Goal: Browse casually: Explore the website without a specific task or goal

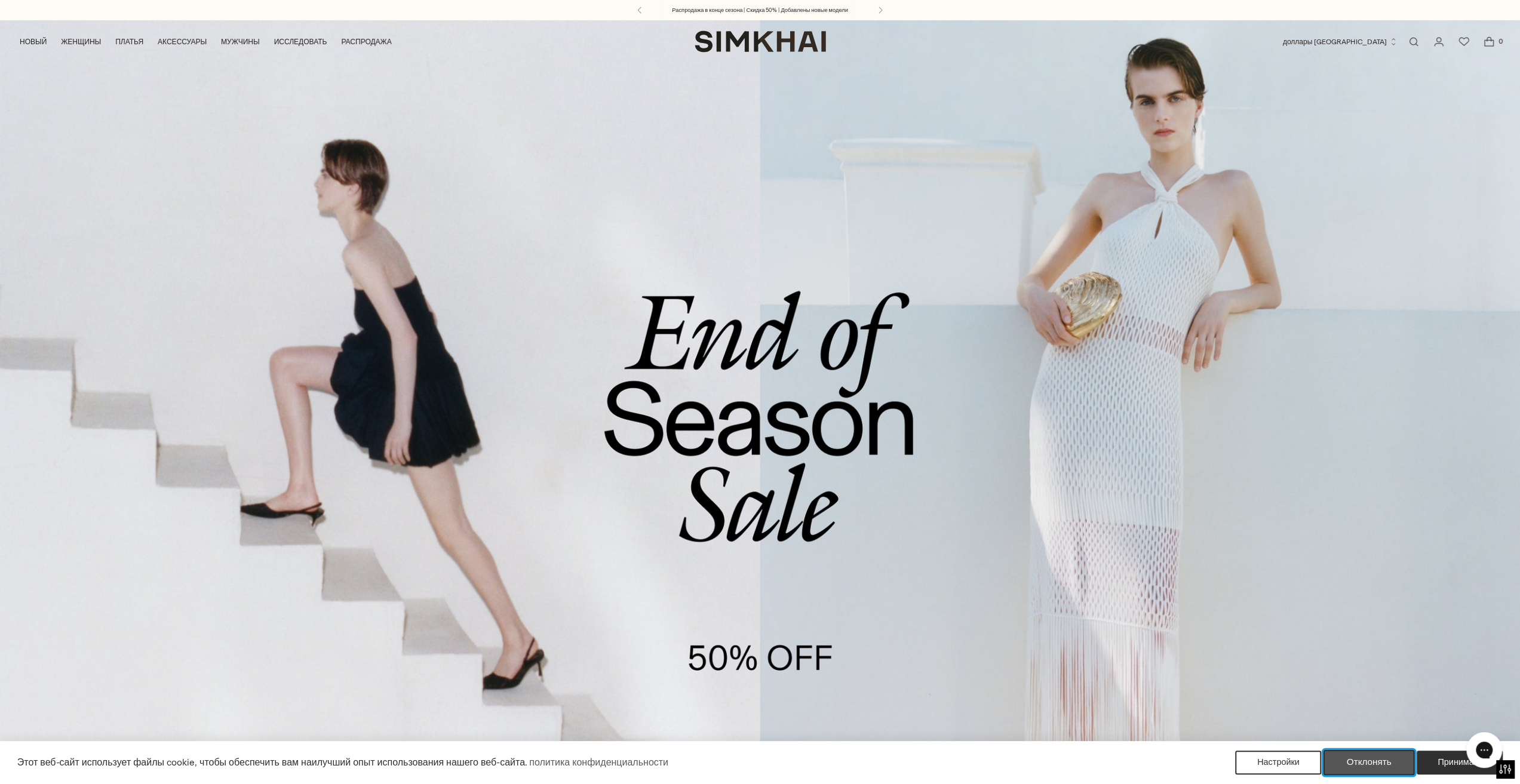
click at [1380, 764] on font "Отклонять" at bounding box center [1369, 762] width 45 height 11
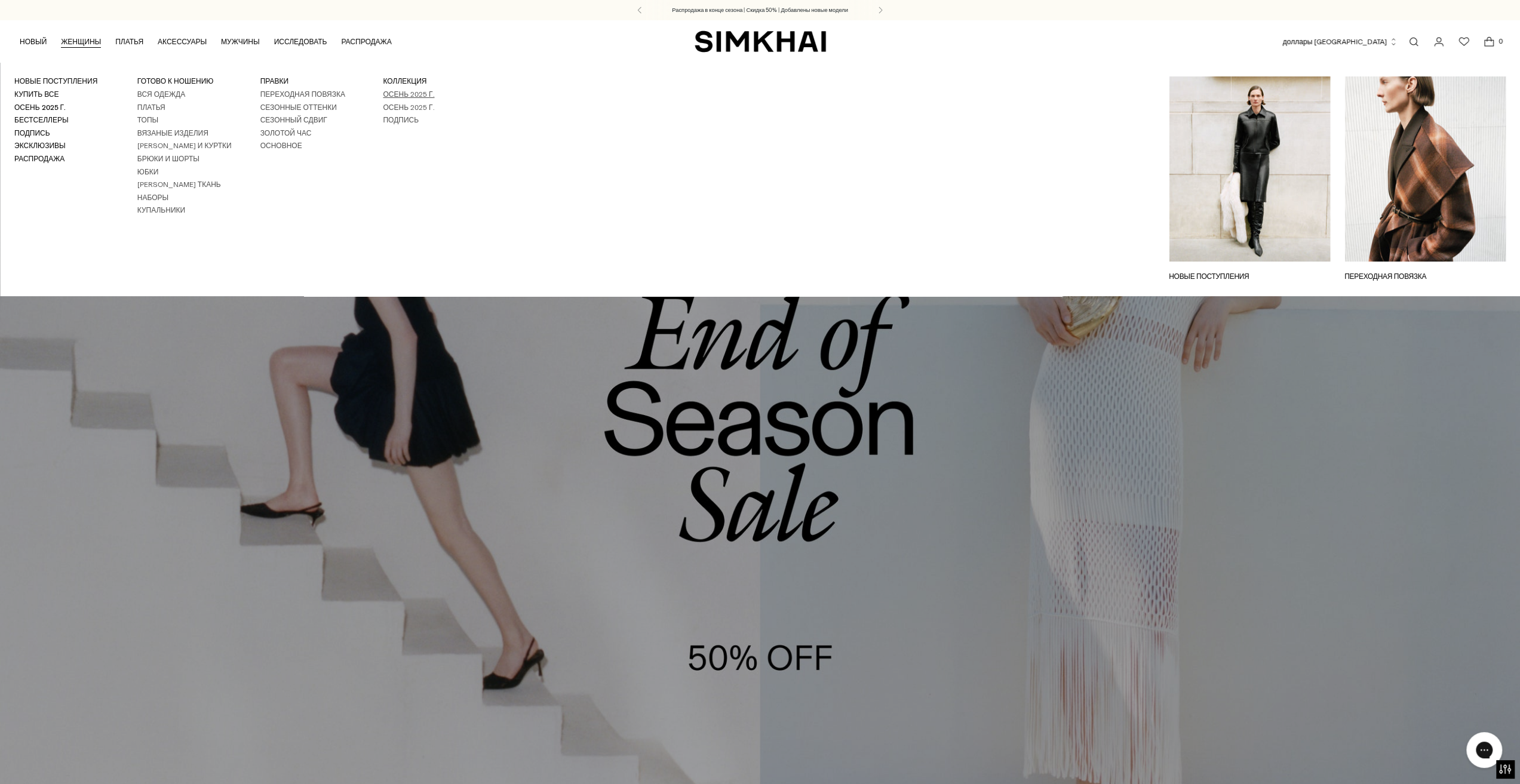
click at [393, 97] on font "Осень 2025 г." at bounding box center [409, 94] width 51 height 8
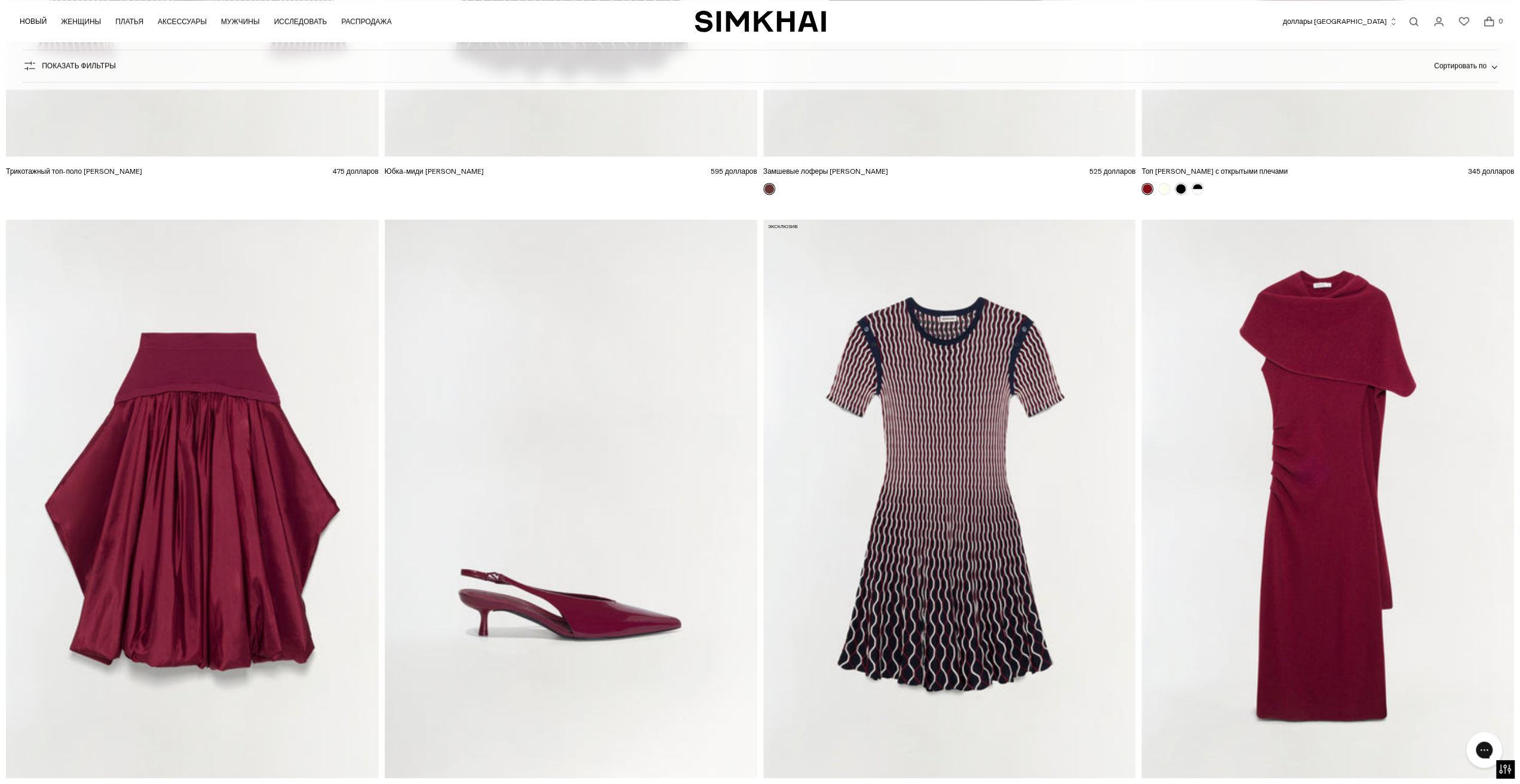
scroll to position [6448, 0]
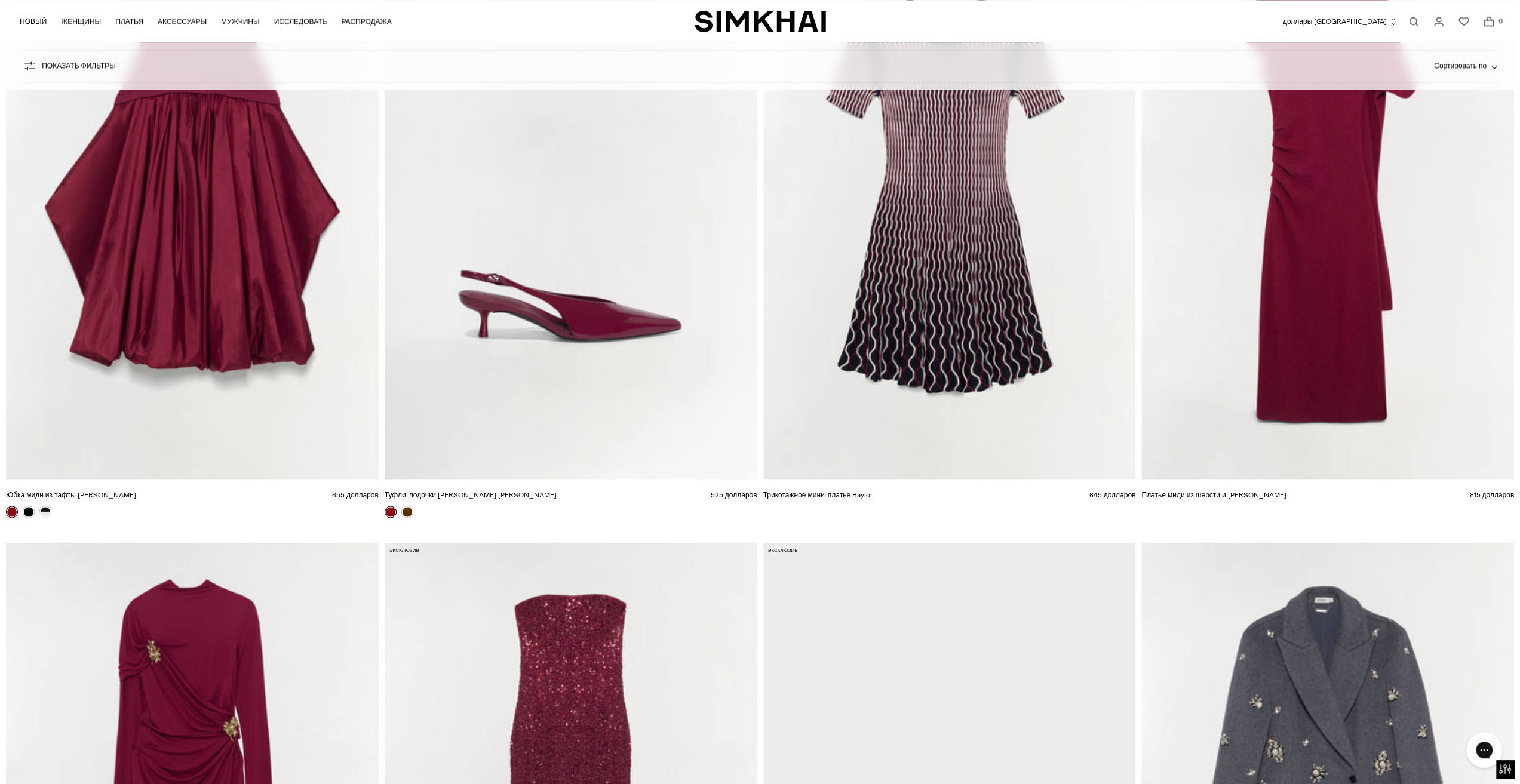
click at [978, 81] on div "Показать фильтры Показать фильтры Сортировать по Рекомендуется Самый популярный…" at bounding box center [760, 66] width 1475 height 33
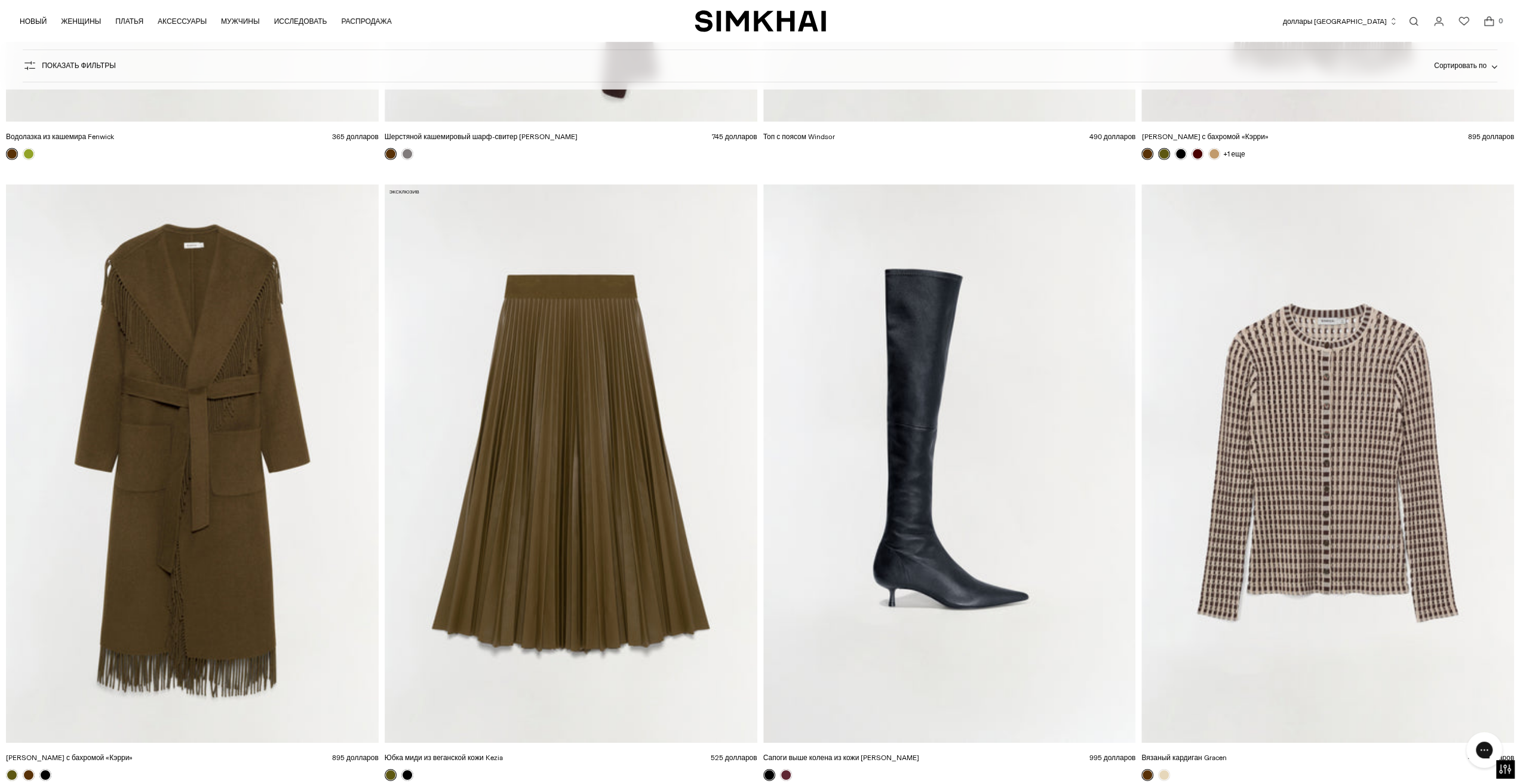
scroll to position [3582, 0]
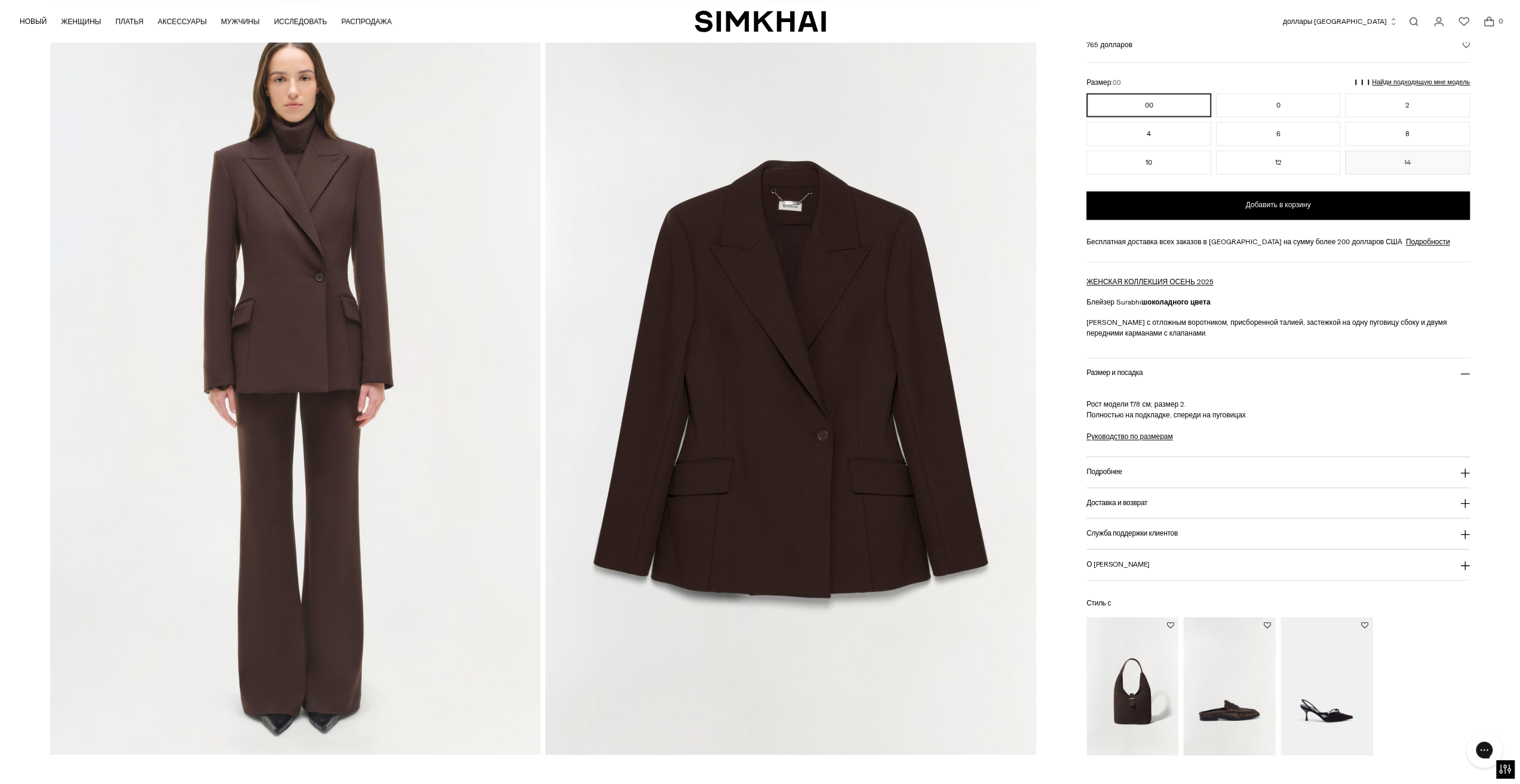
scroll to position [1552, 0]
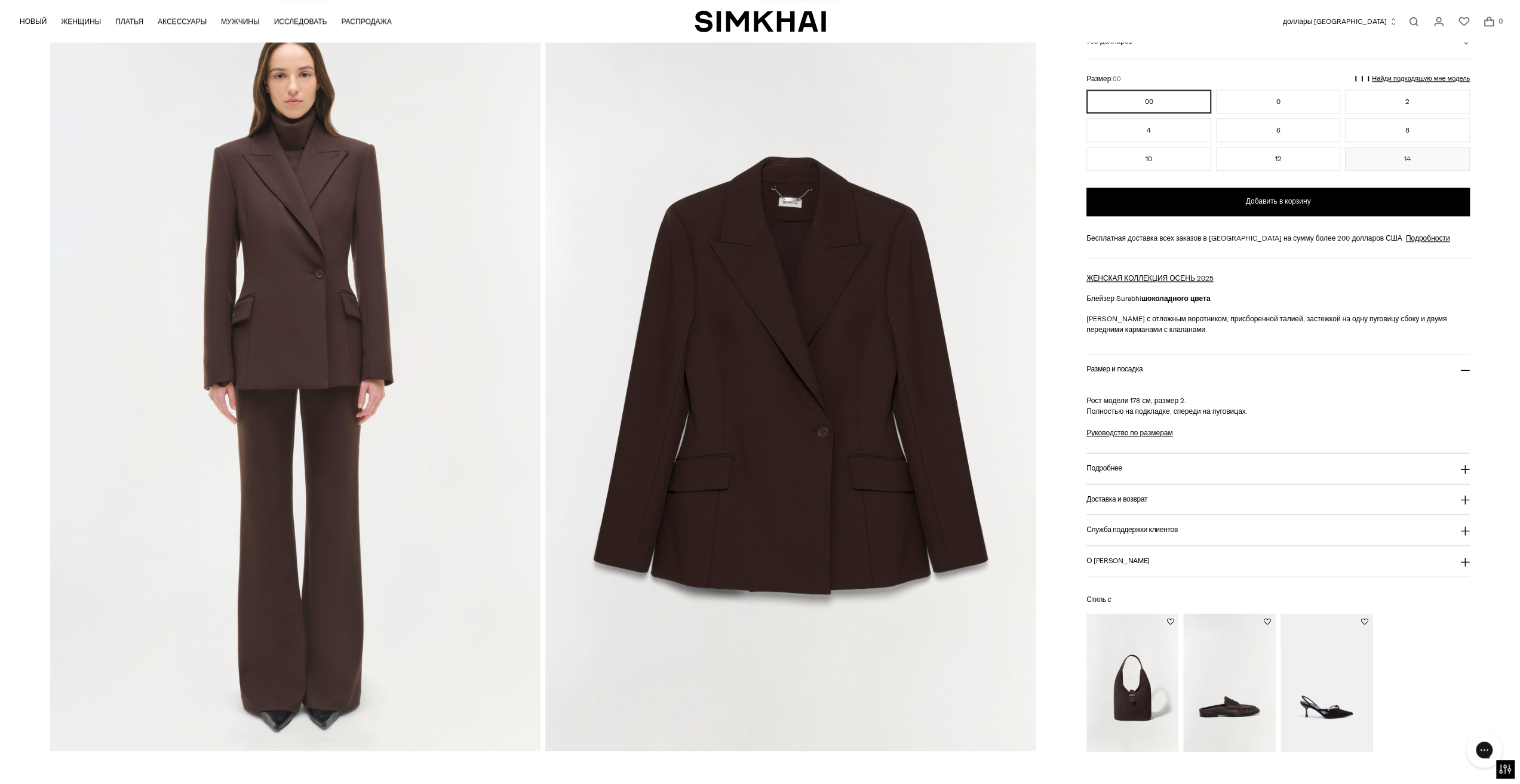
click at [855, 491] on img at bounding box center [790, 383] width 491 height 736
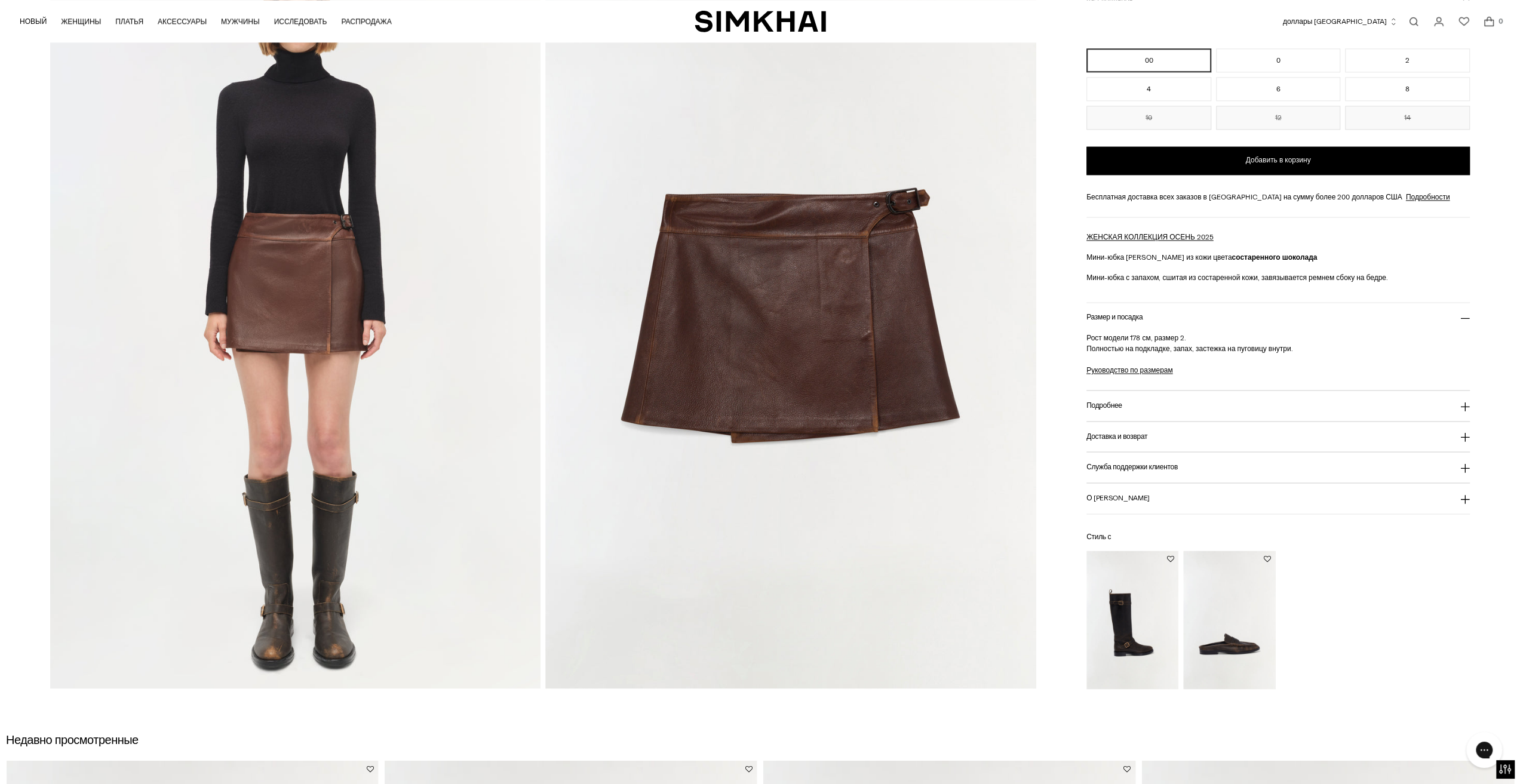
scroll to position [1552, 0]
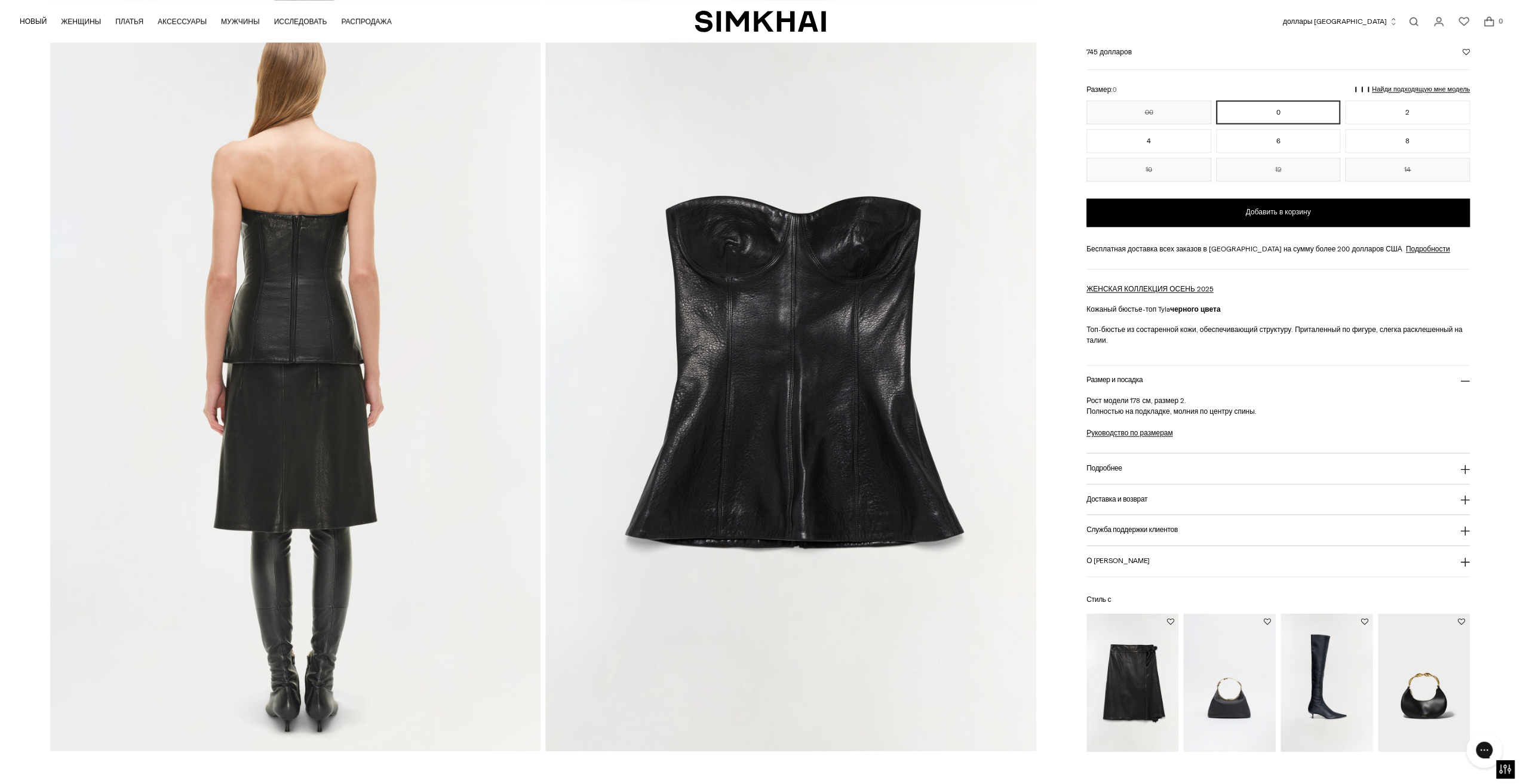
scroll to position [1493, 0]
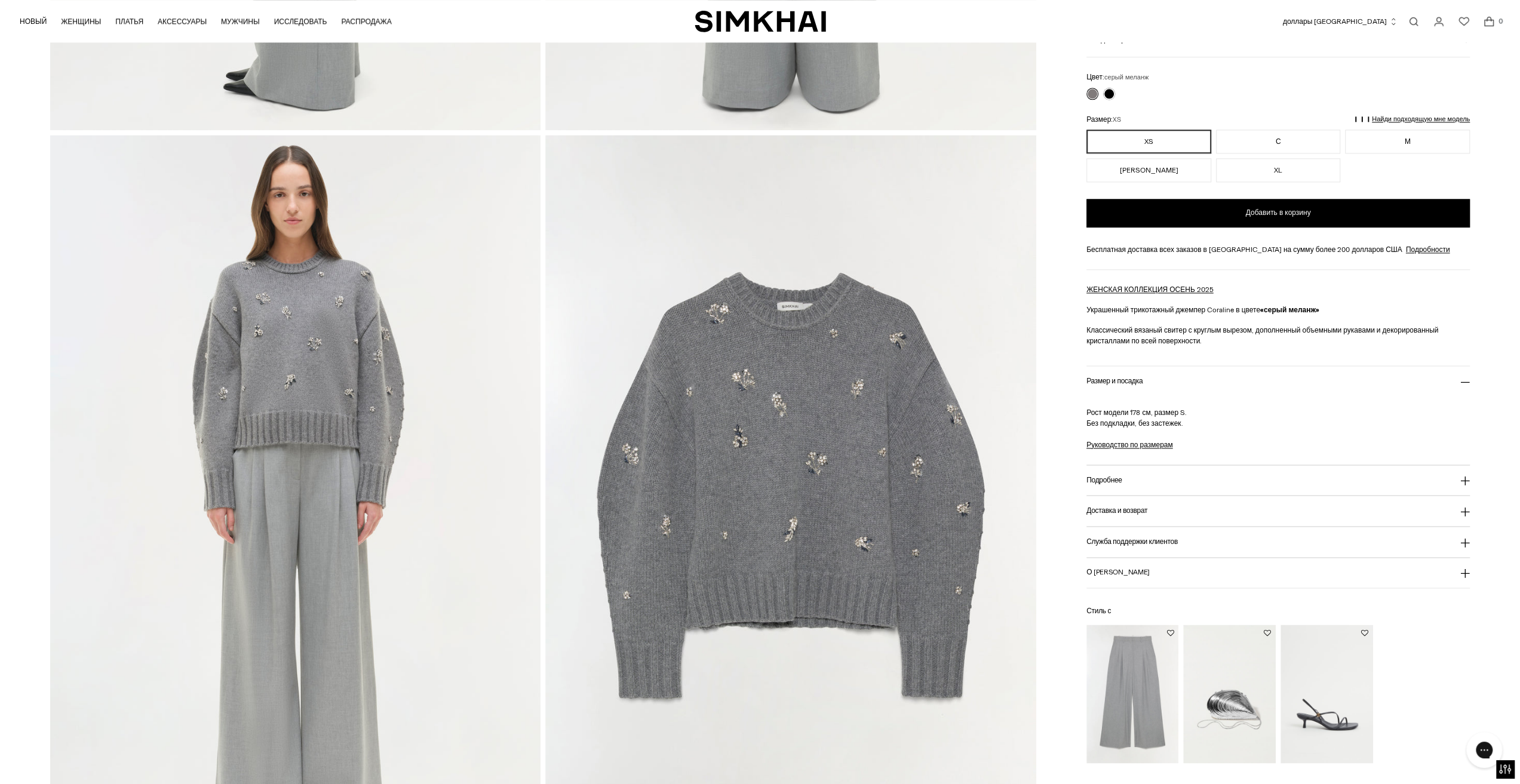
scroll to position [1493, 0]
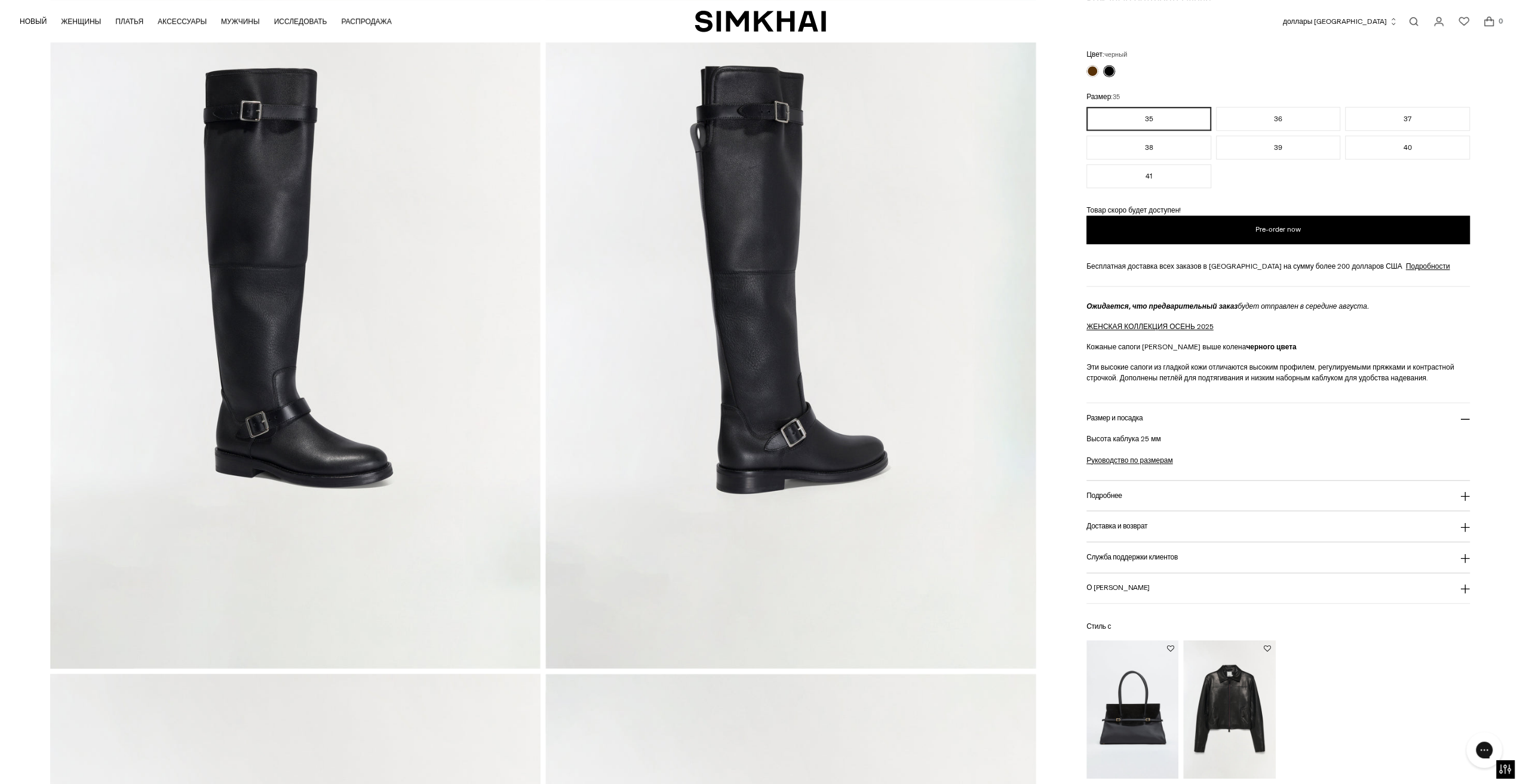
scroll to position [836, 0]
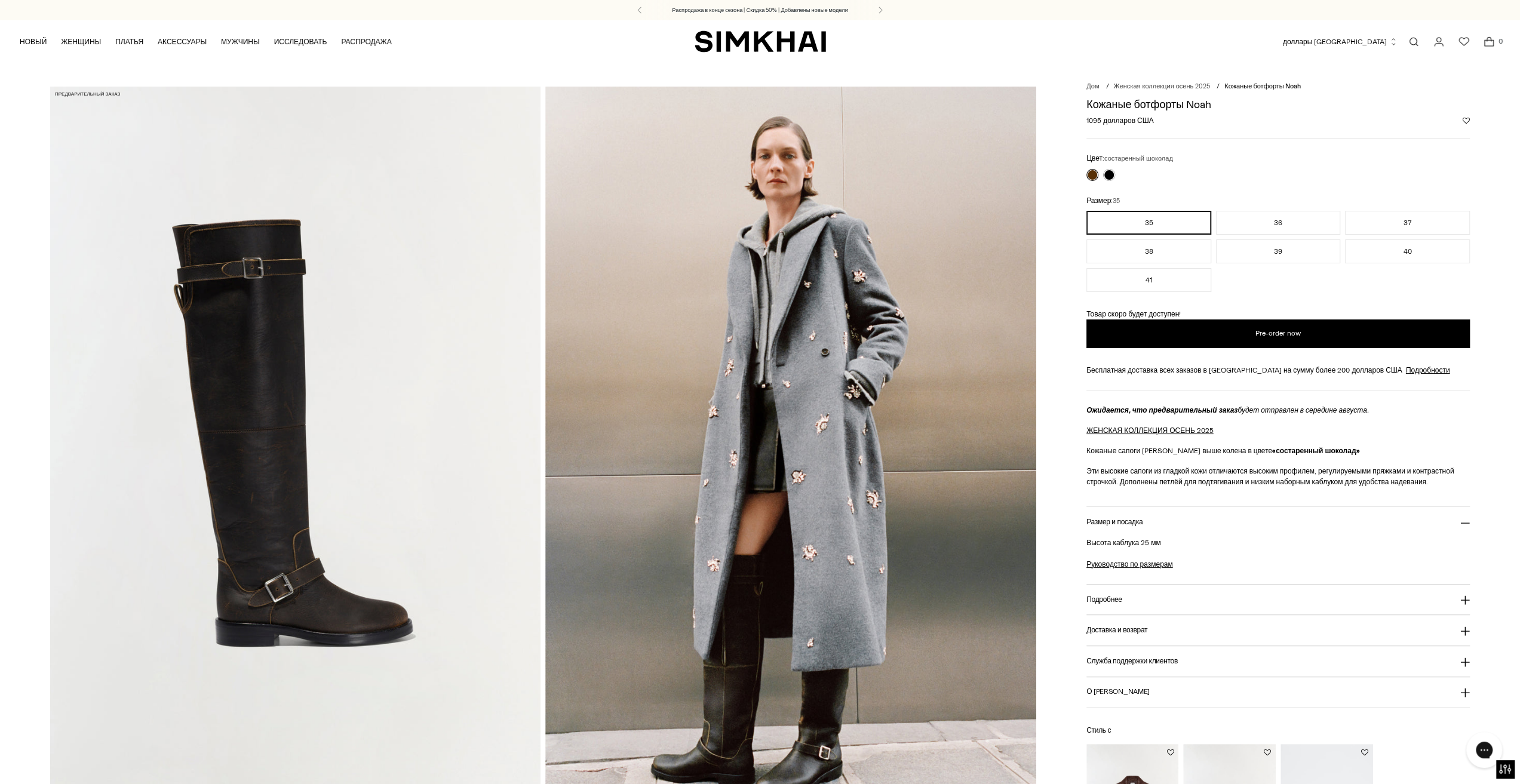
scroll to position [60, 0]
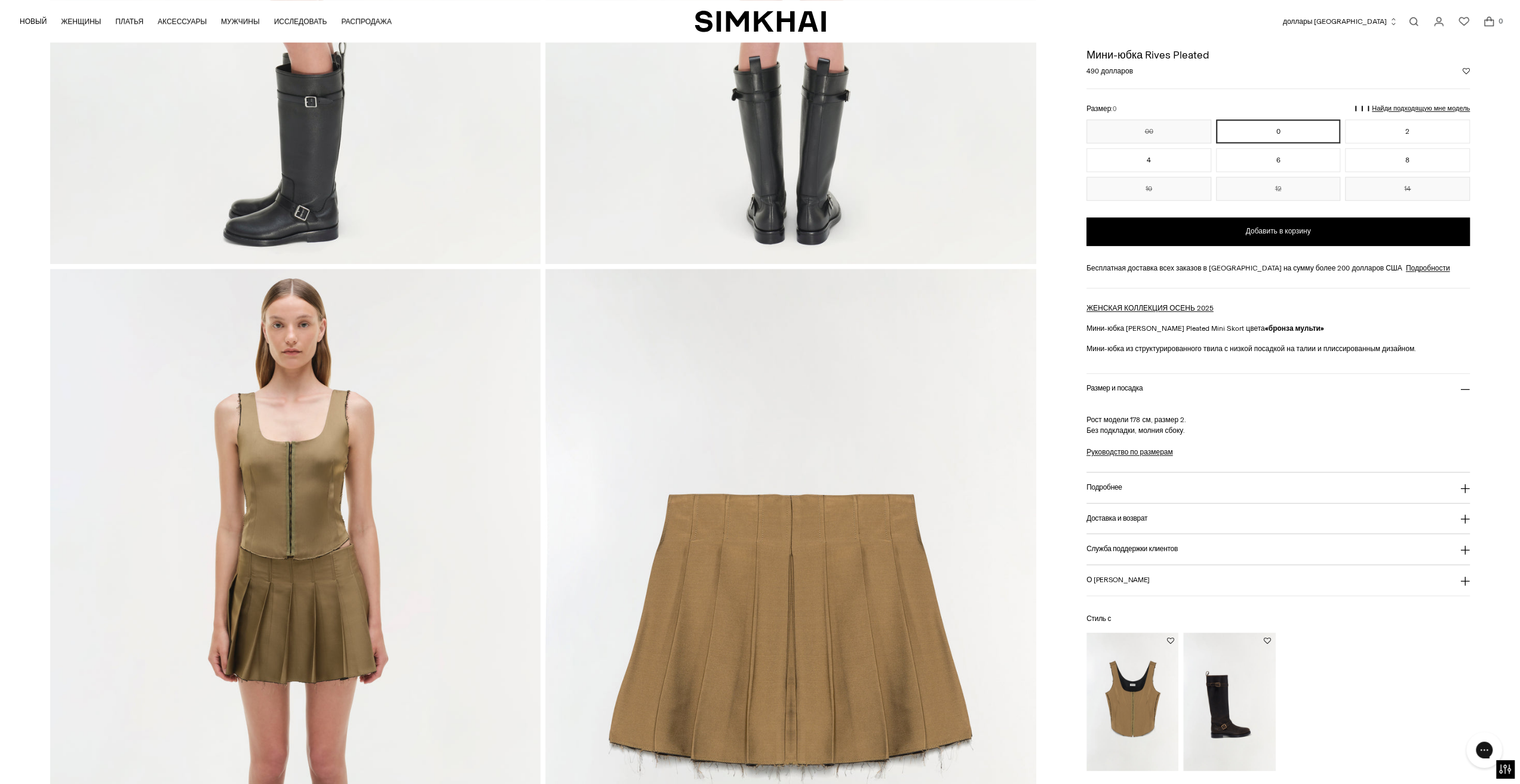
scroll to position [1314, 0]
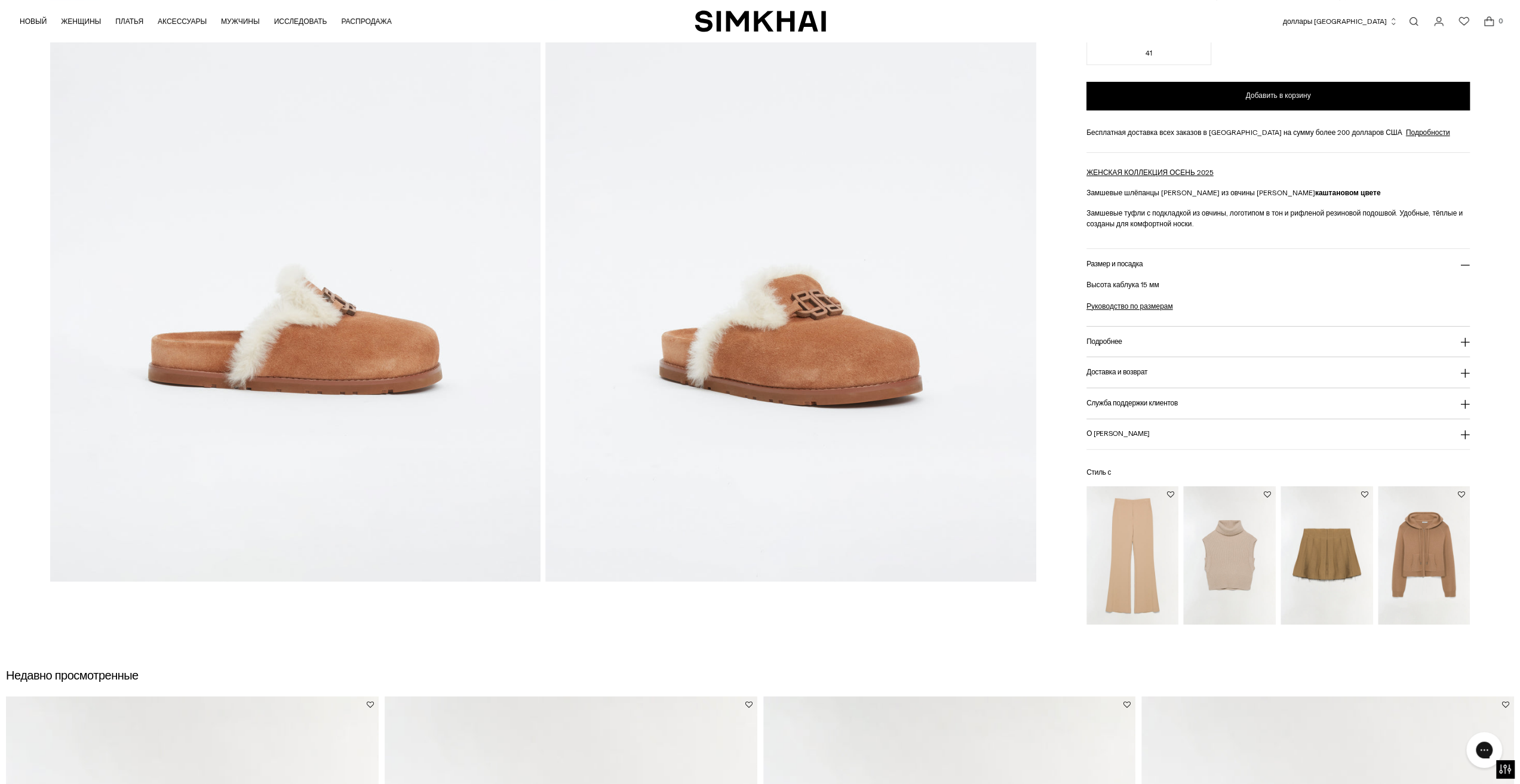
scroll to position [239, 0]
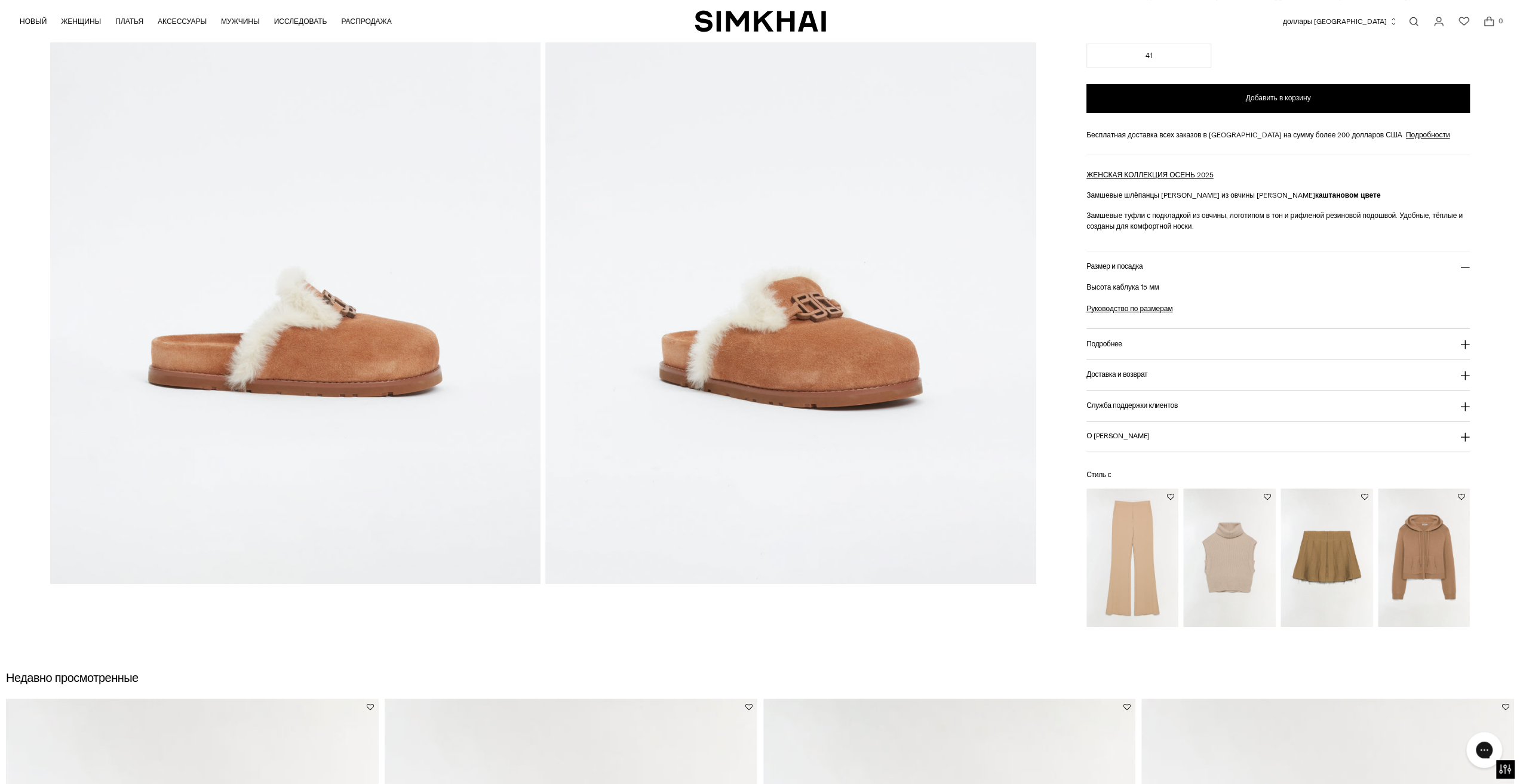
click at [356, 401] on img at bounding box center [295, 215] width 490 height 736
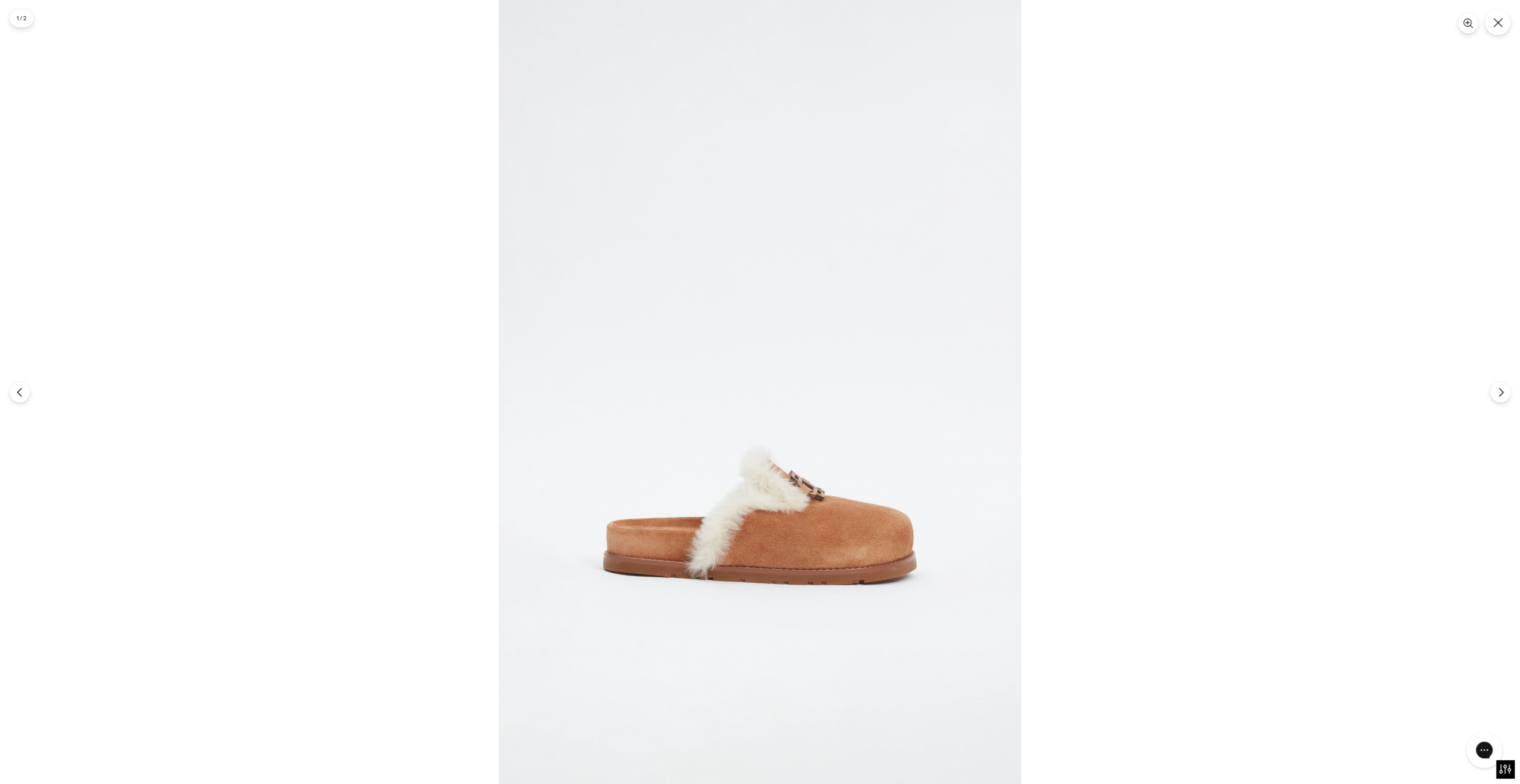
click at [764, 546] on img at bounding box center [760, 392] width 522 height 784
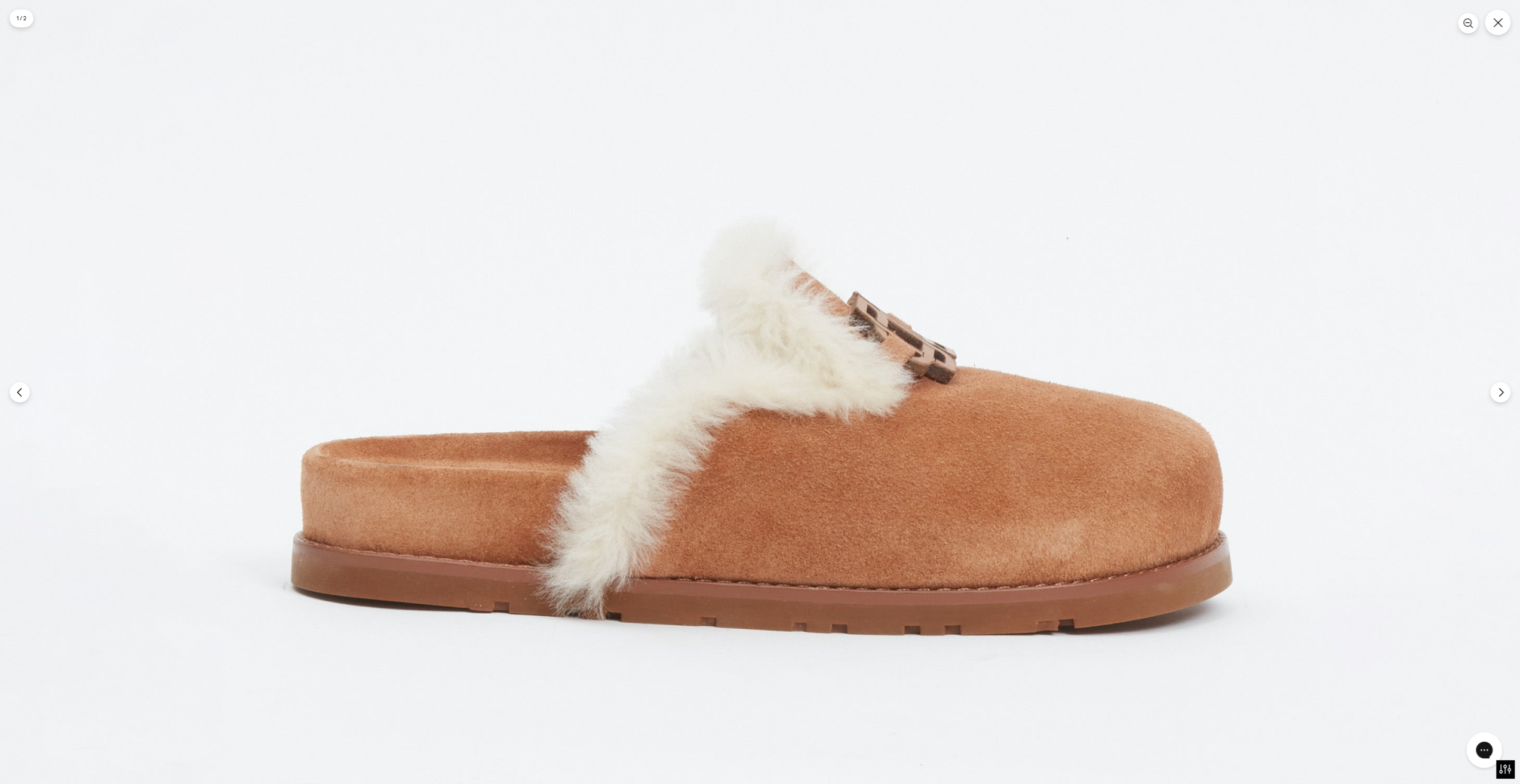
click at [1192, 538] on img at bounding box center [762, 56] width 1568 height 2352
click at [1491, 38] on img at bounding box center [762, 56] width 1568 height 2352
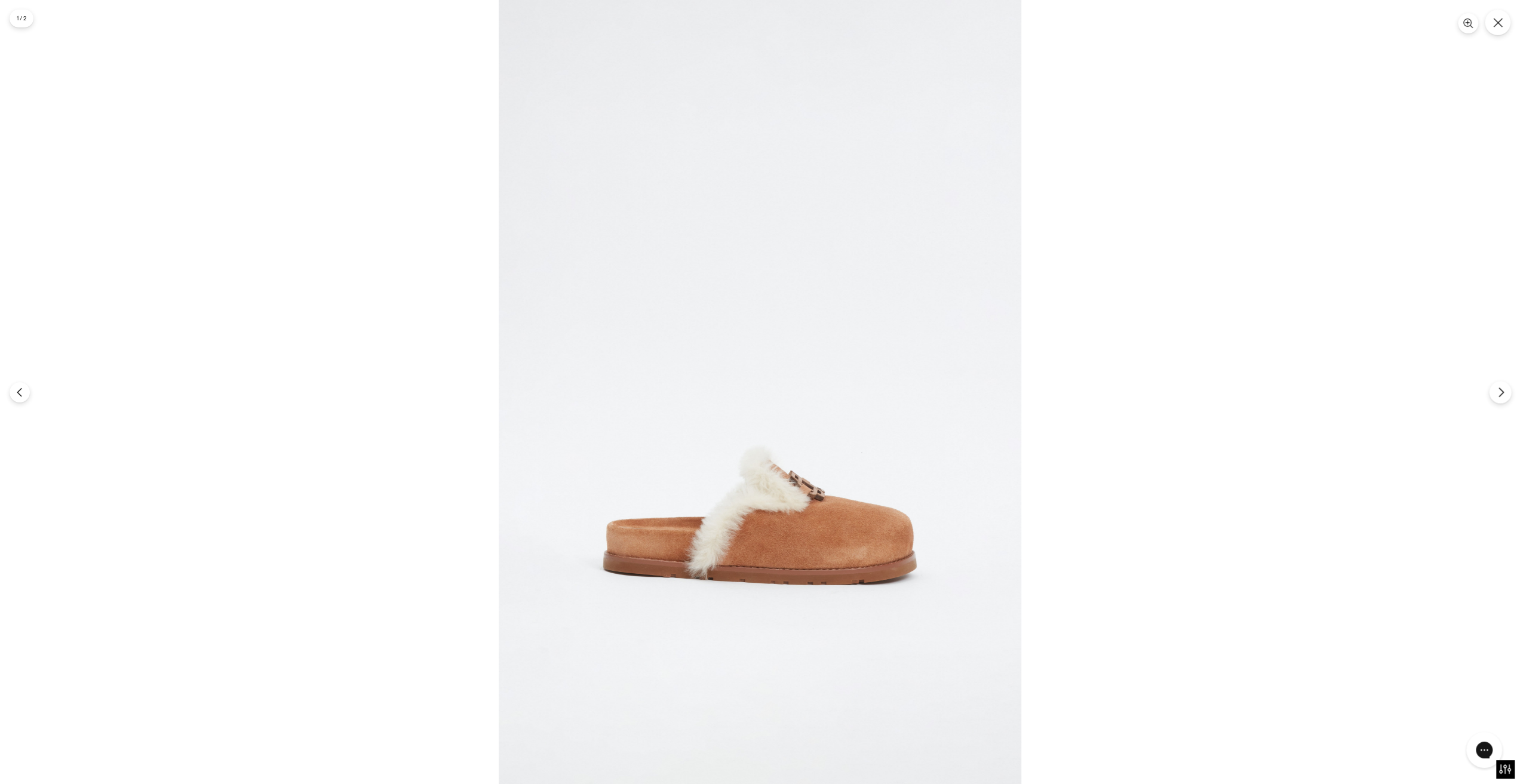
click at [1504, 388] on icon "Следующий" at bounding box center [1501, 393] width 11 height 11
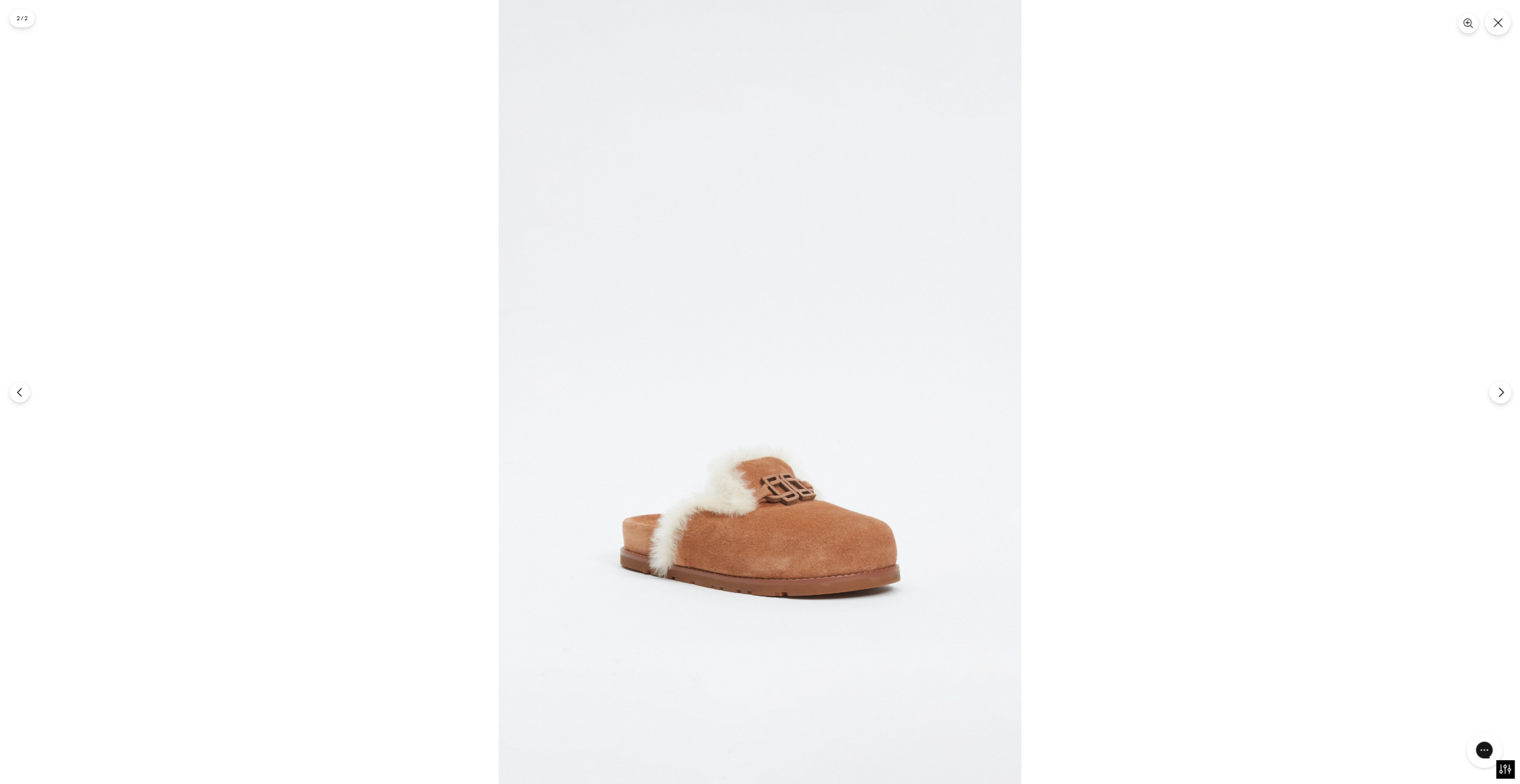
click at [1506, 390] on button "Следующий" at bounding box center [1500, 392] width 22 height 22
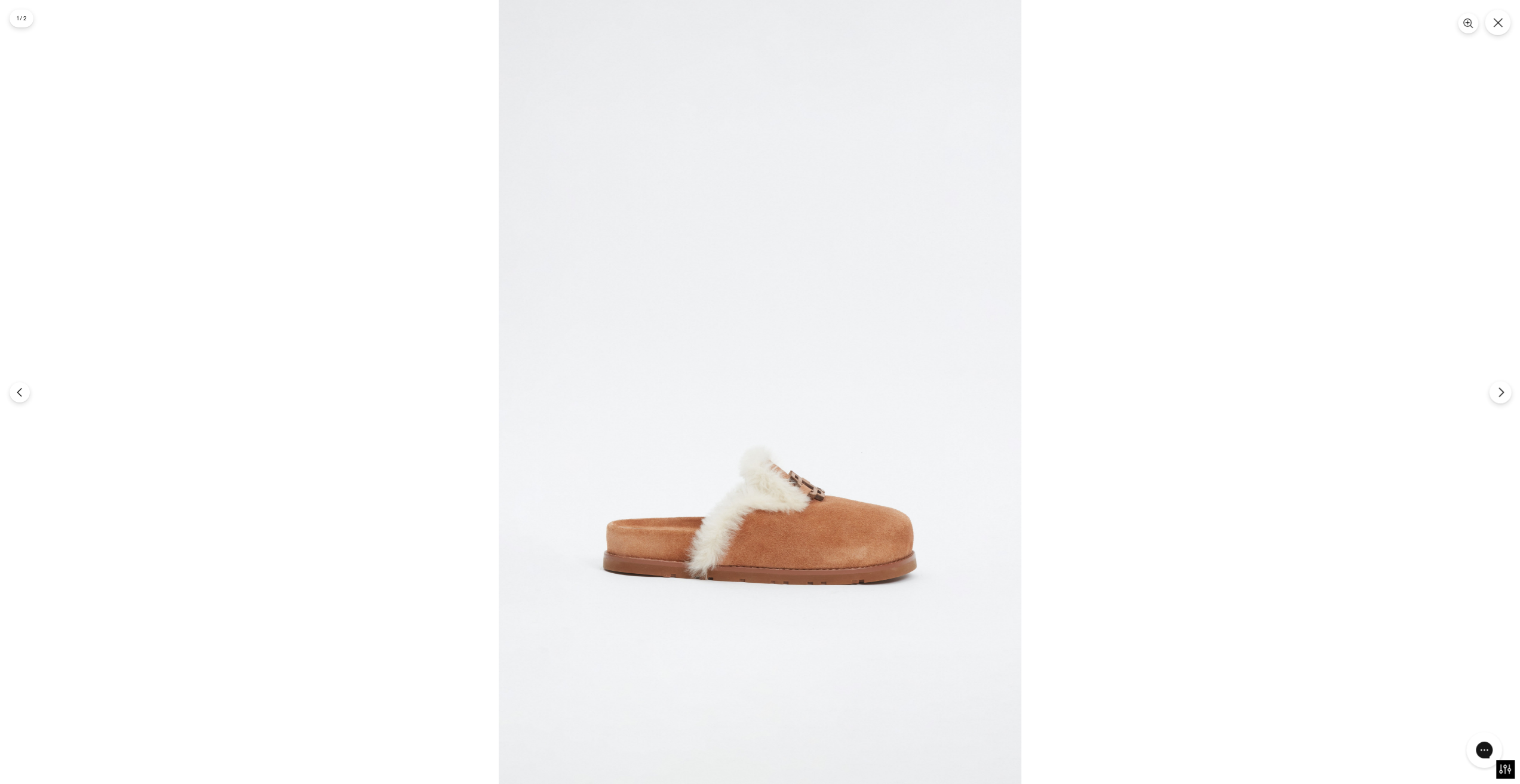
click at [1506, 390] on button "Следующий" at bounding box center [1500, 392] width 22 height 22
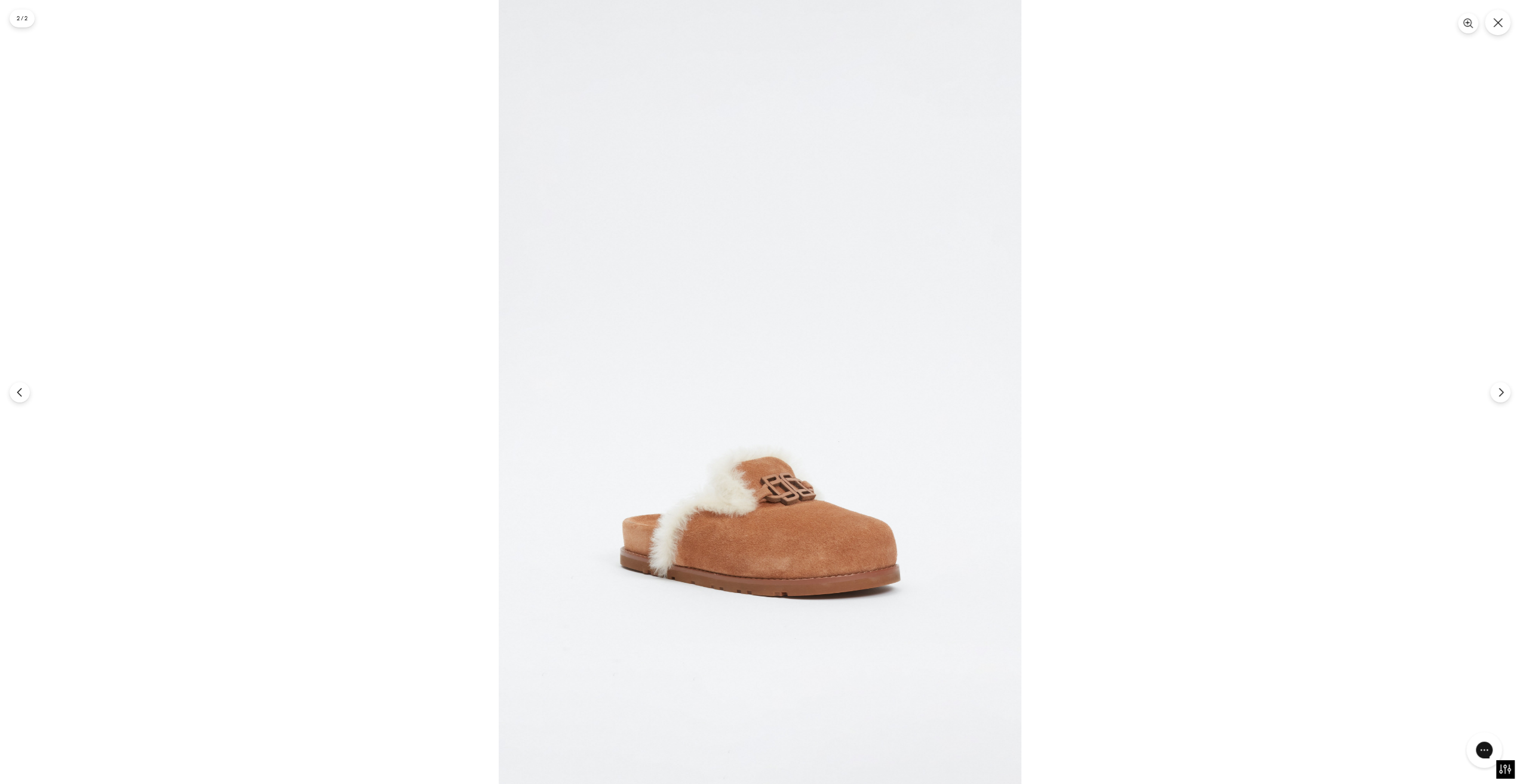
click at [900, 527] on img at bounding box center [760, 392] width 522 height 784
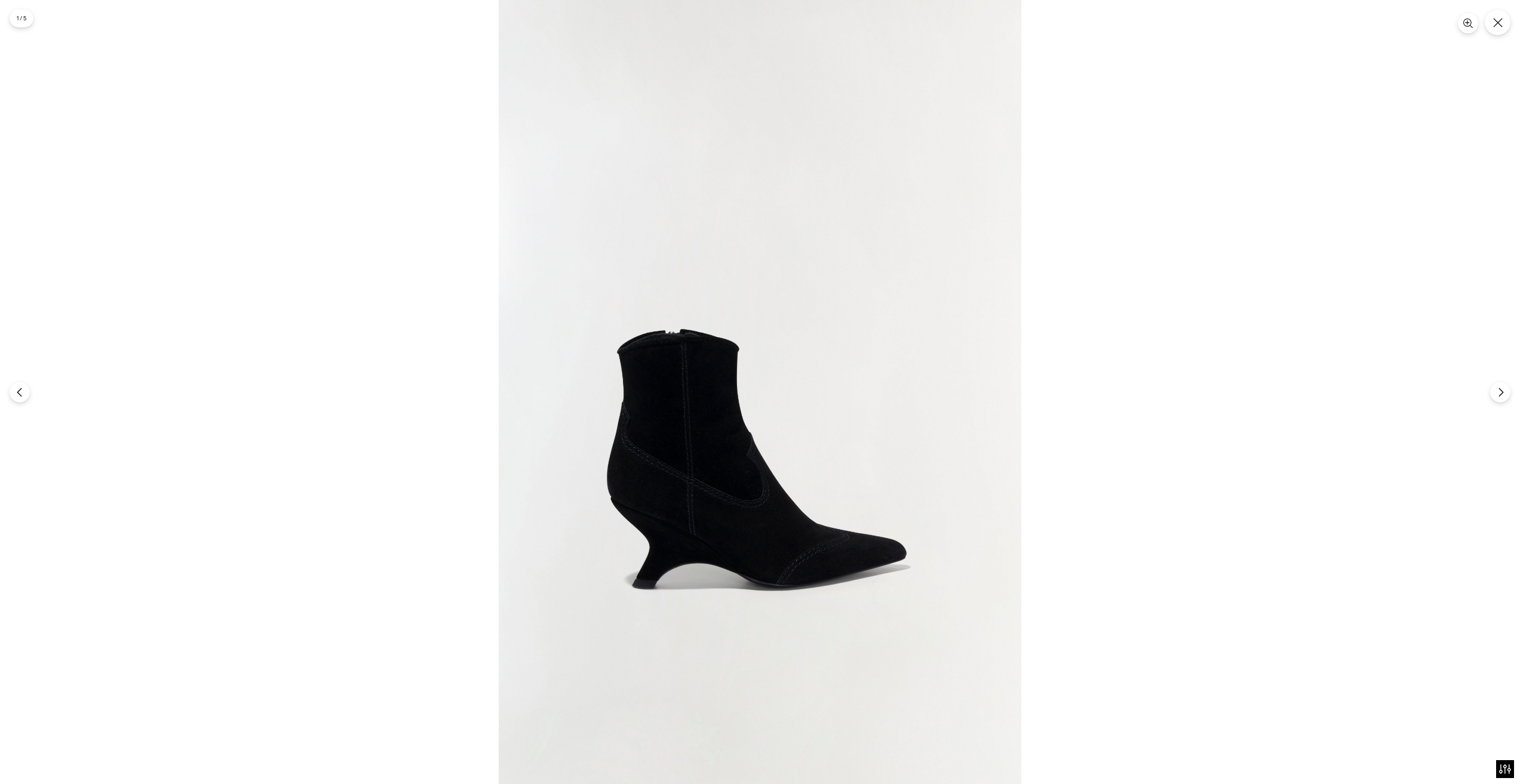
click at [640, 529] on img at bounding box center [760, 392] width 522 height 784
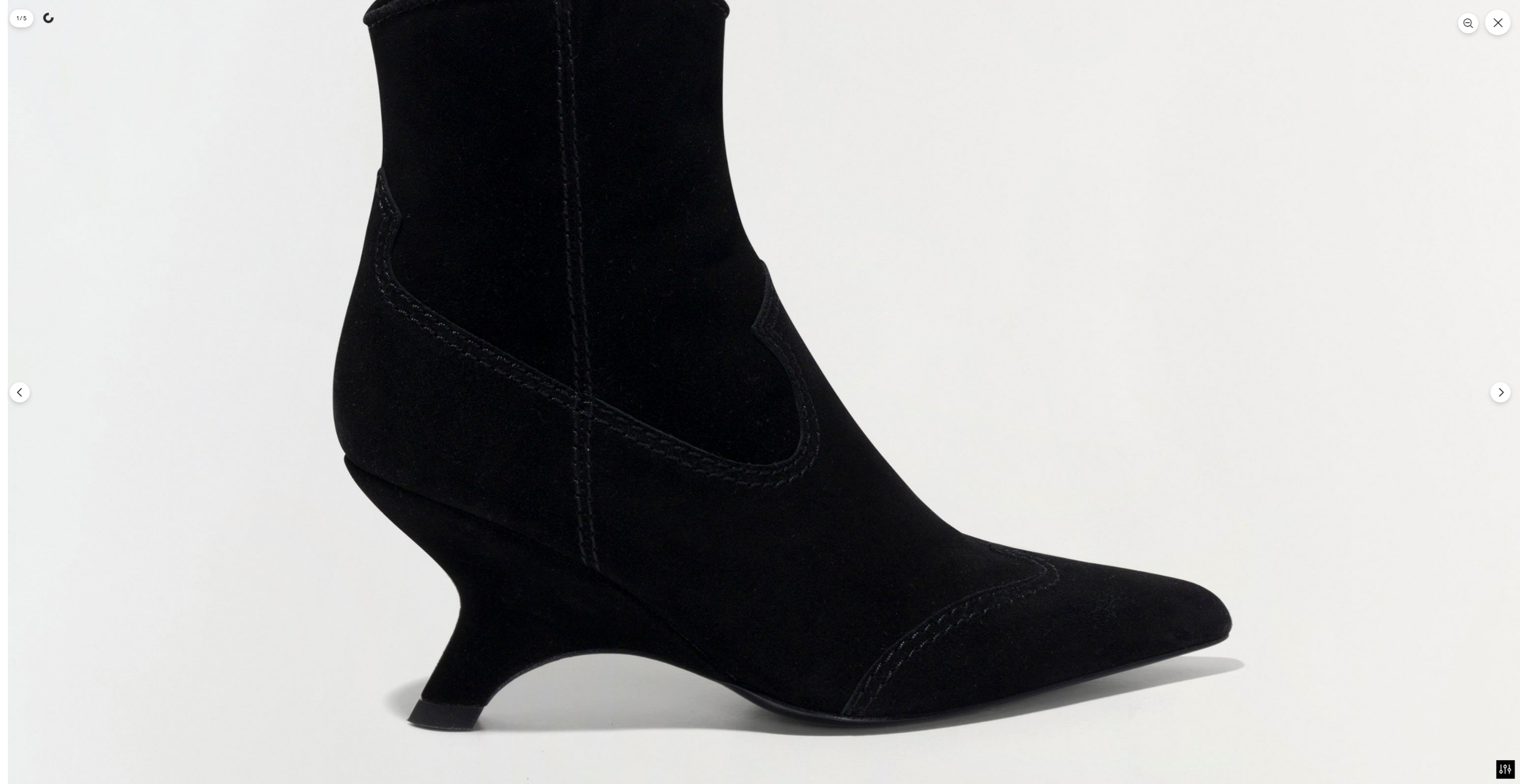
click at [840, 576] on img at bounding box center [792, 139] width 1568 height 2352
click at [834, 564] on img at bounding box center [792, 139] width 1568 height 2352
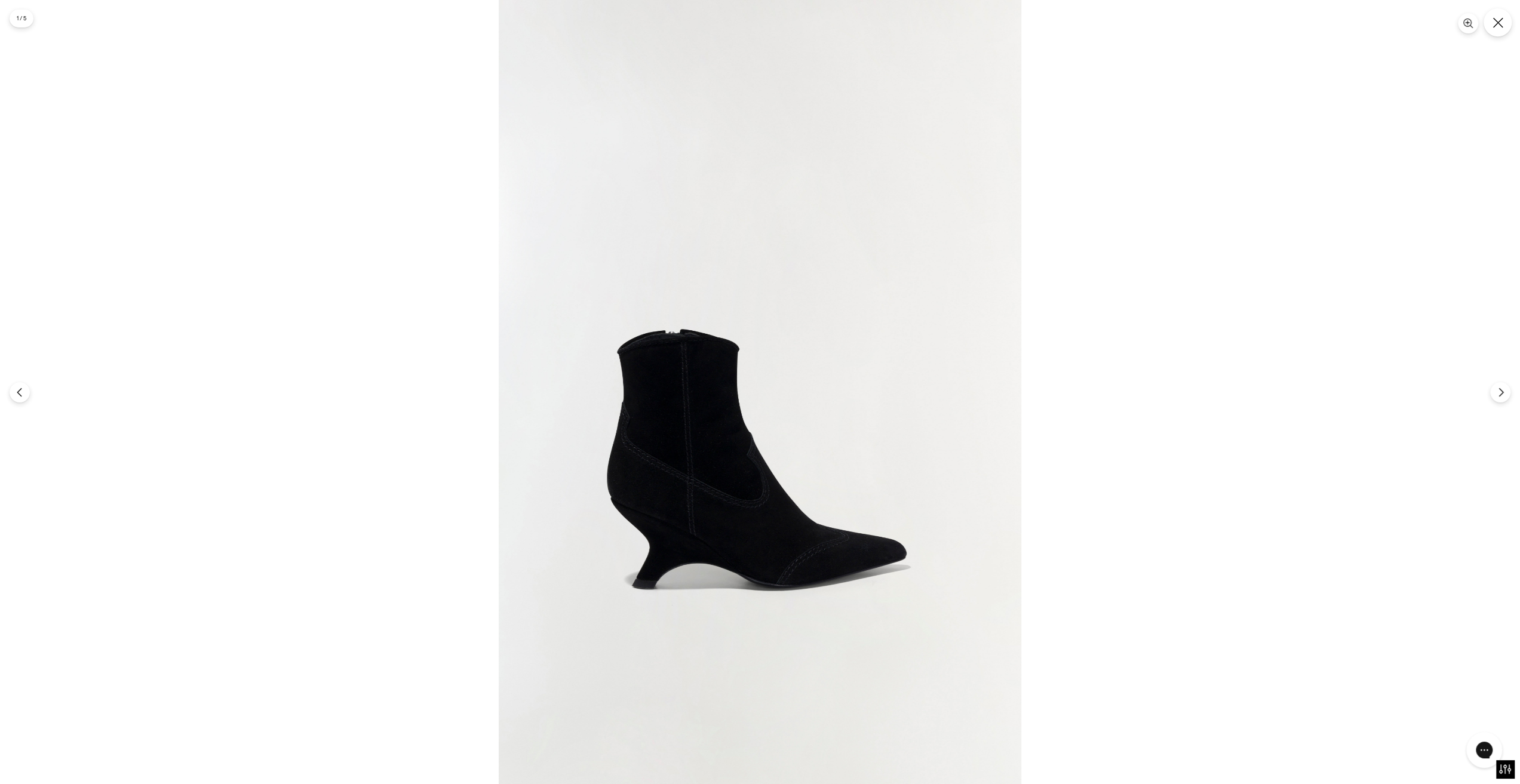
click at [1493, 20] on icon "Закрывать" at bounding box center [1498, 23] width 11 height 11
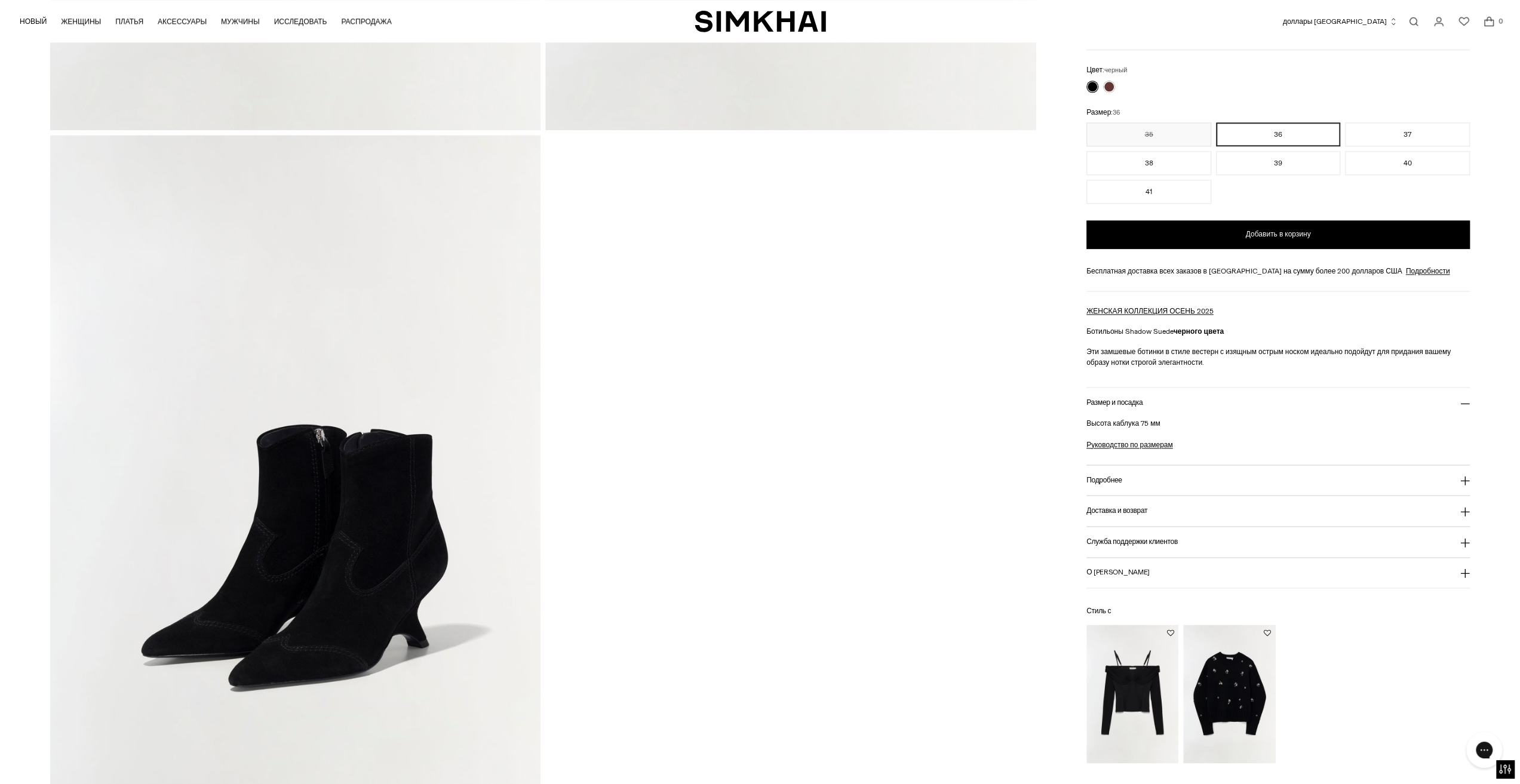
scroll to position [1552, 0]
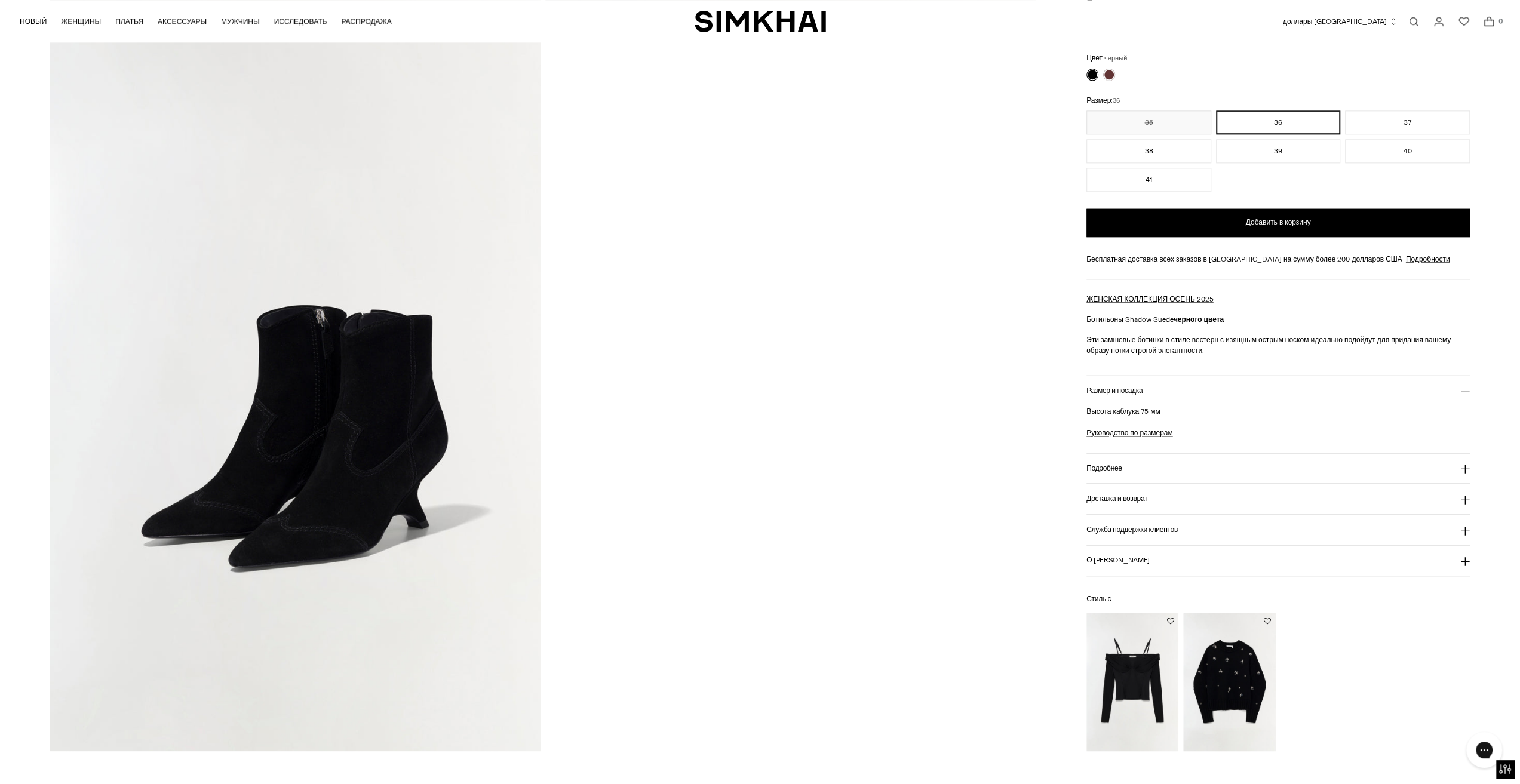
click at [449, 443] on img at bounding box center [295, 383] width 490 height 736
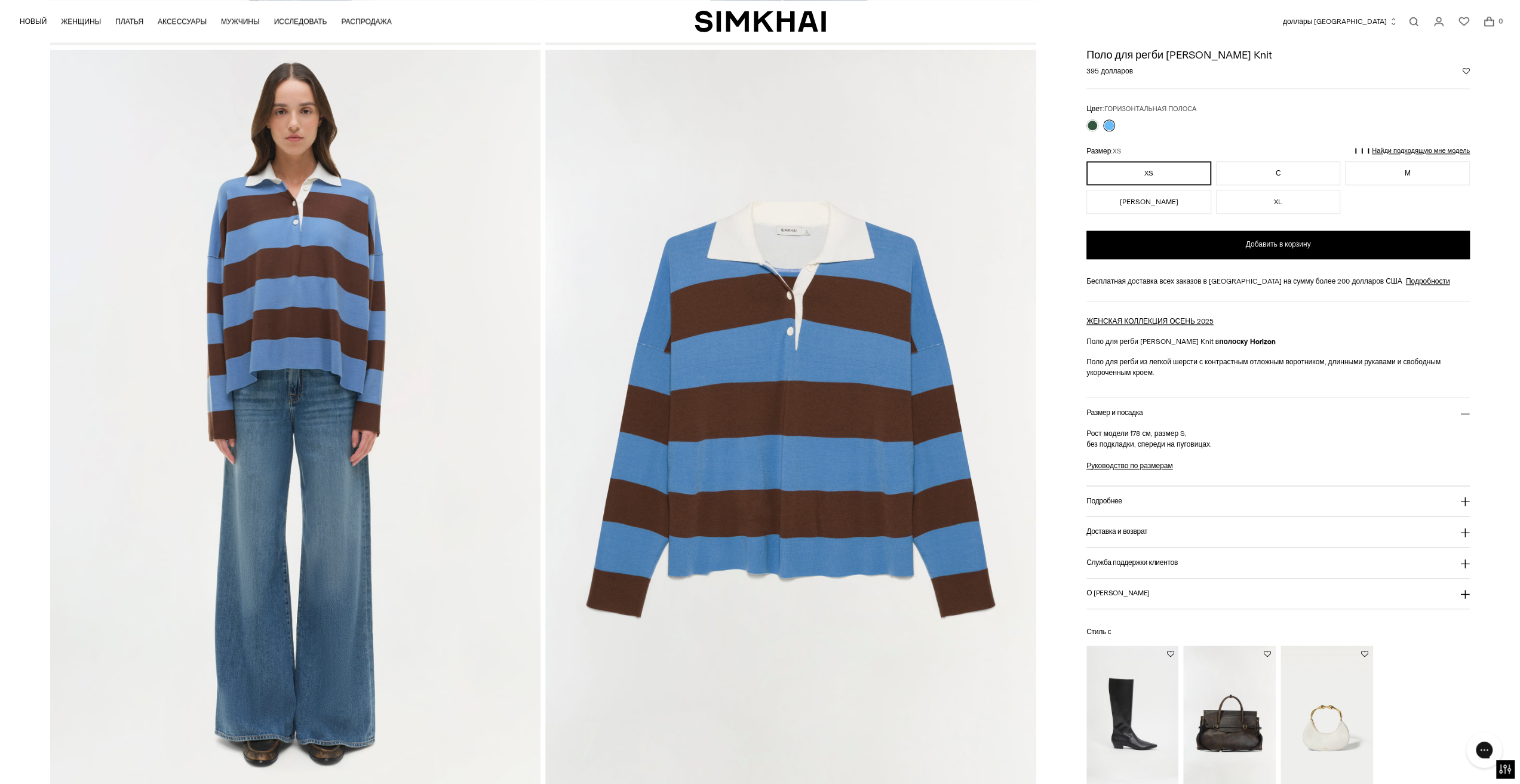
scroll to position [1493, 0]
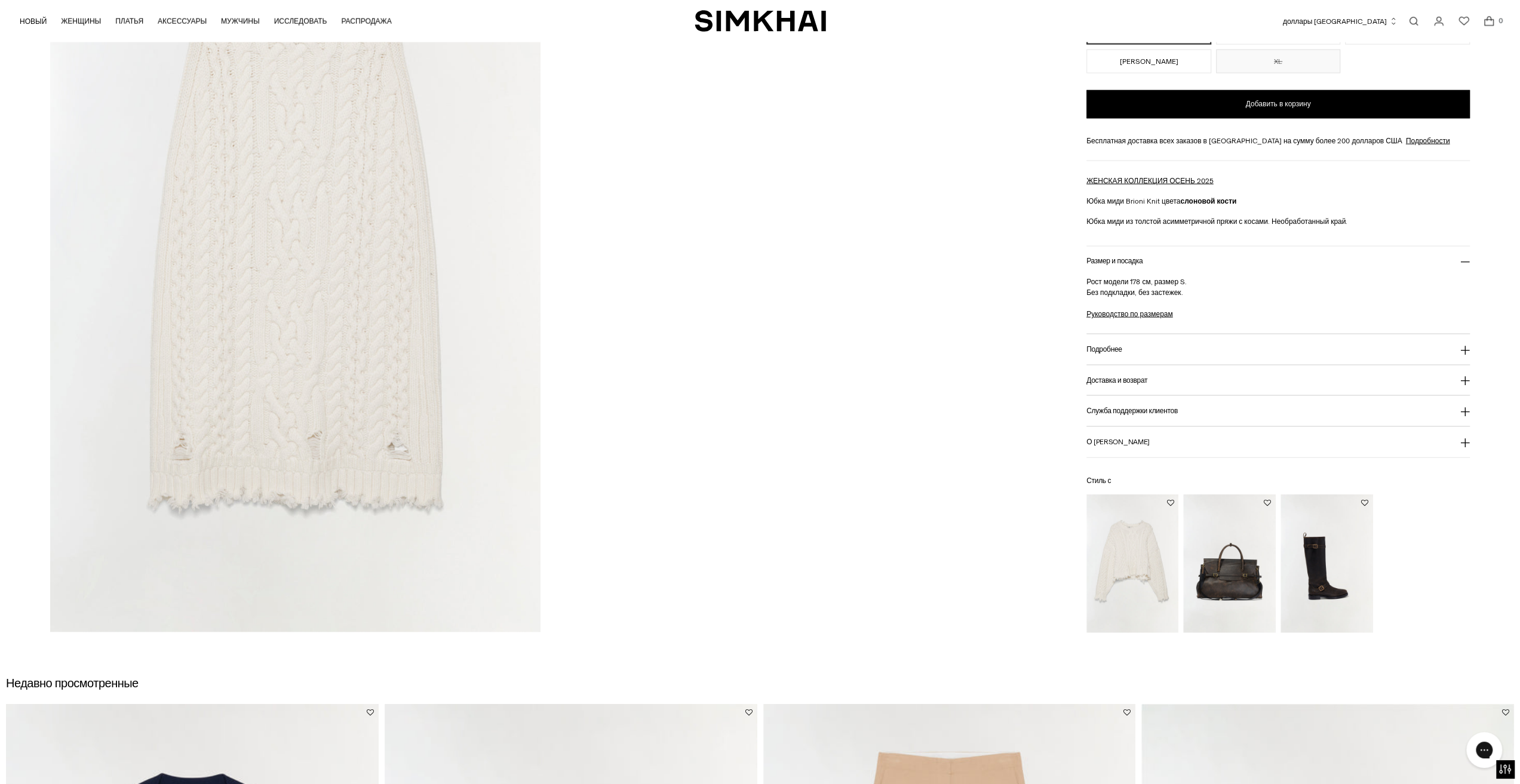
scroll to position [2270, 0]
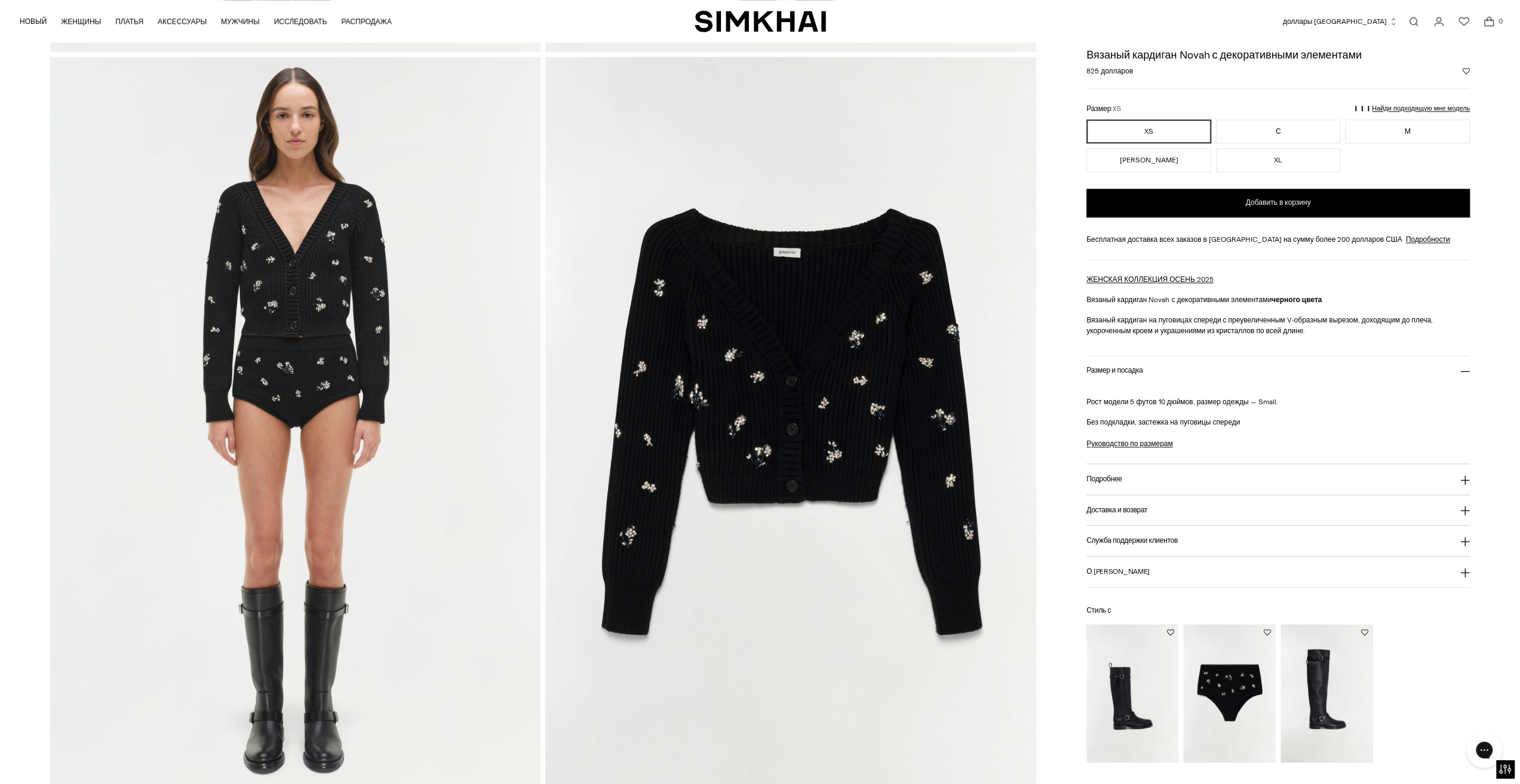
scroll to position [1493, 0]
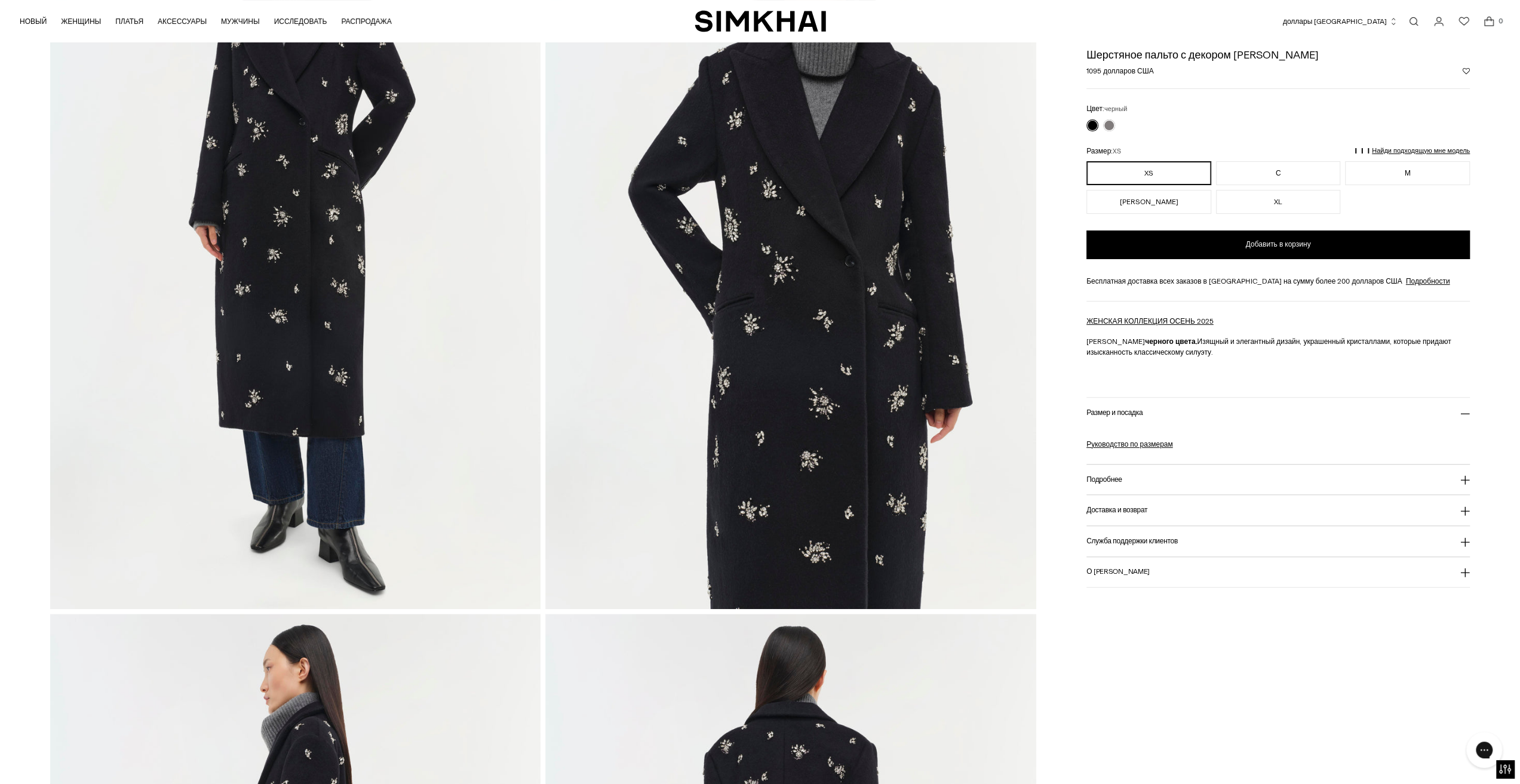
scroll to position [120, 0]
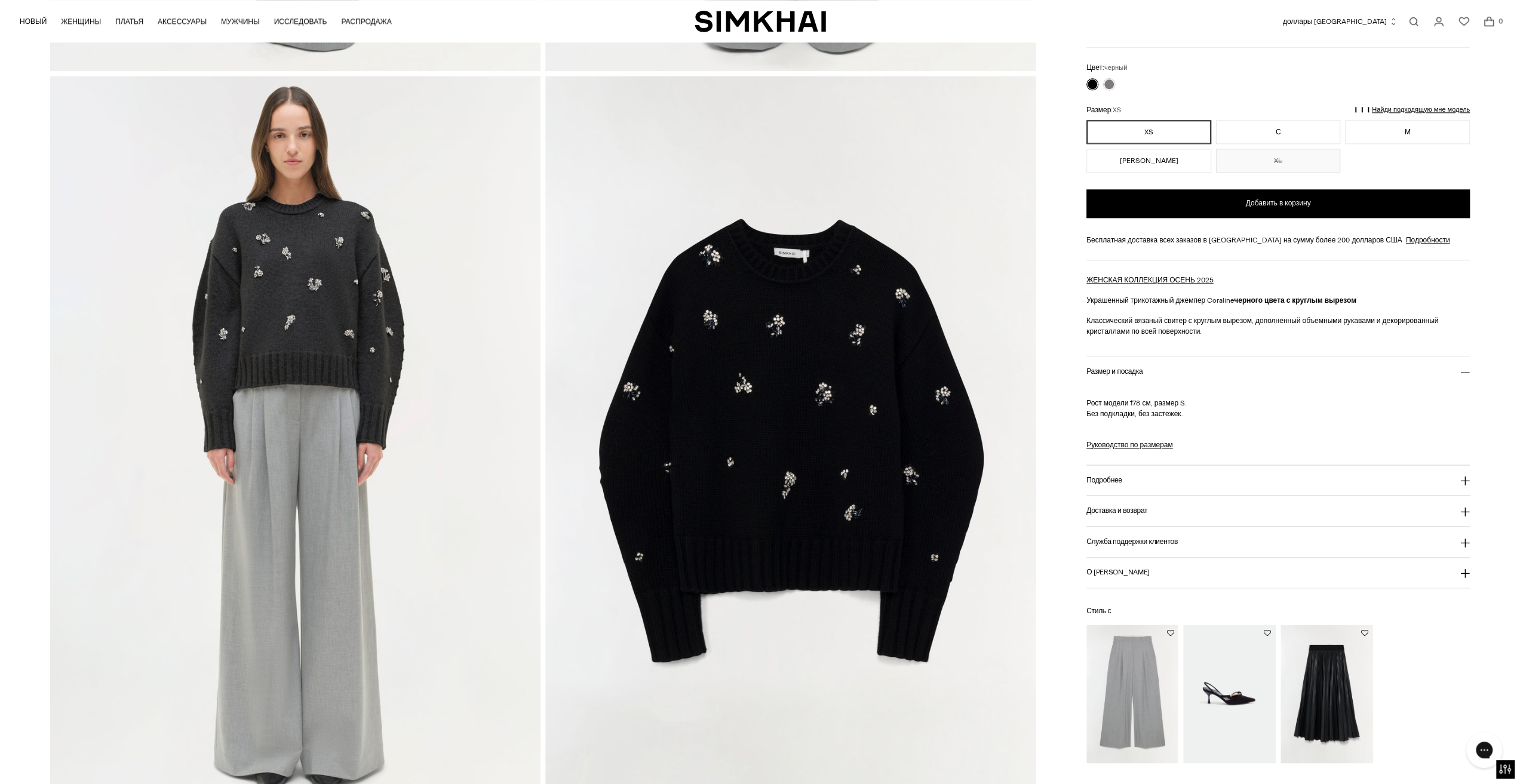
scroll to position [1493, 0]
click at [772, 589] on img at bounding box center [790, 443] width 491 height 736
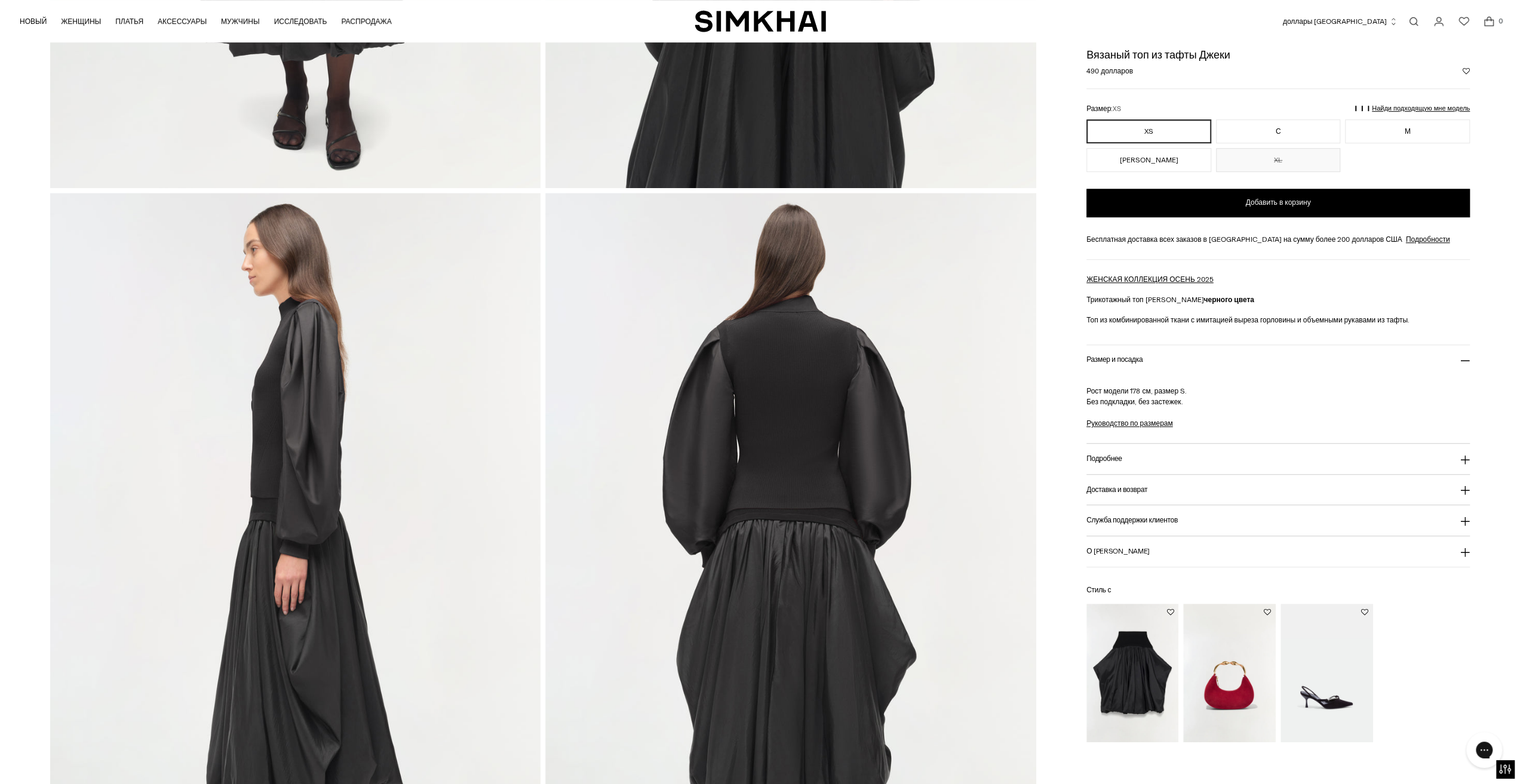
scroll to position [537, 0]
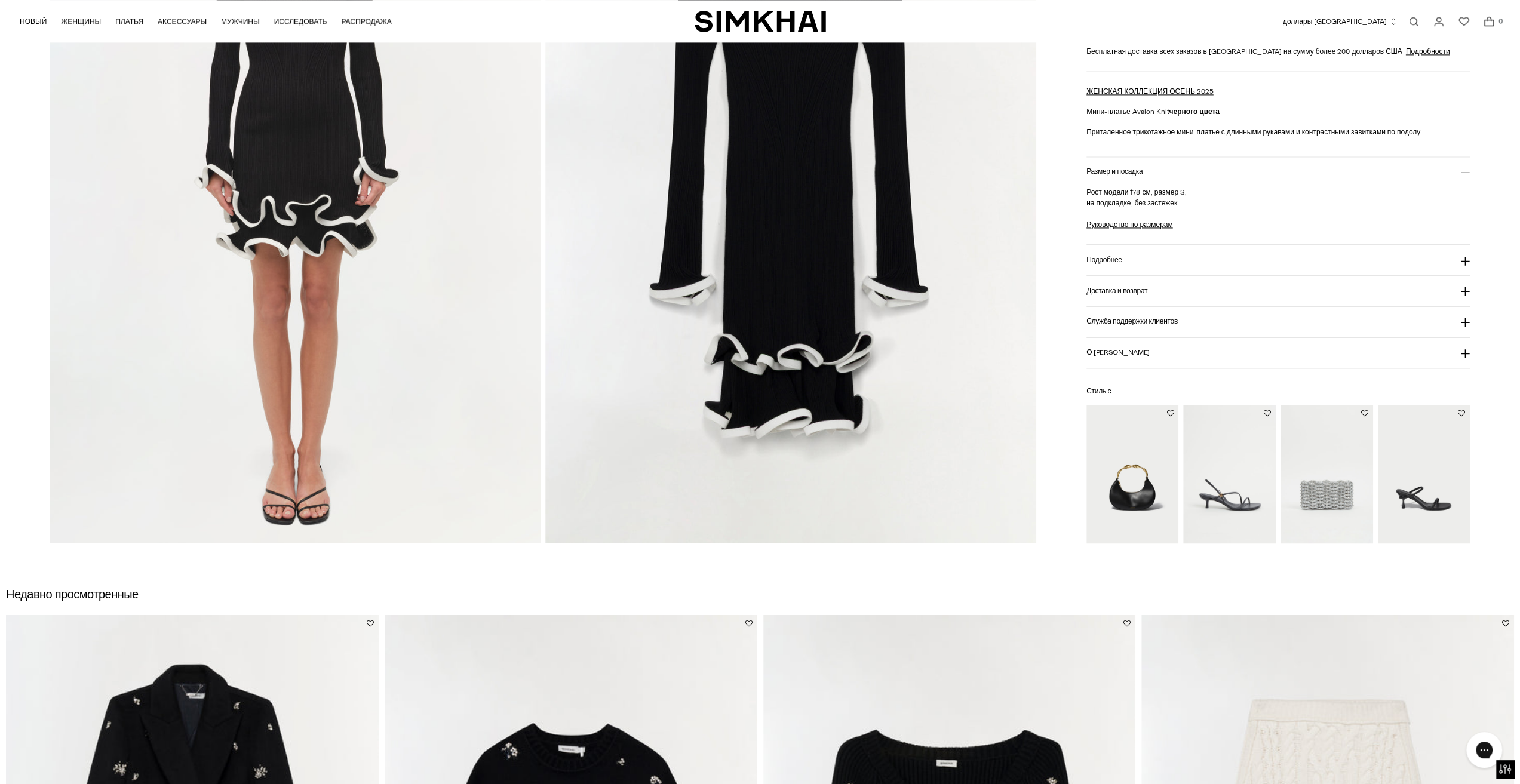
scroll to position [1791, 0]
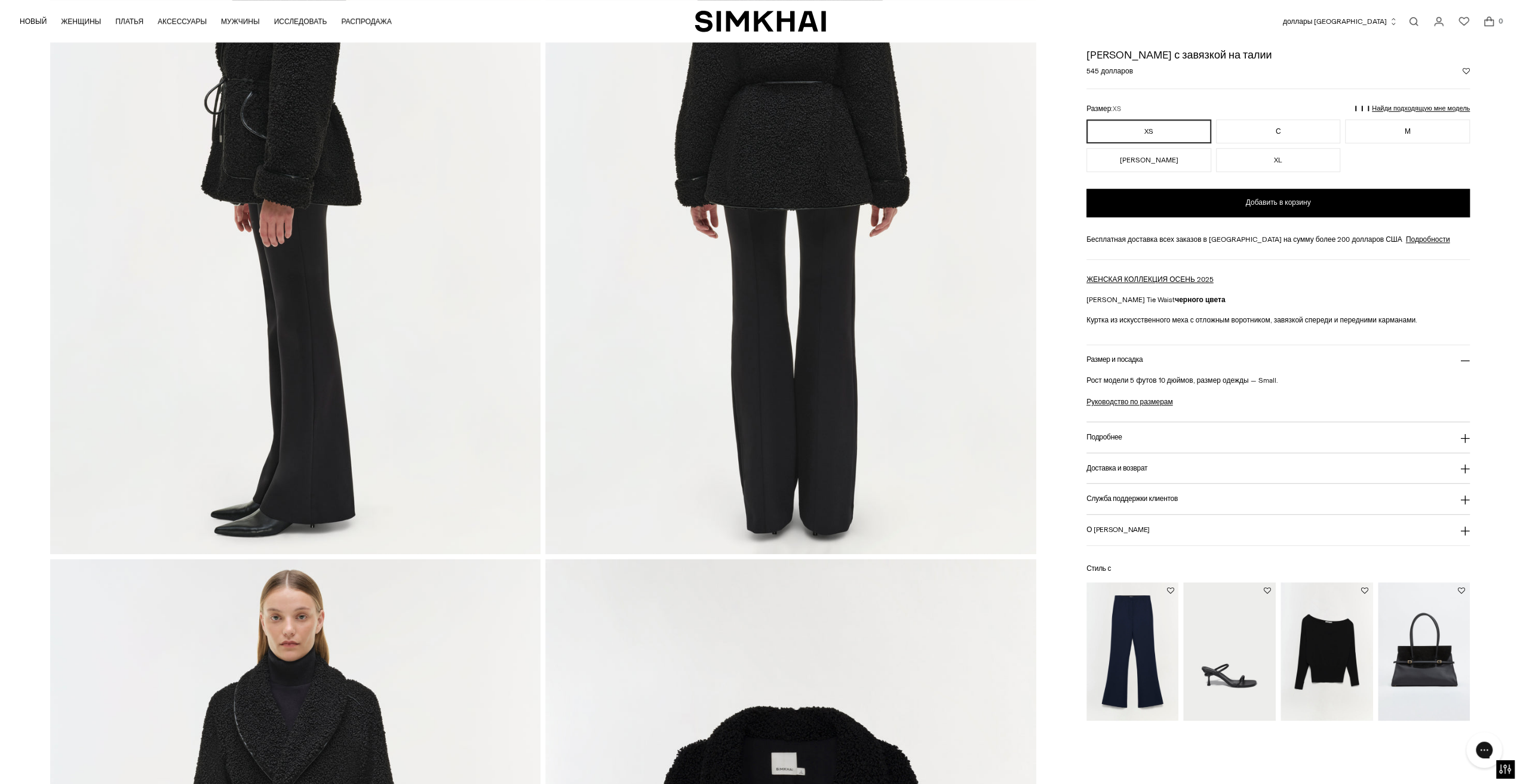
scroll to position [836, 0]
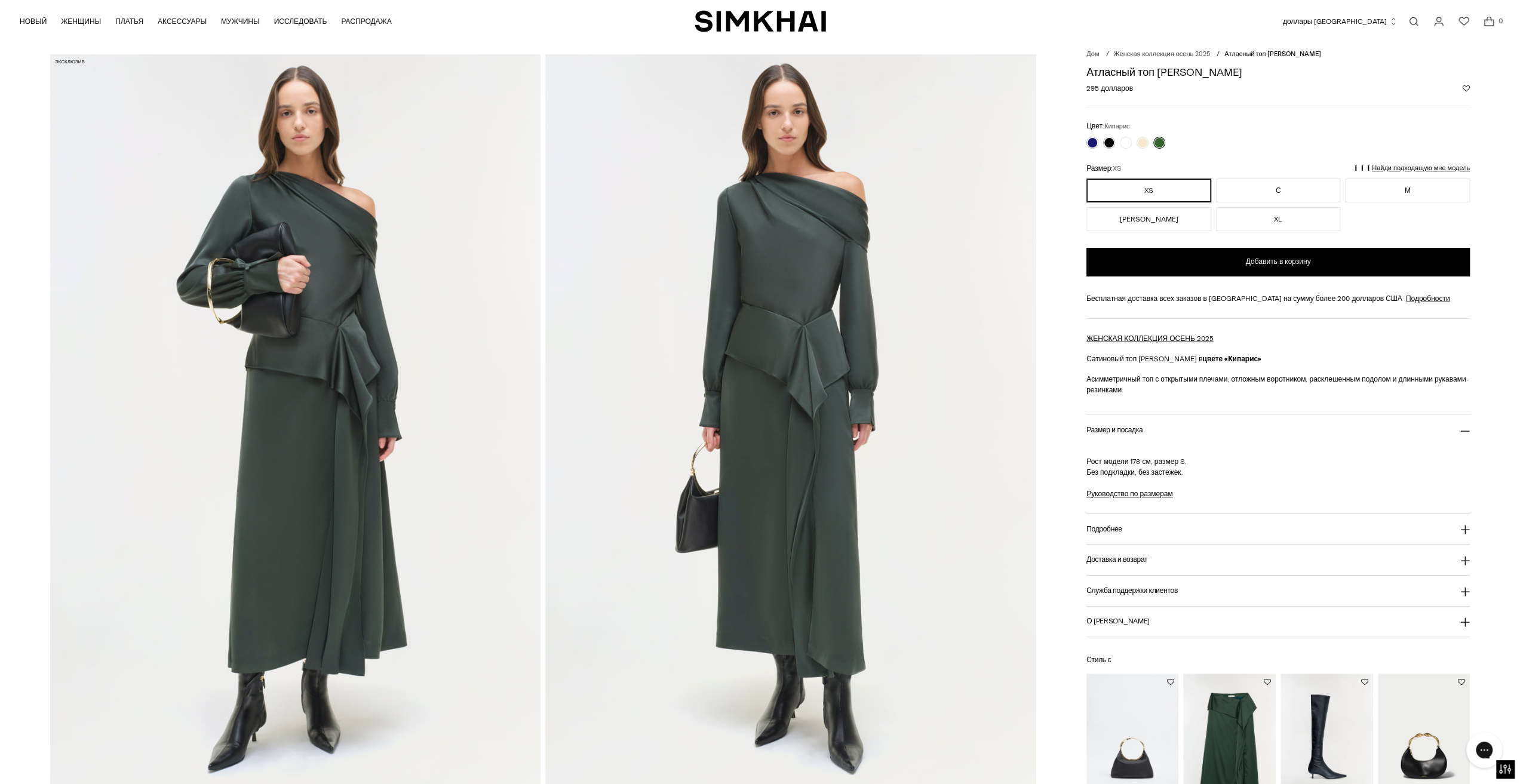
scroll to position [60, 0]
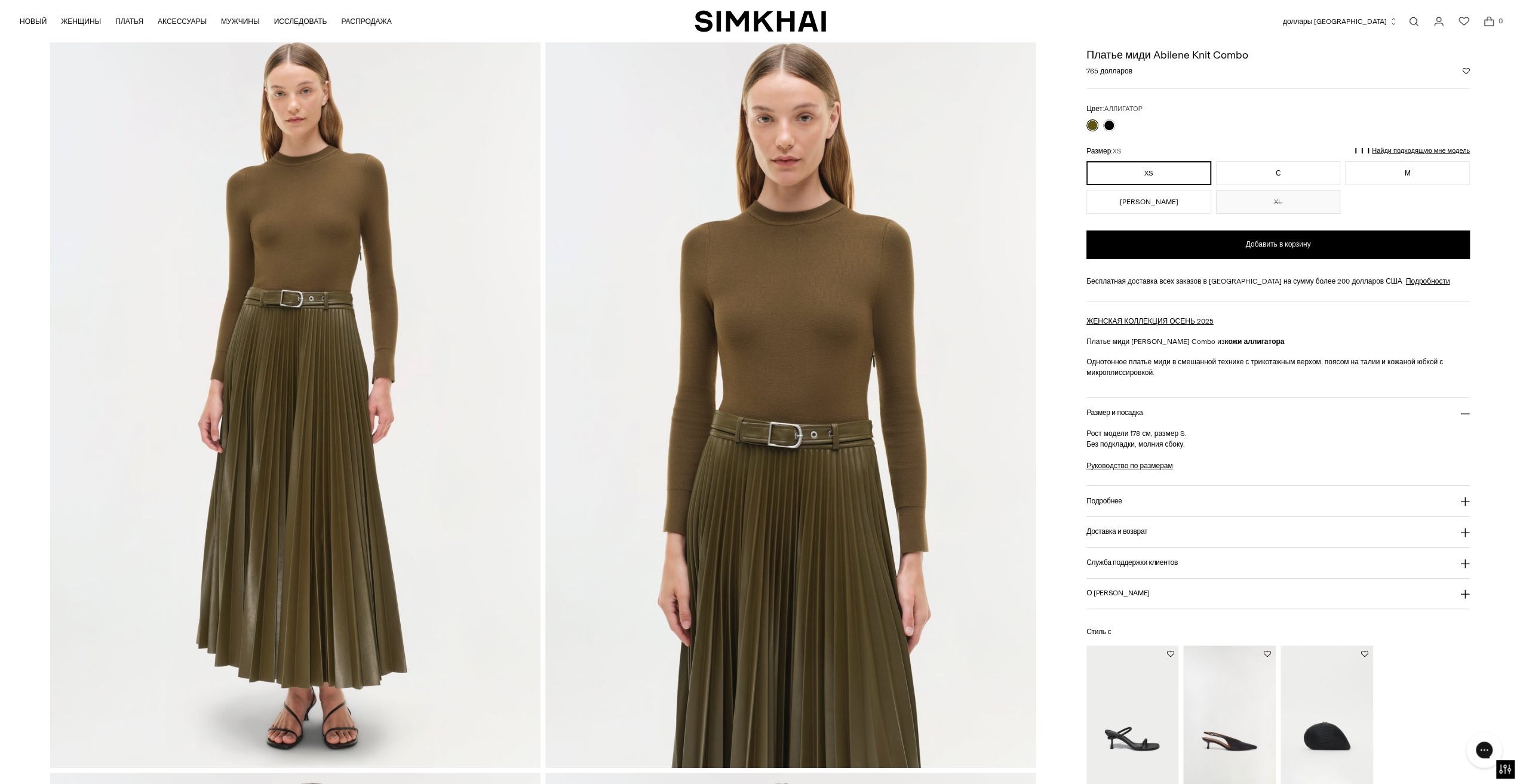
scroll to position [60, 0]
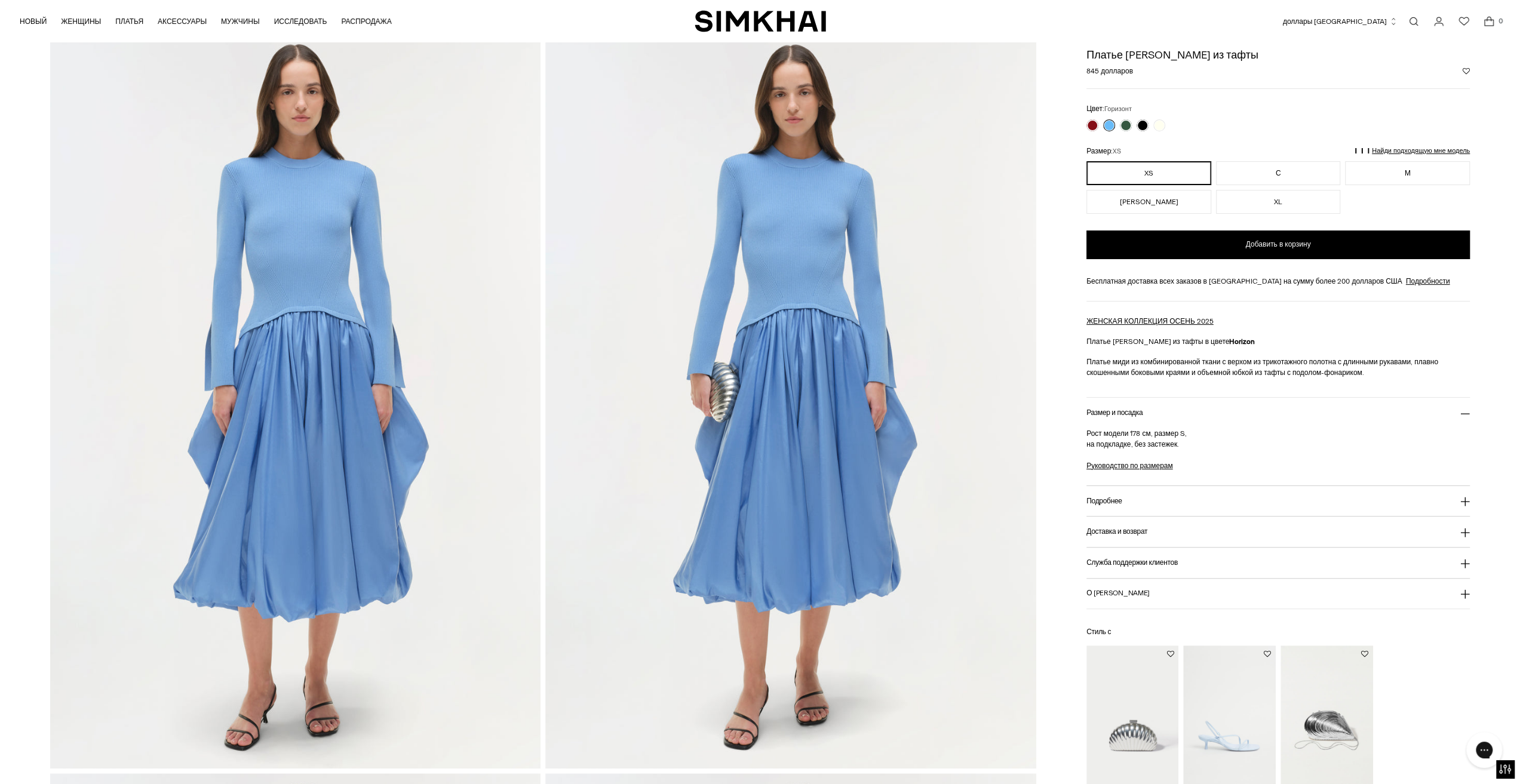
scroll to position [532, 0]
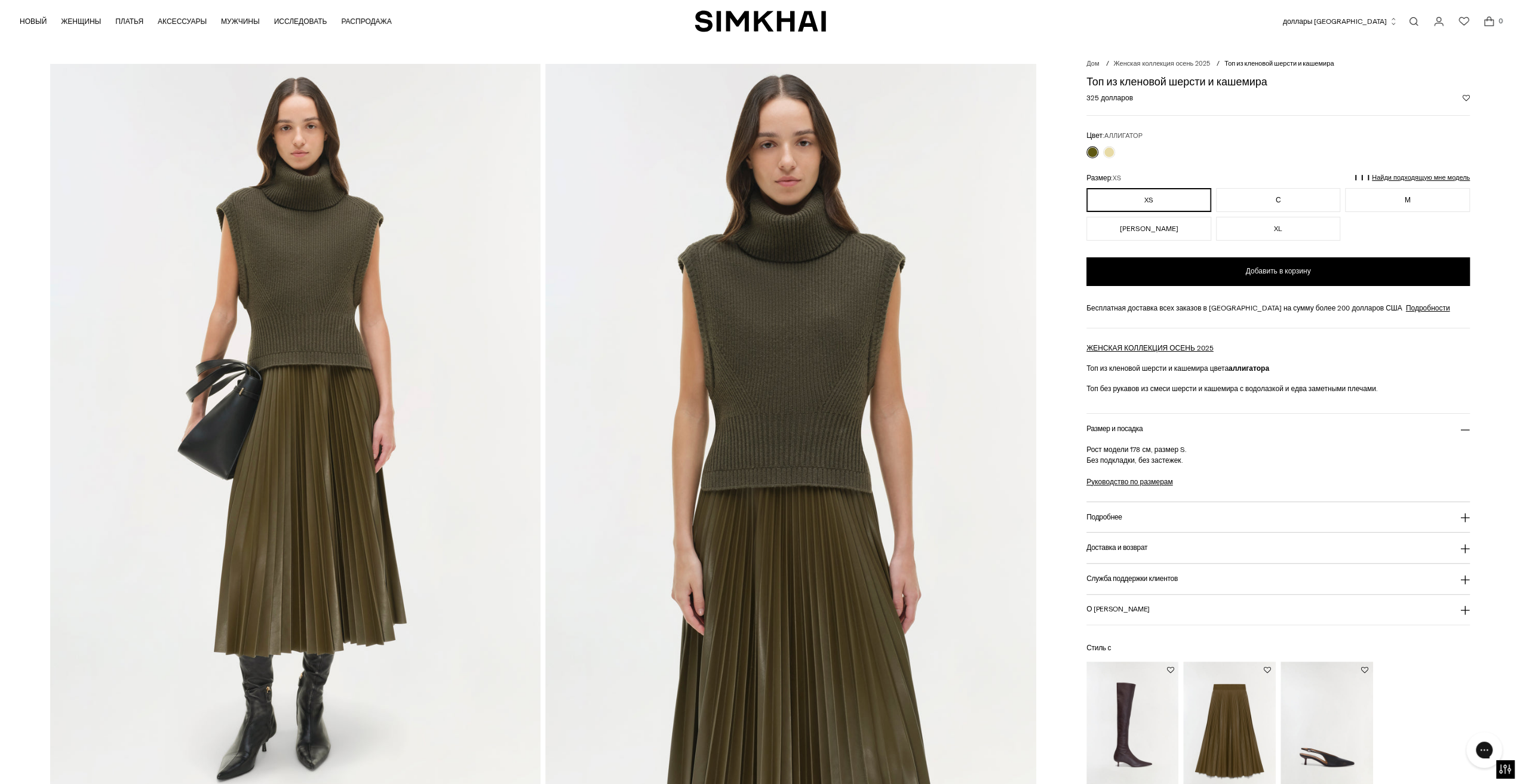
scroll to position [60, 0]
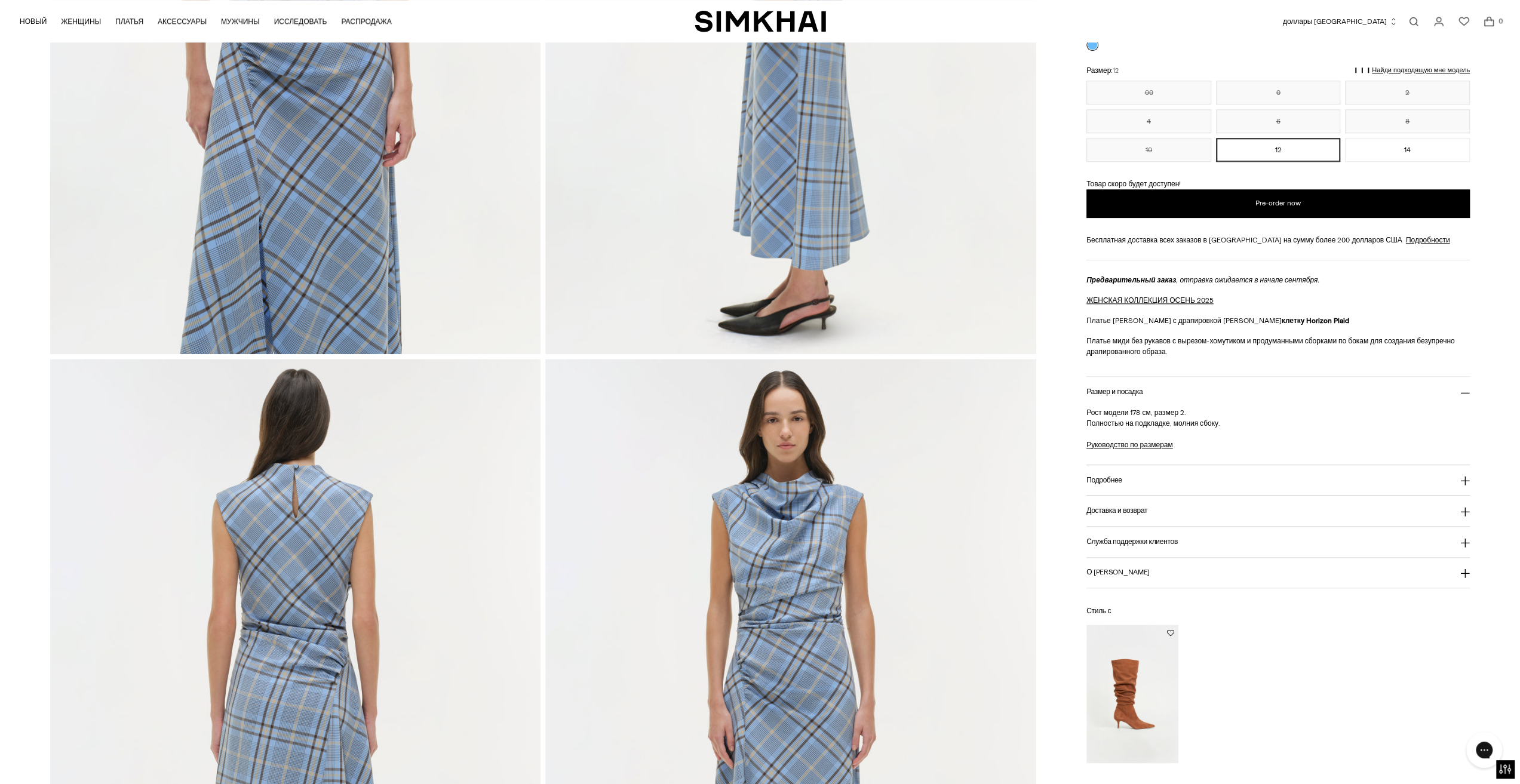
scroll to position [1493, 0]
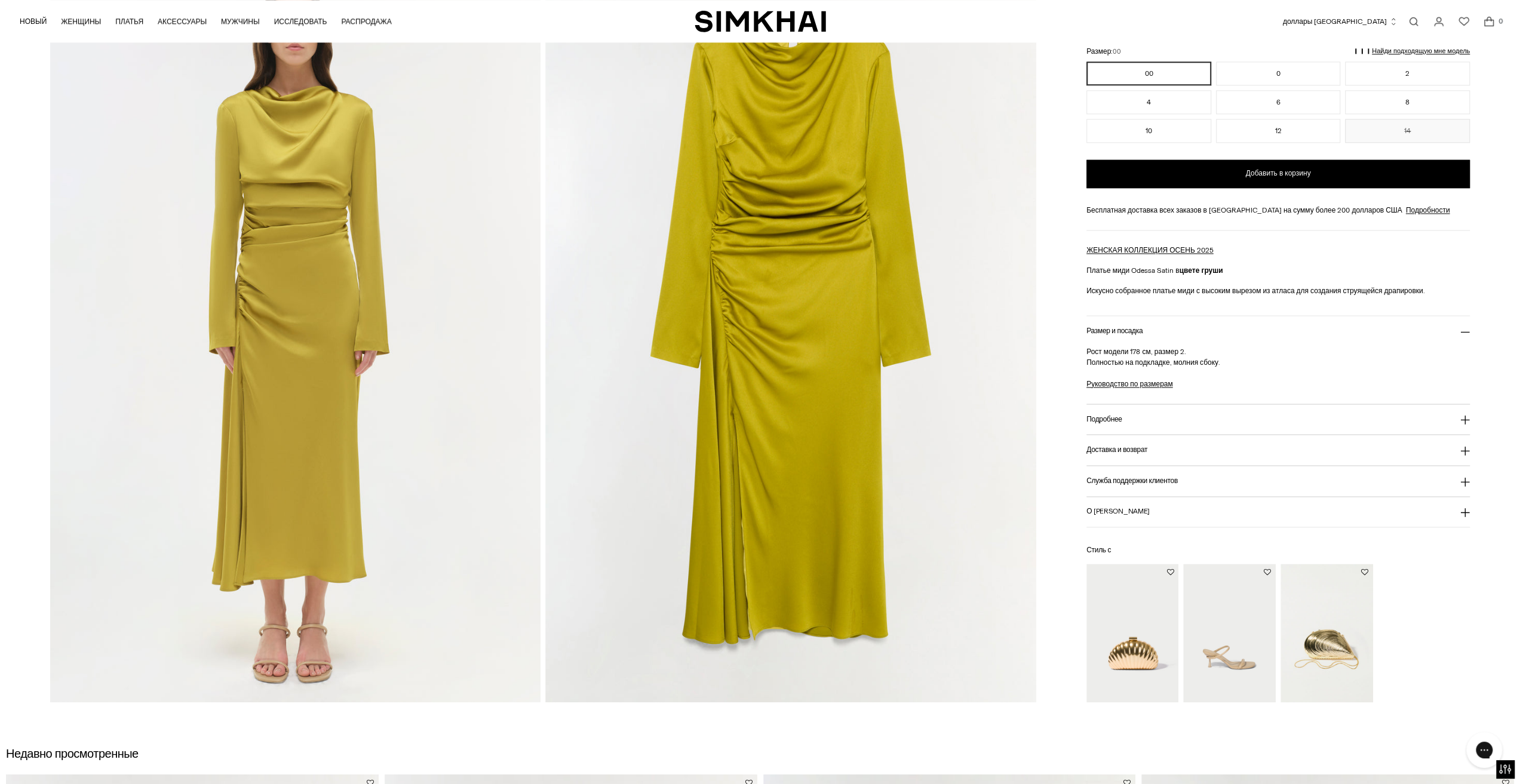
scroll to position [1254, 0]
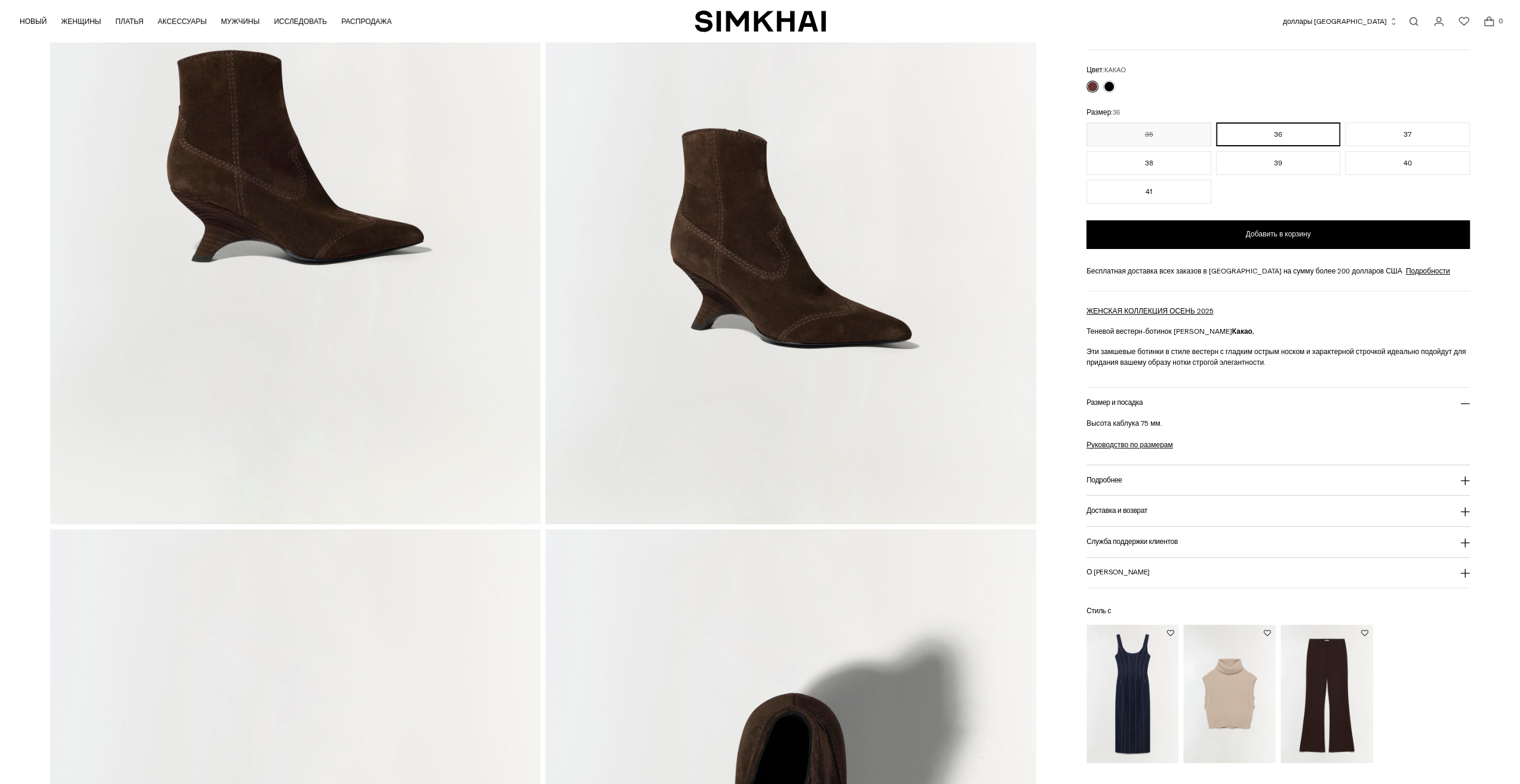
click at [330, 339] on img at bounding box center [295, 155] width 490 height 736
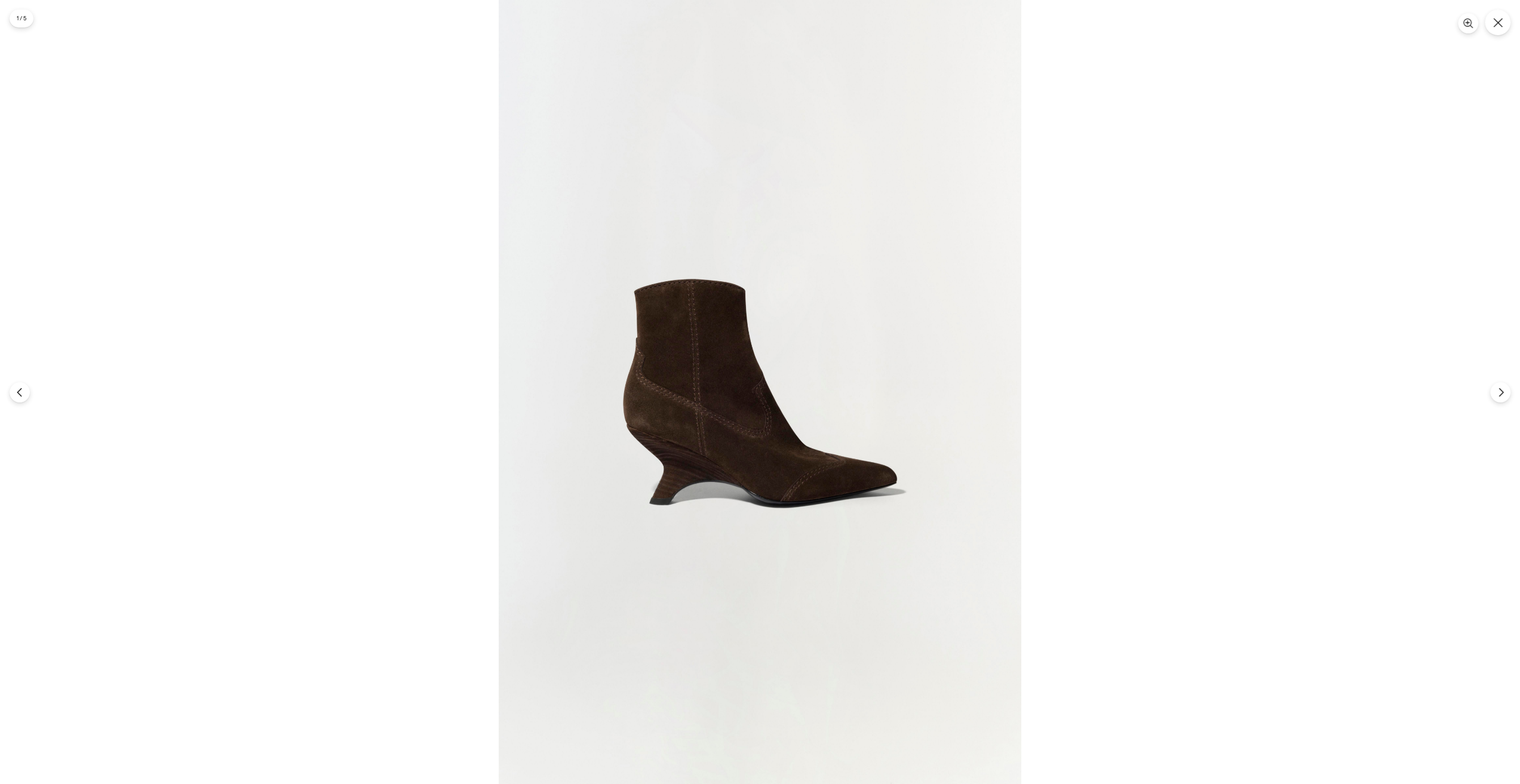
click at [738, 405] on img at bounding box center [760, 392] width 522 height 784
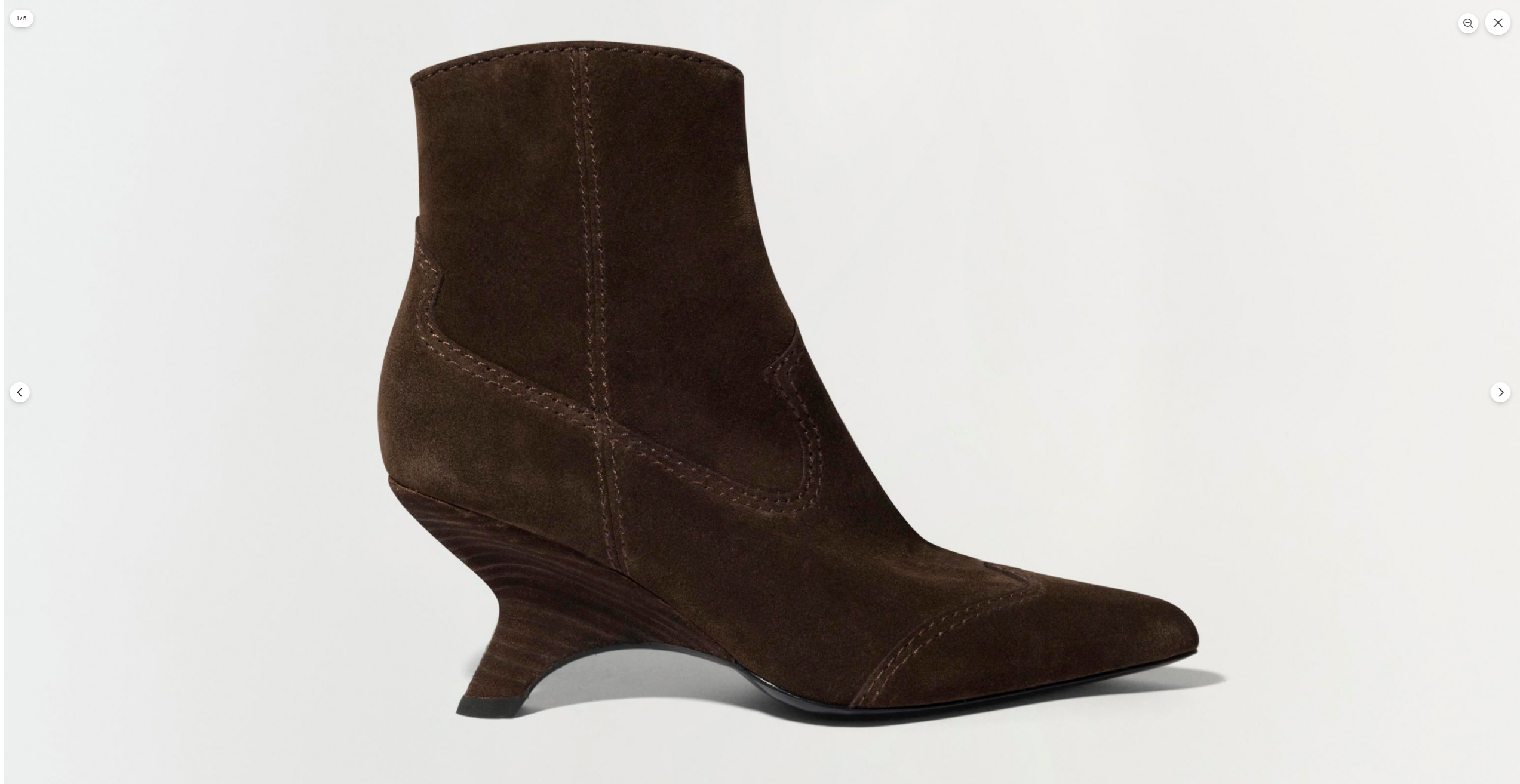
click at [759, 422] on img at bounding box center [788, 379] width 1568 height 2352
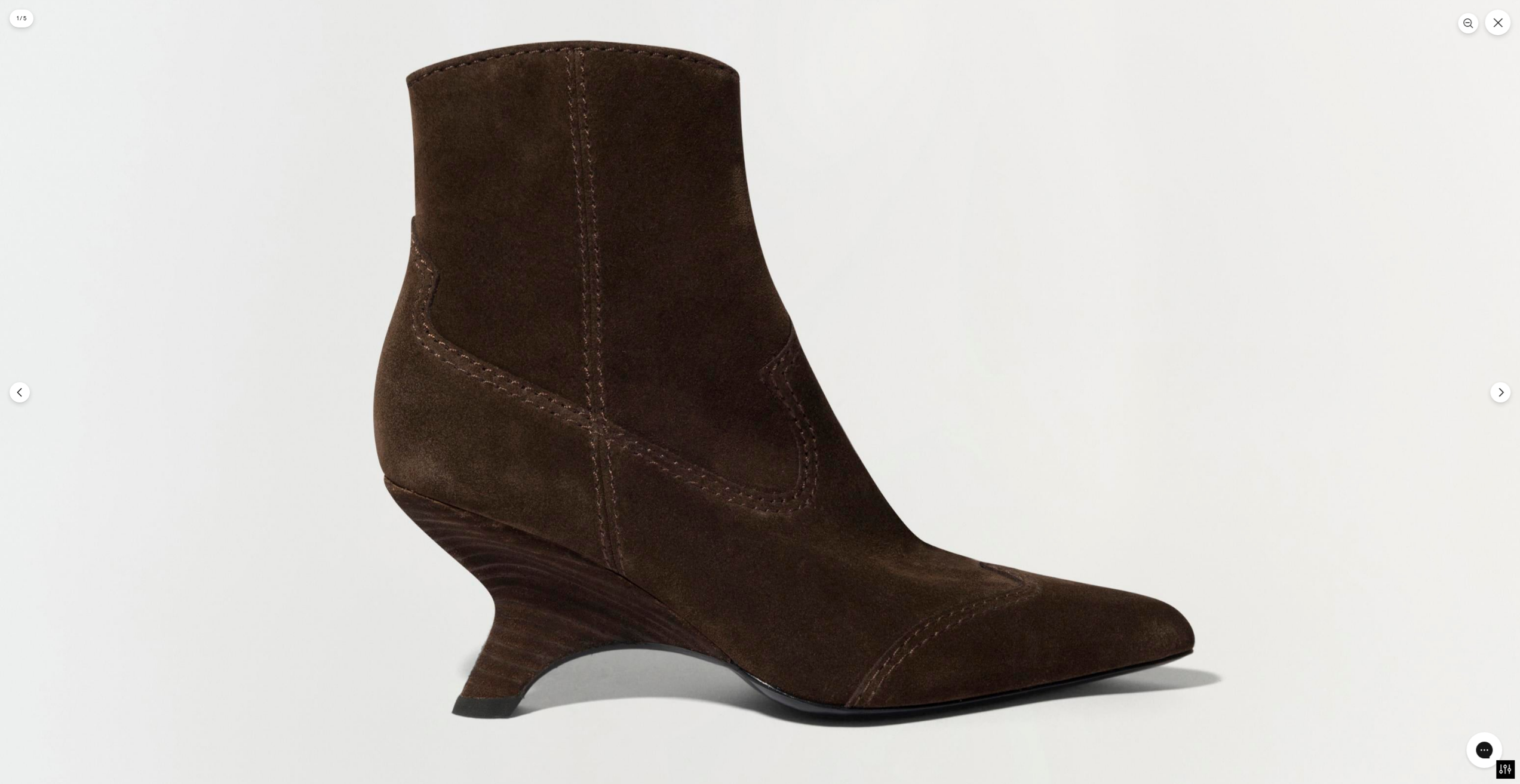
click at [1491, 399] on button "Следующий" at bounding box center [1500, 393] width 20 height 20
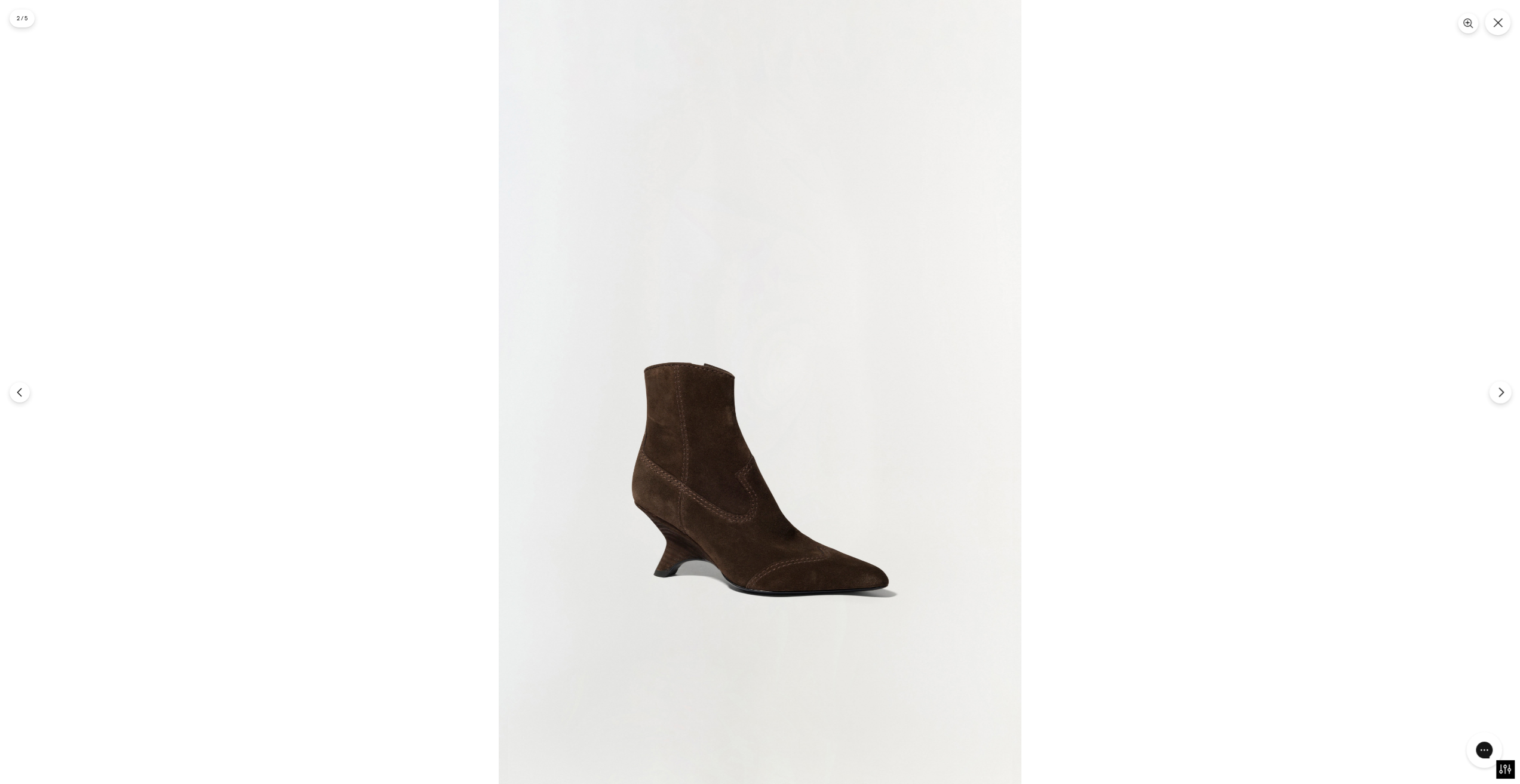
click at [1491, 397] on button "Следующий" at bounding box center [1500, 392] width 22 height 22
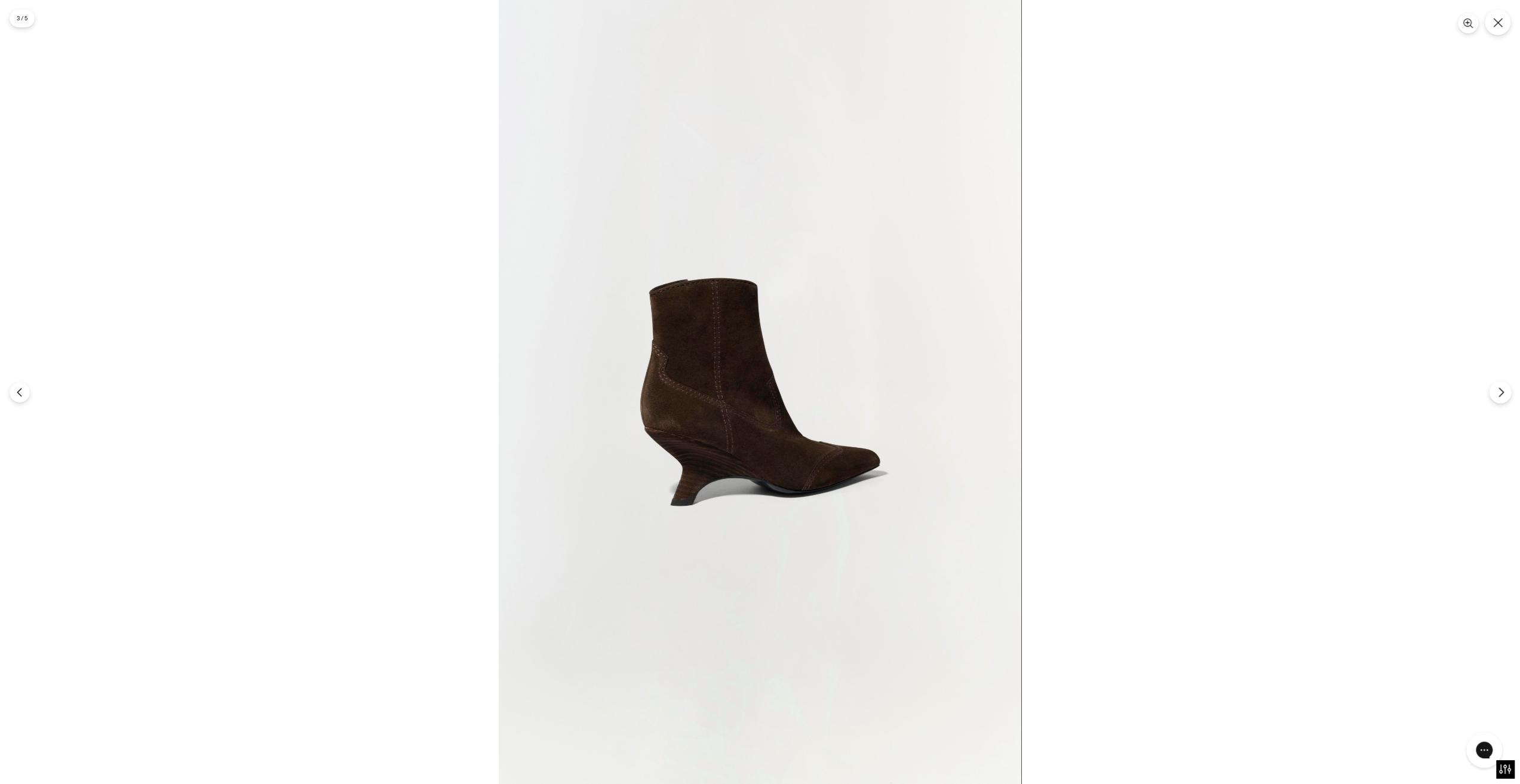
click at [1491, 397] on button "Следующий" at bounding box center [1500, 392] width 22 height 22
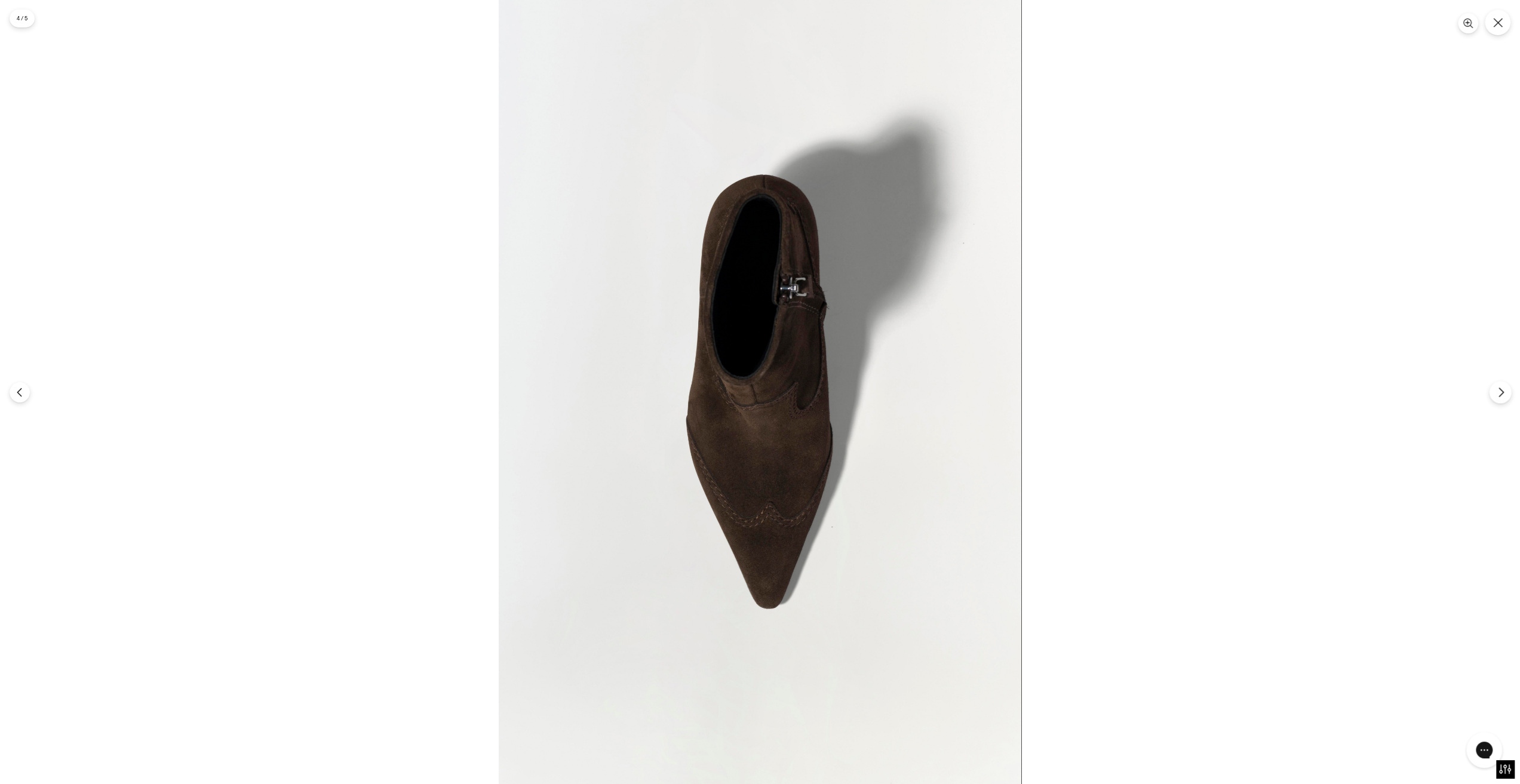
click at [1491, 397] on button "Следующий" at bounding box center [1500, 392] width 22 height 22
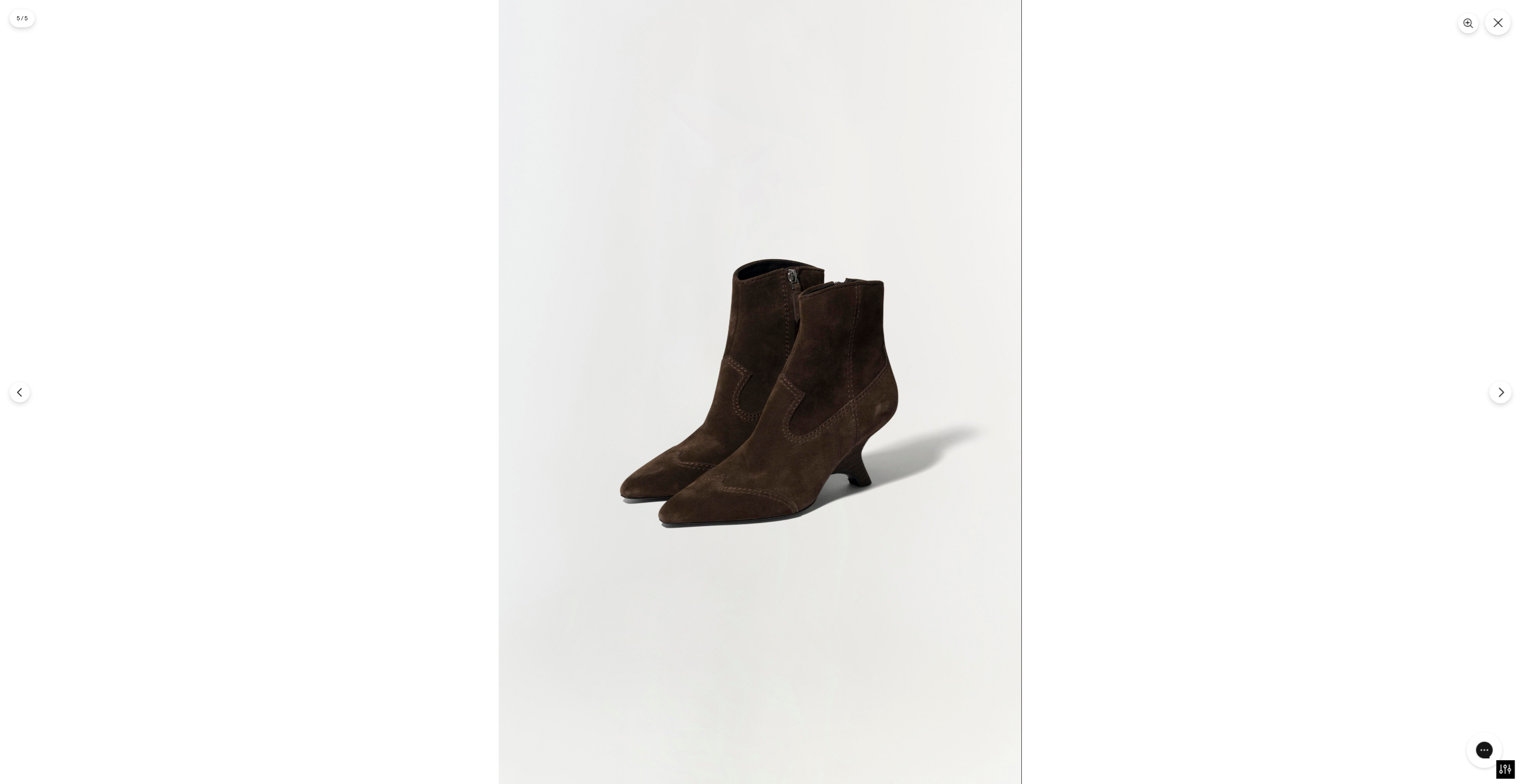
click at [1491, 397] on button "Следующий" at bounding box center [1500, 392] width 22 height 22
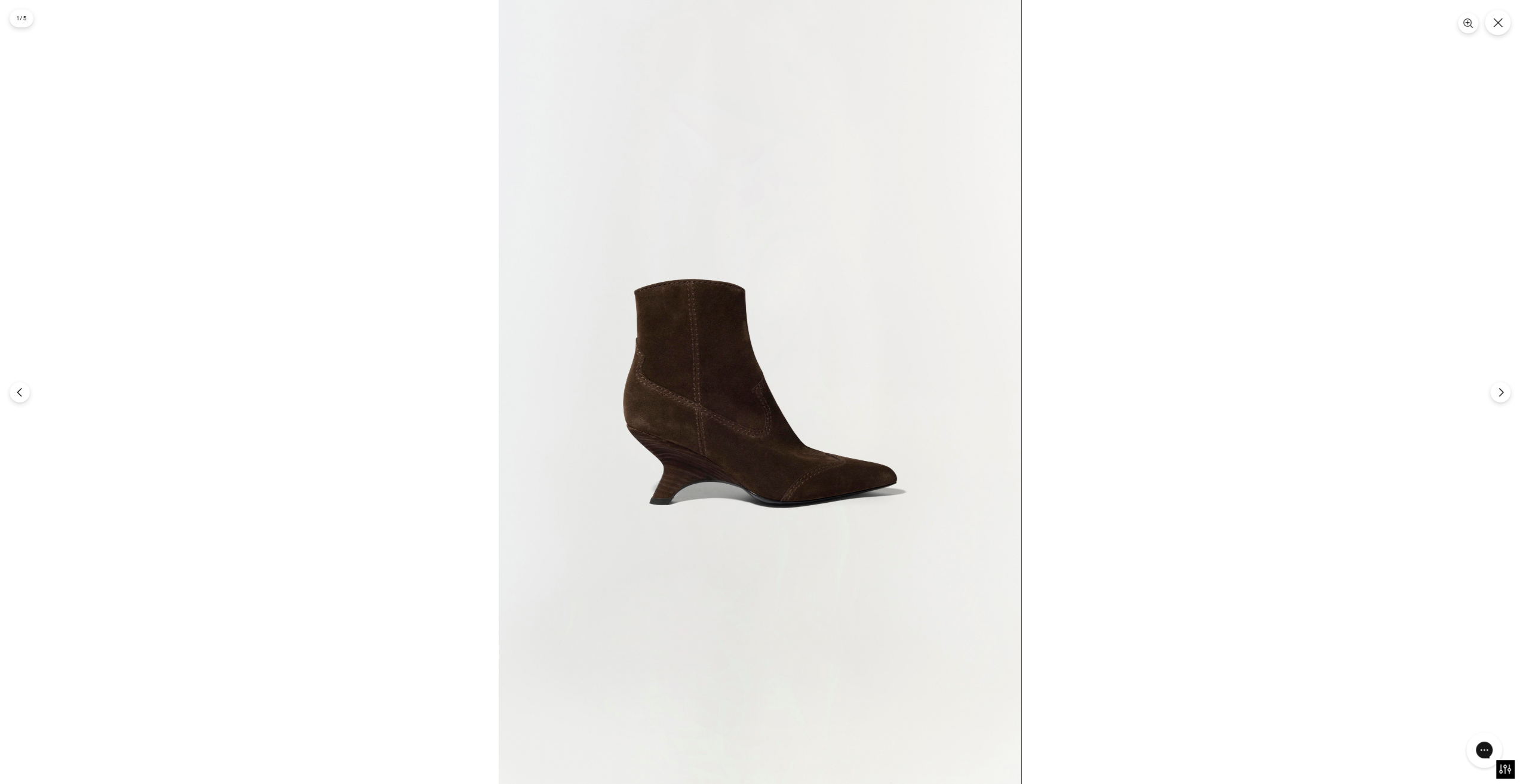
click at [1488, 397] on div at bounding box center [760, 392] width 1520 height 784
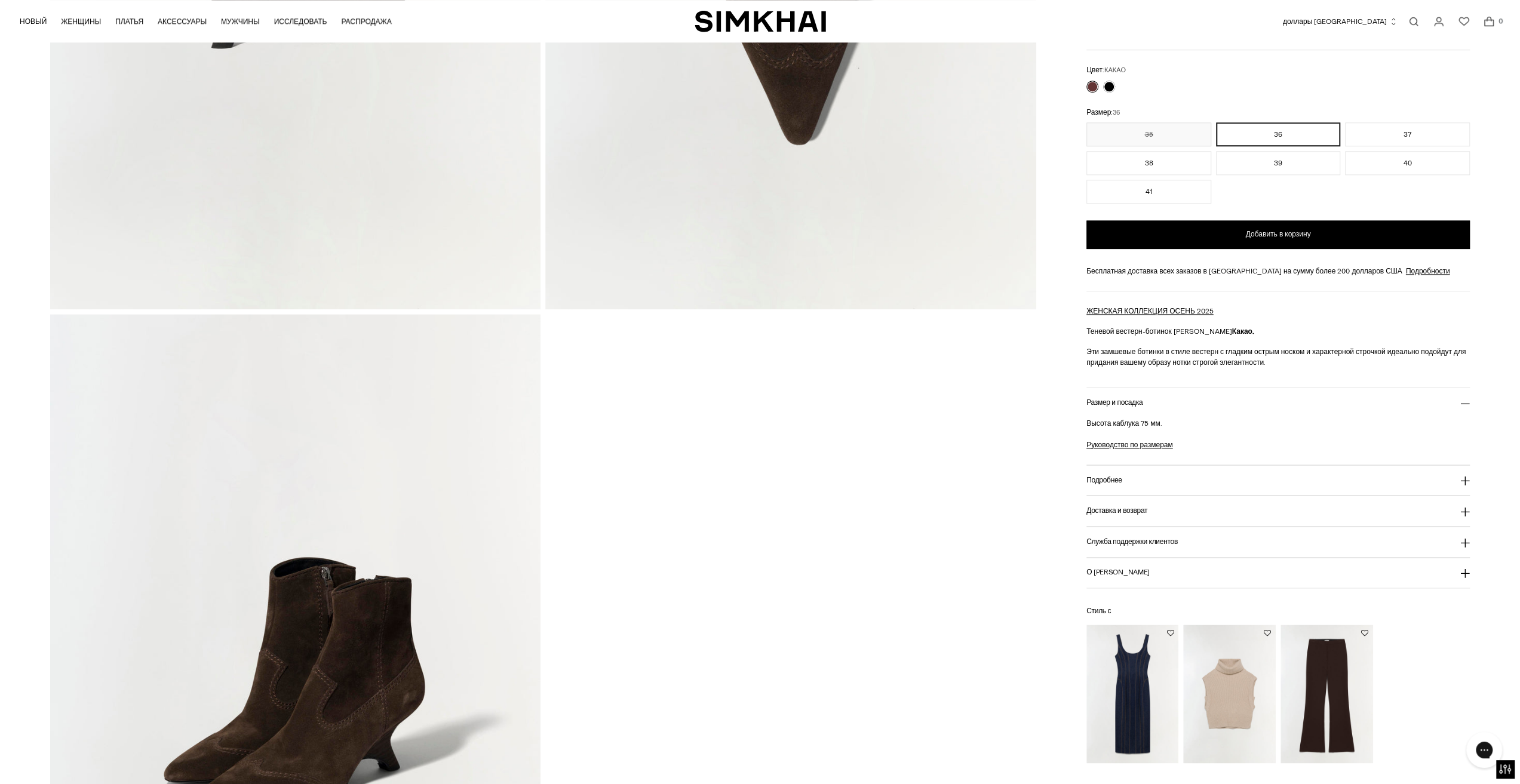
scroll to position [1612, 0]
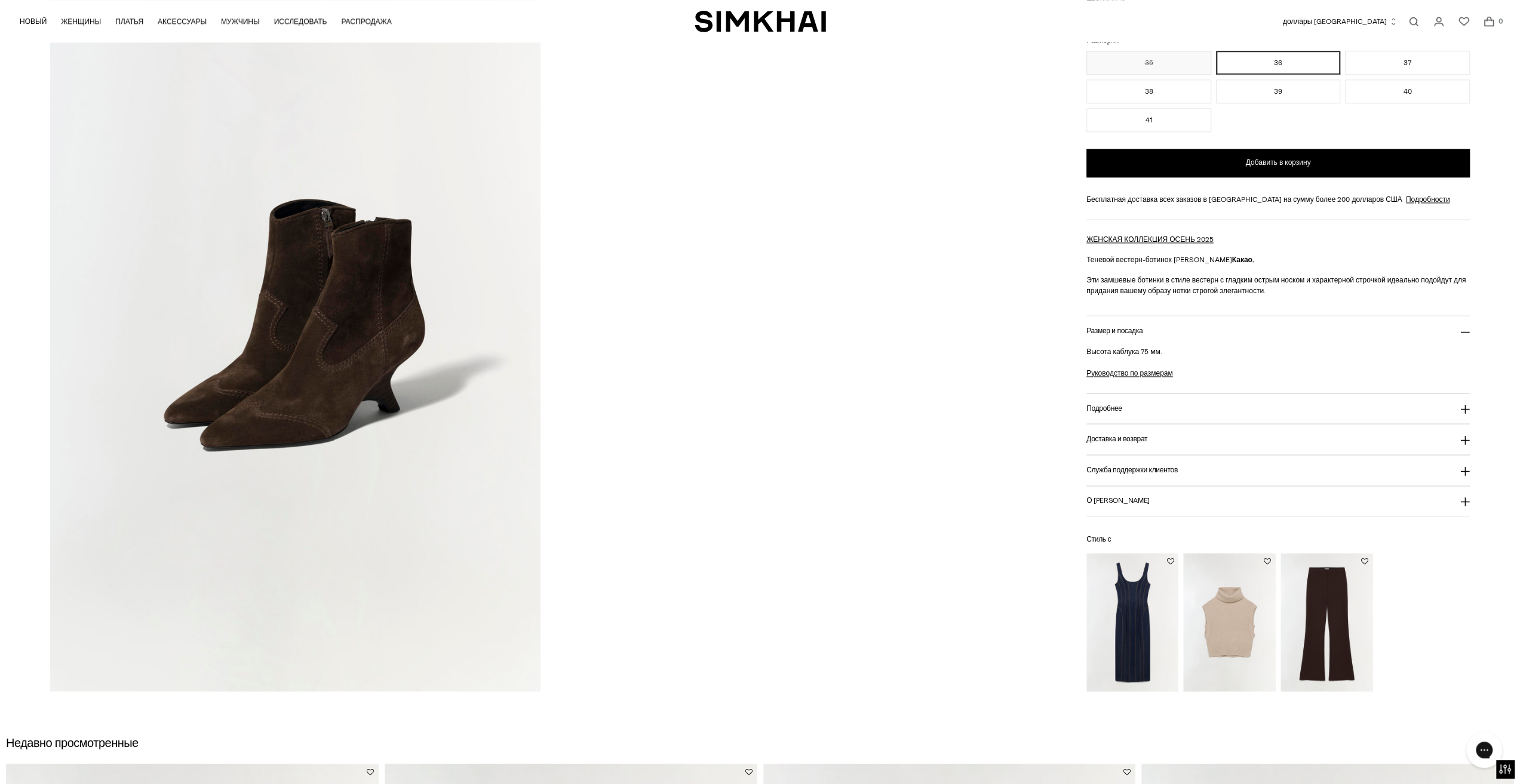
click at [202, 359] on img at bounding box center [295, 323] width 490 height 736
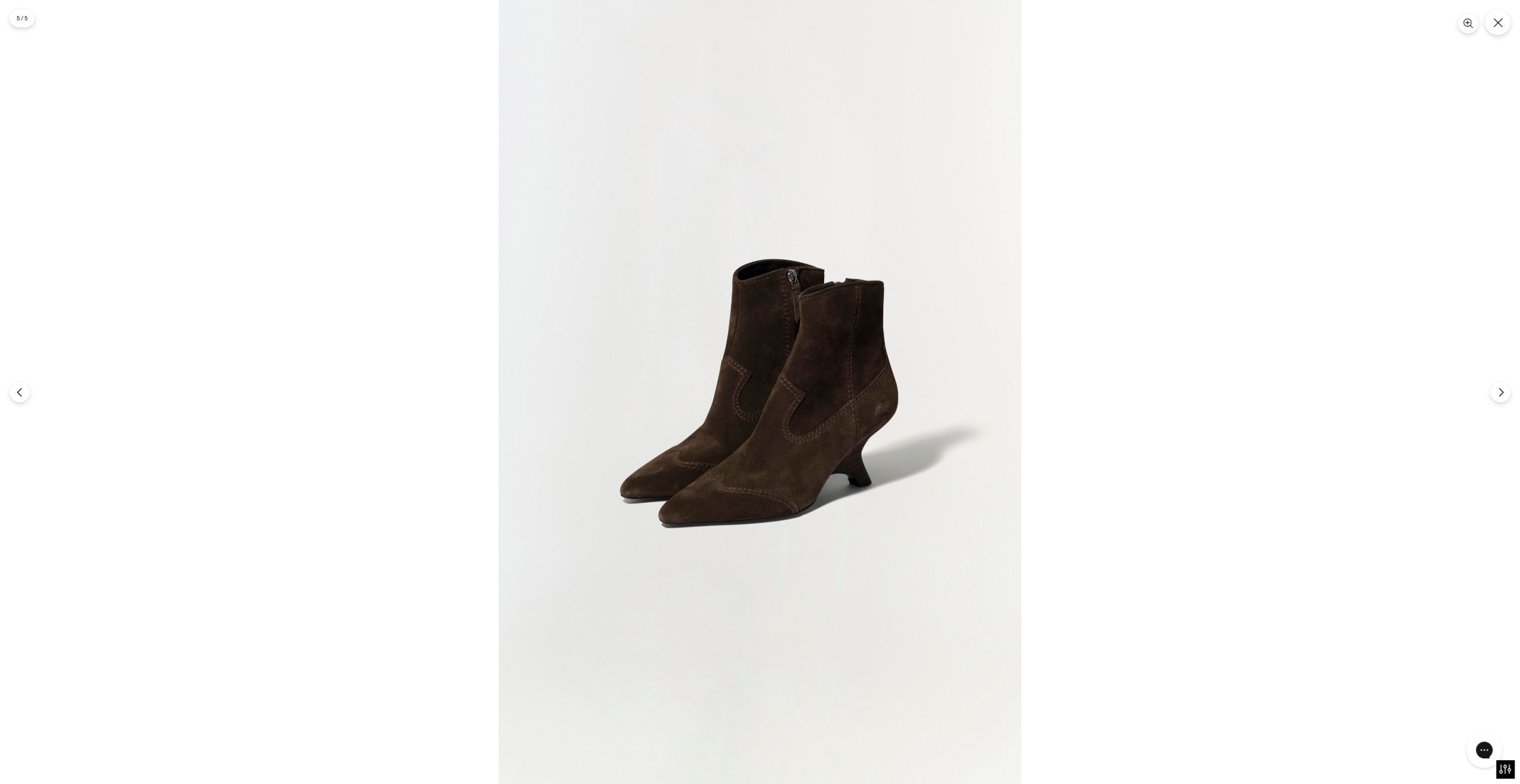
click at [842, 412] on img at bounding box center [760, 392] width 522 height 784
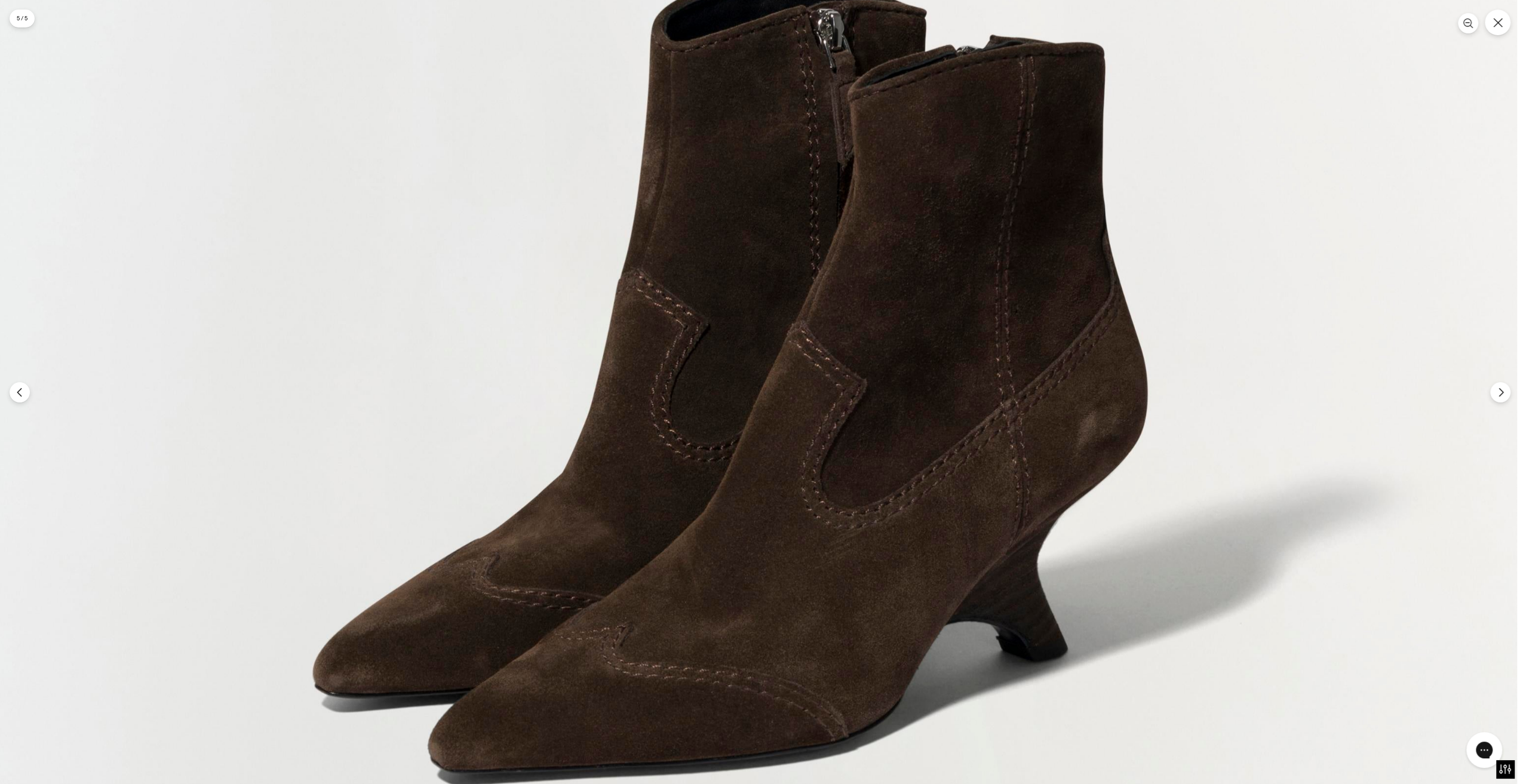
click at [873, 422] on img at bounding box center [733, 377] width 1568 height 2352
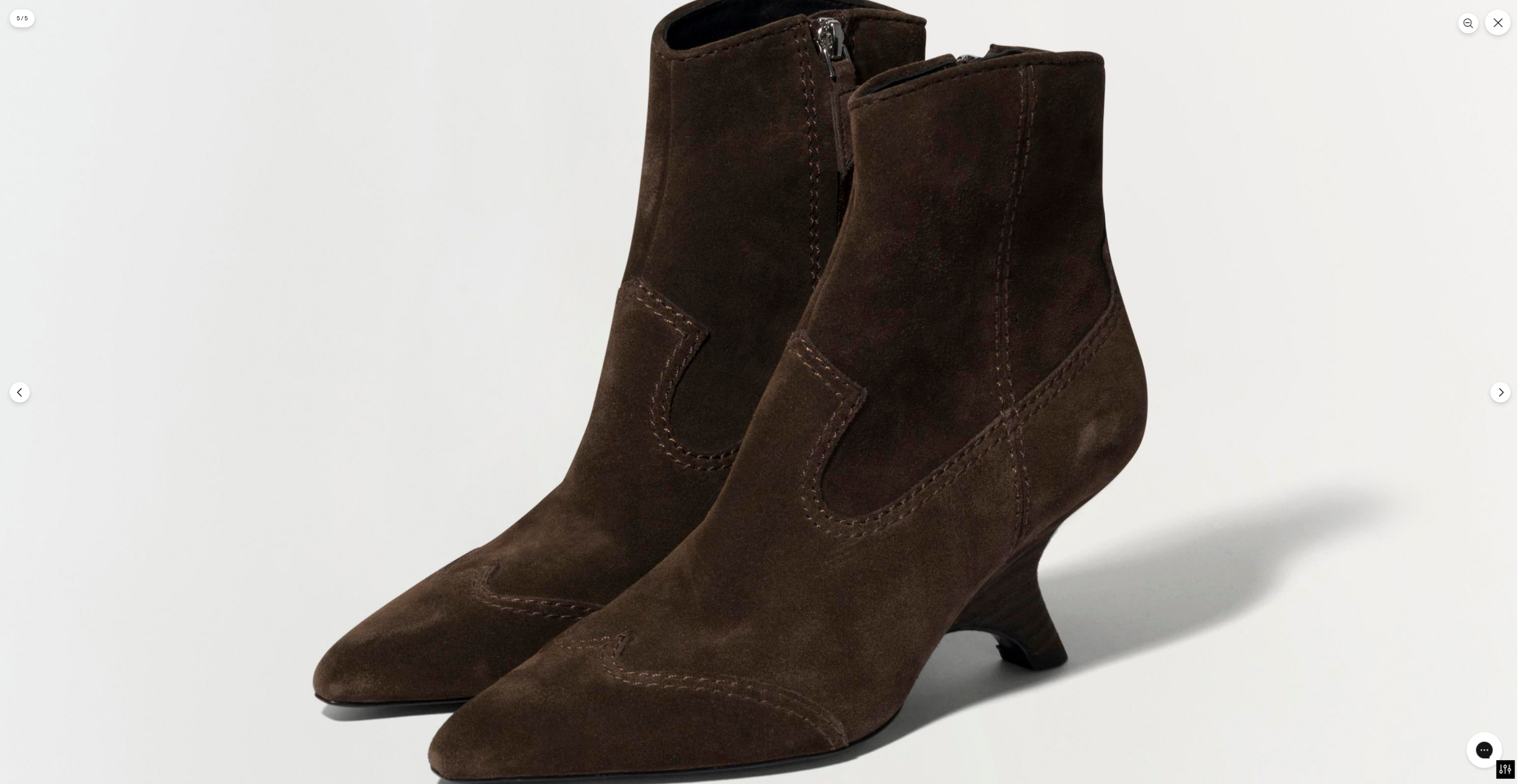
click at [873, 422] on img at bounding box center [733, 386] width 1568 height 2352
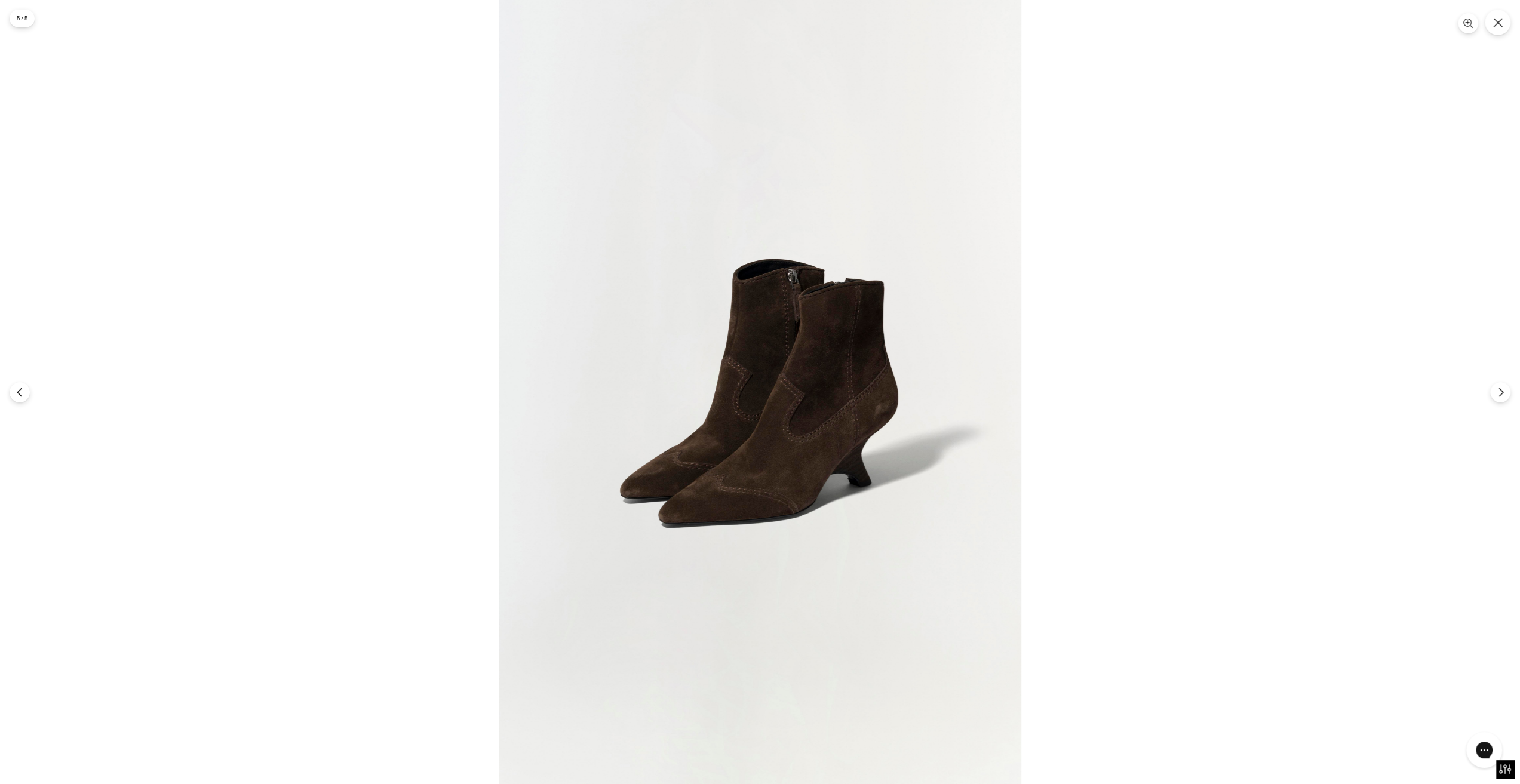
click at [855, 418] on img at bounding box center [760, 392] width 522 height 784
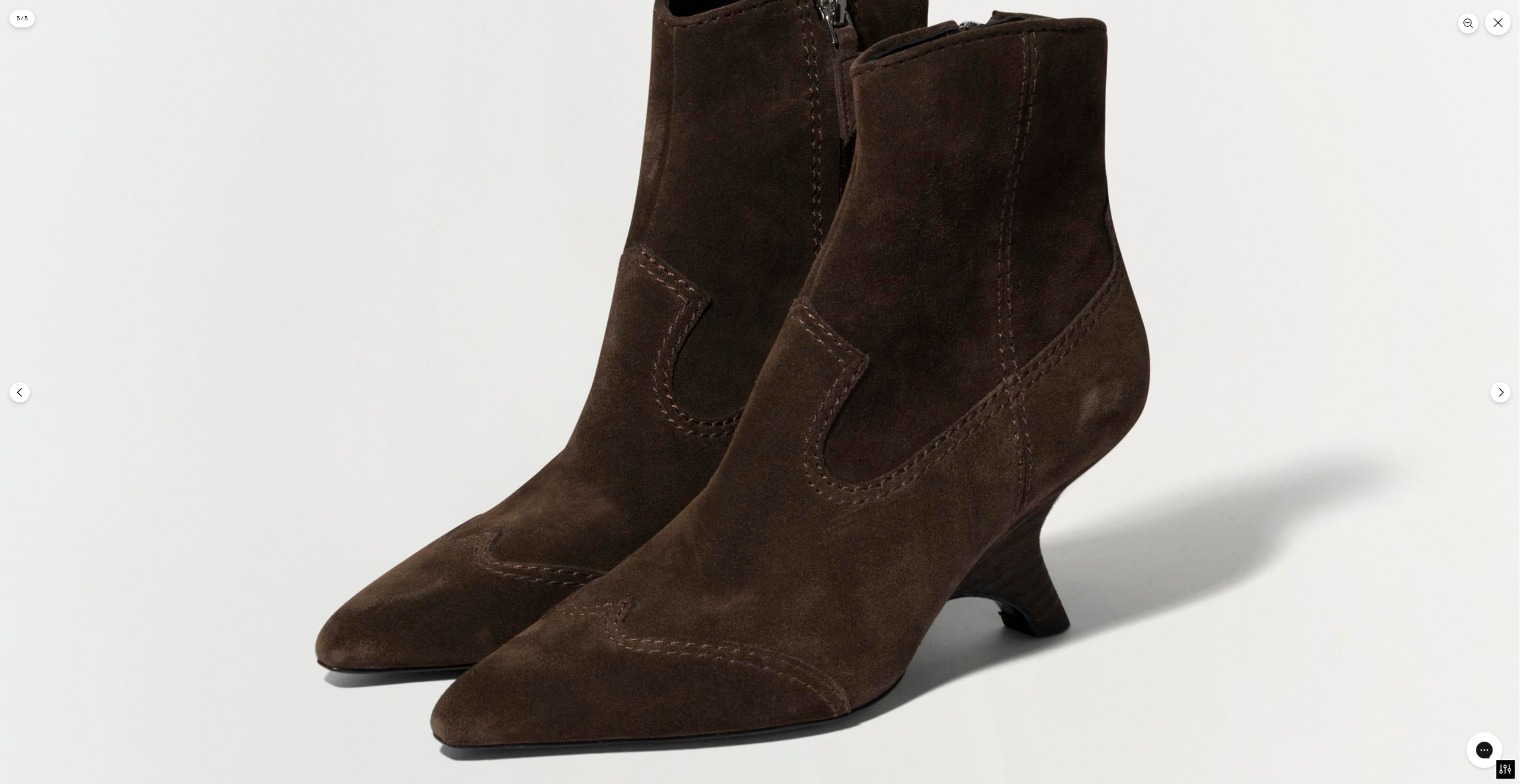
click at [890, 375] on img at bounding box center [735, 353] width 1568 height 2352
click at [890, 375] on img at bounding box center [736, 353] width 1568 height 2352
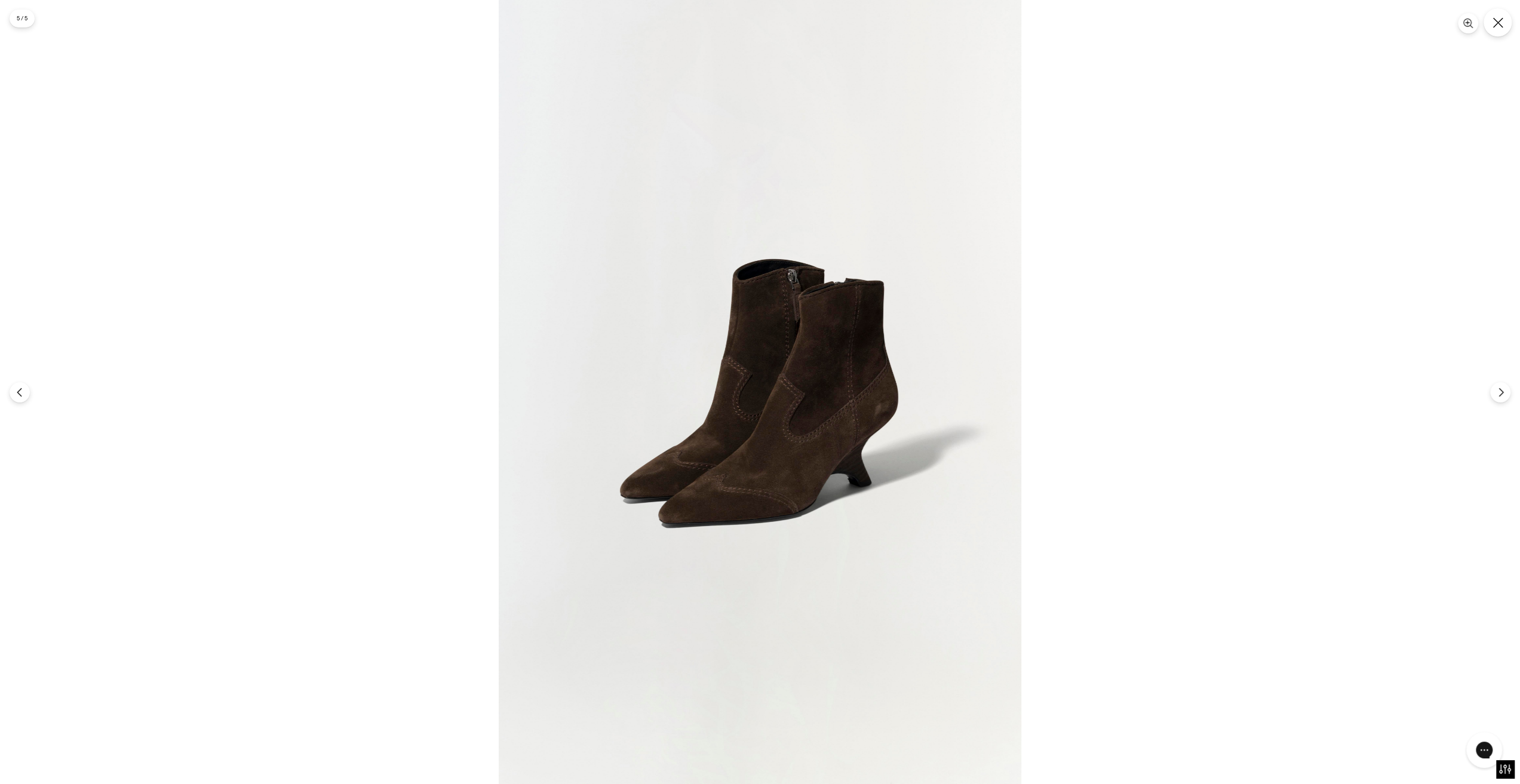
click at [1509, 26] on button "Закрывать" at bounding box center [1497, 22] width 28 height 28
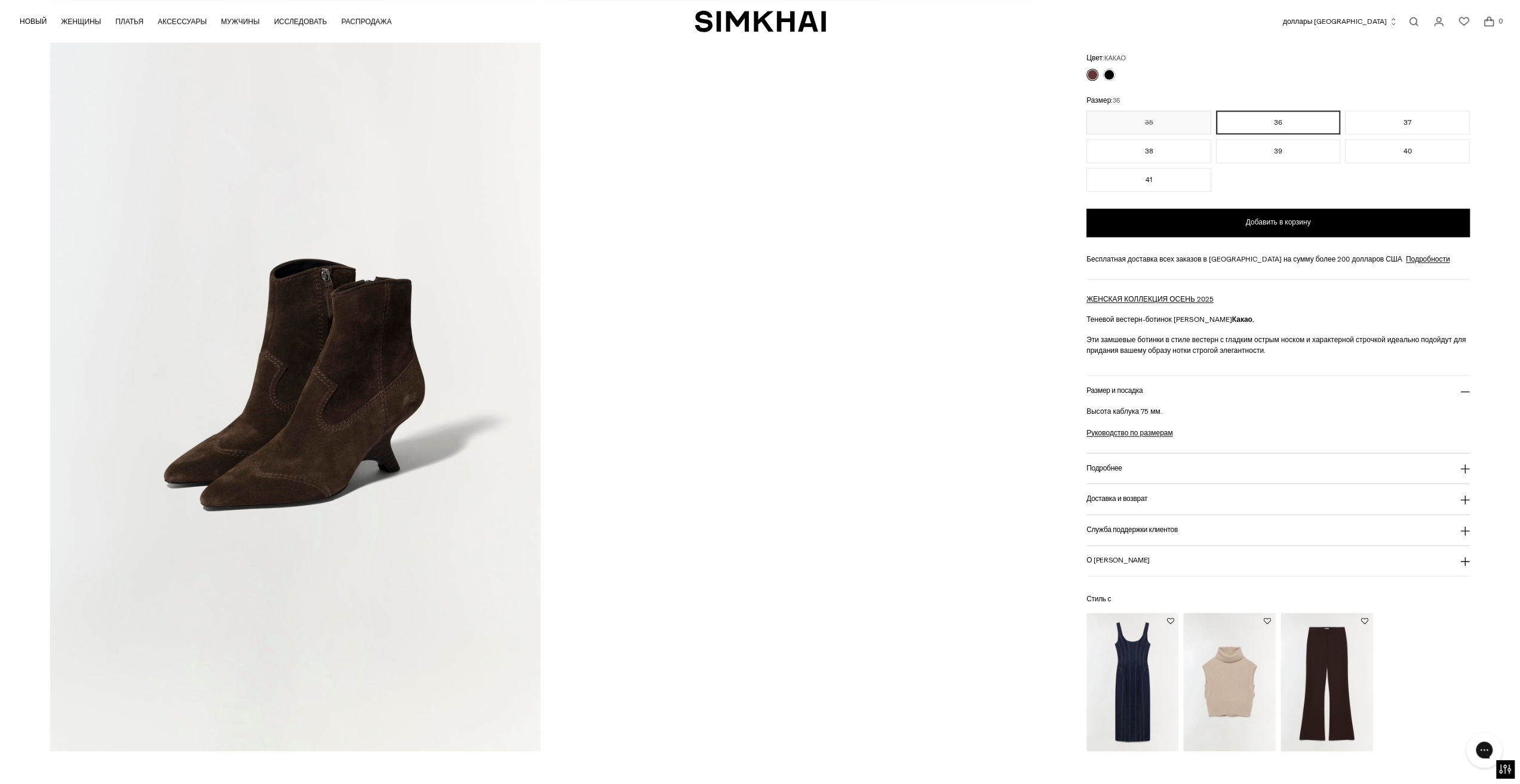
scroll to position [1552, 0]
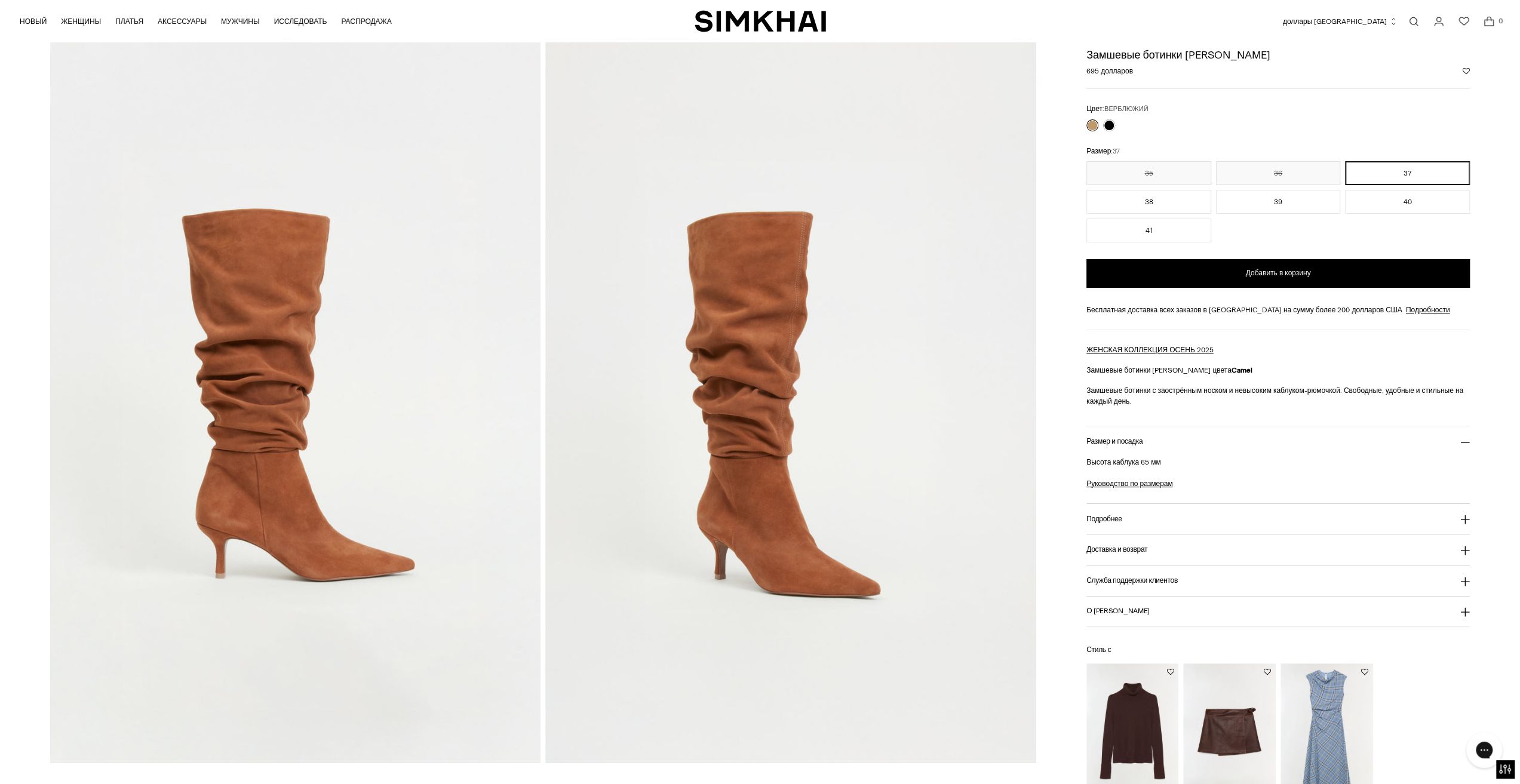
click at [274, 339] on img at bounding box center [295, 394] width 490 height 736
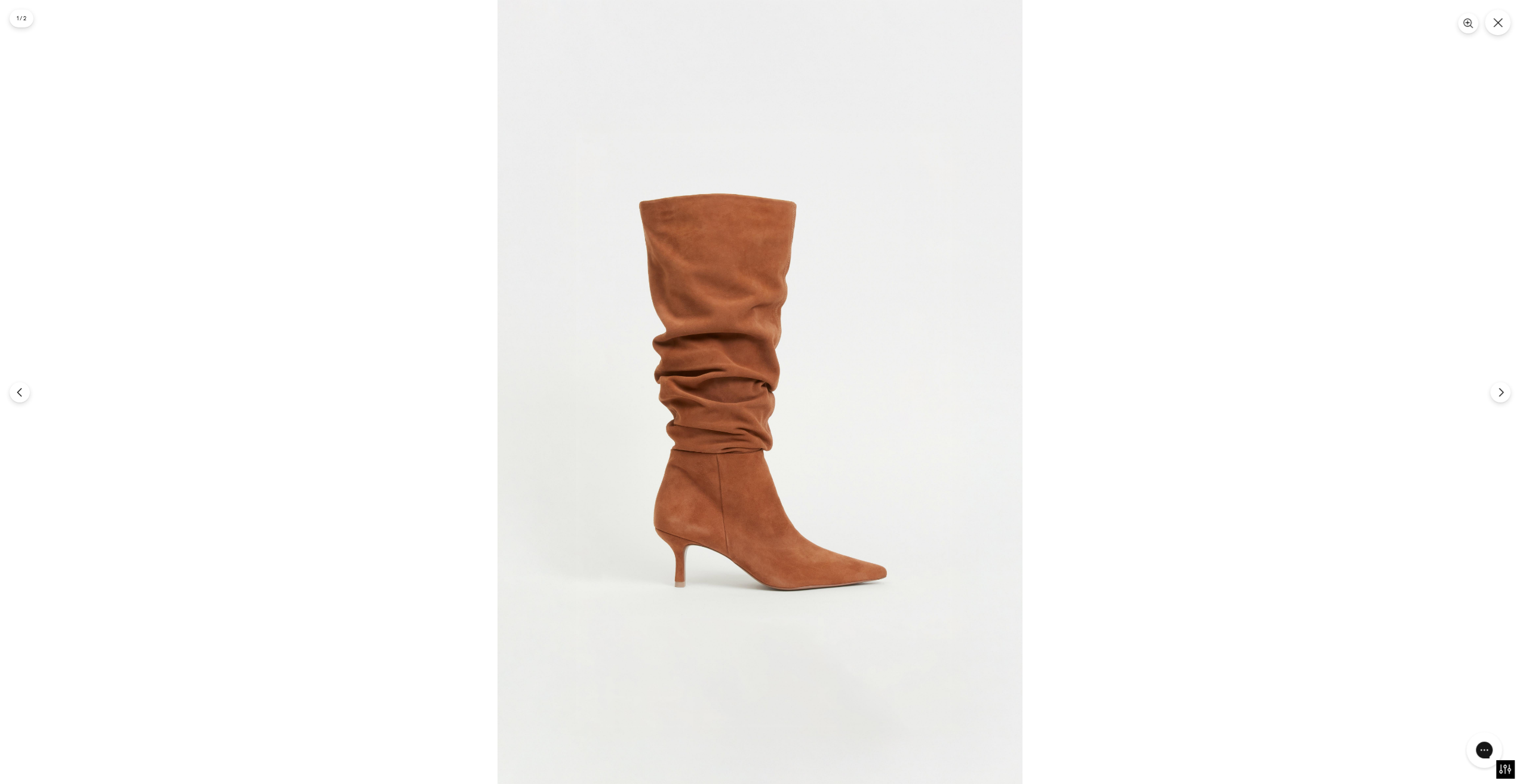
click at [799, 366] on img at bounding box center [760, 392] width 525 height 784
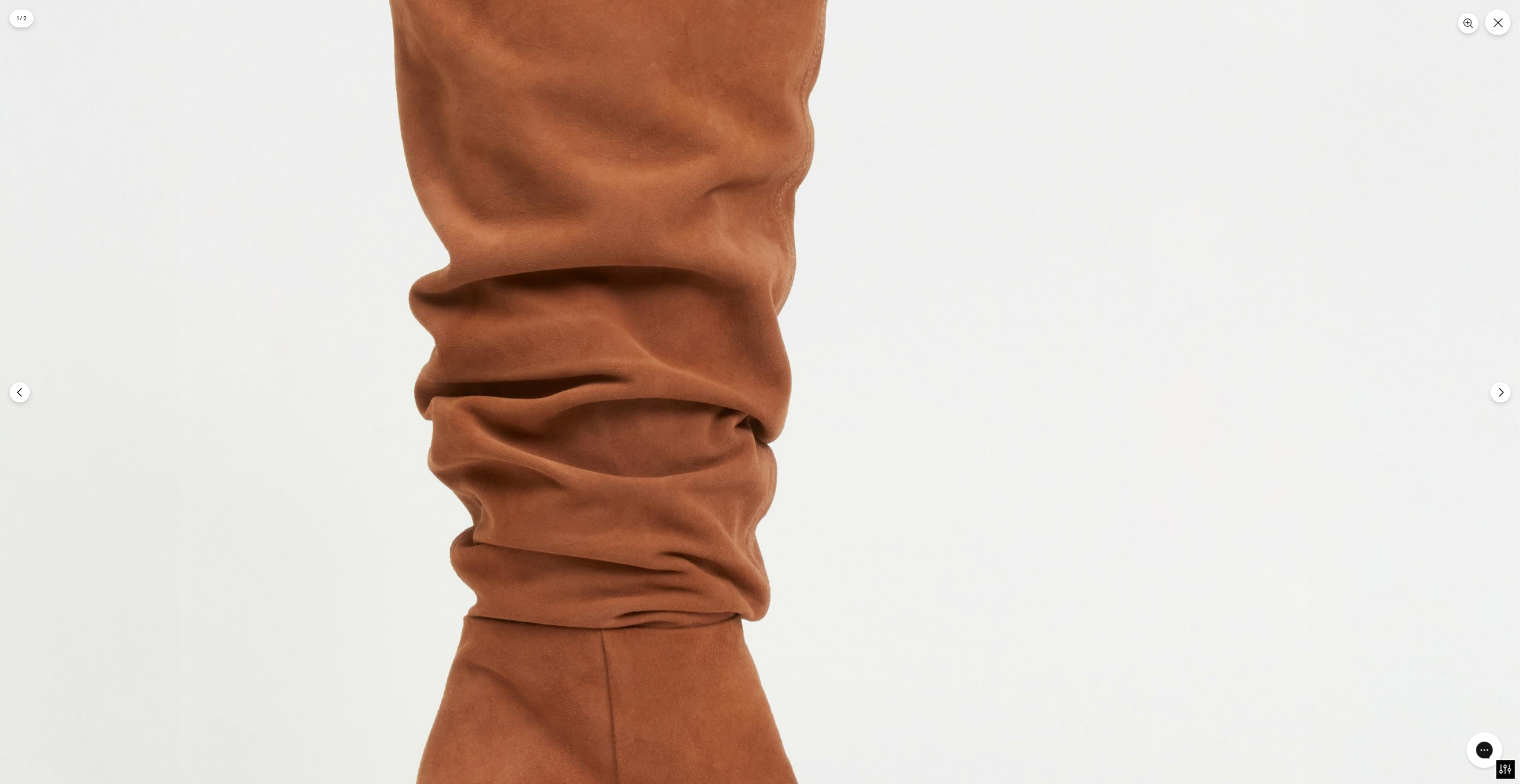
click at [796, 365] on img at bounding box center [732, 445] width 1575 height 2352
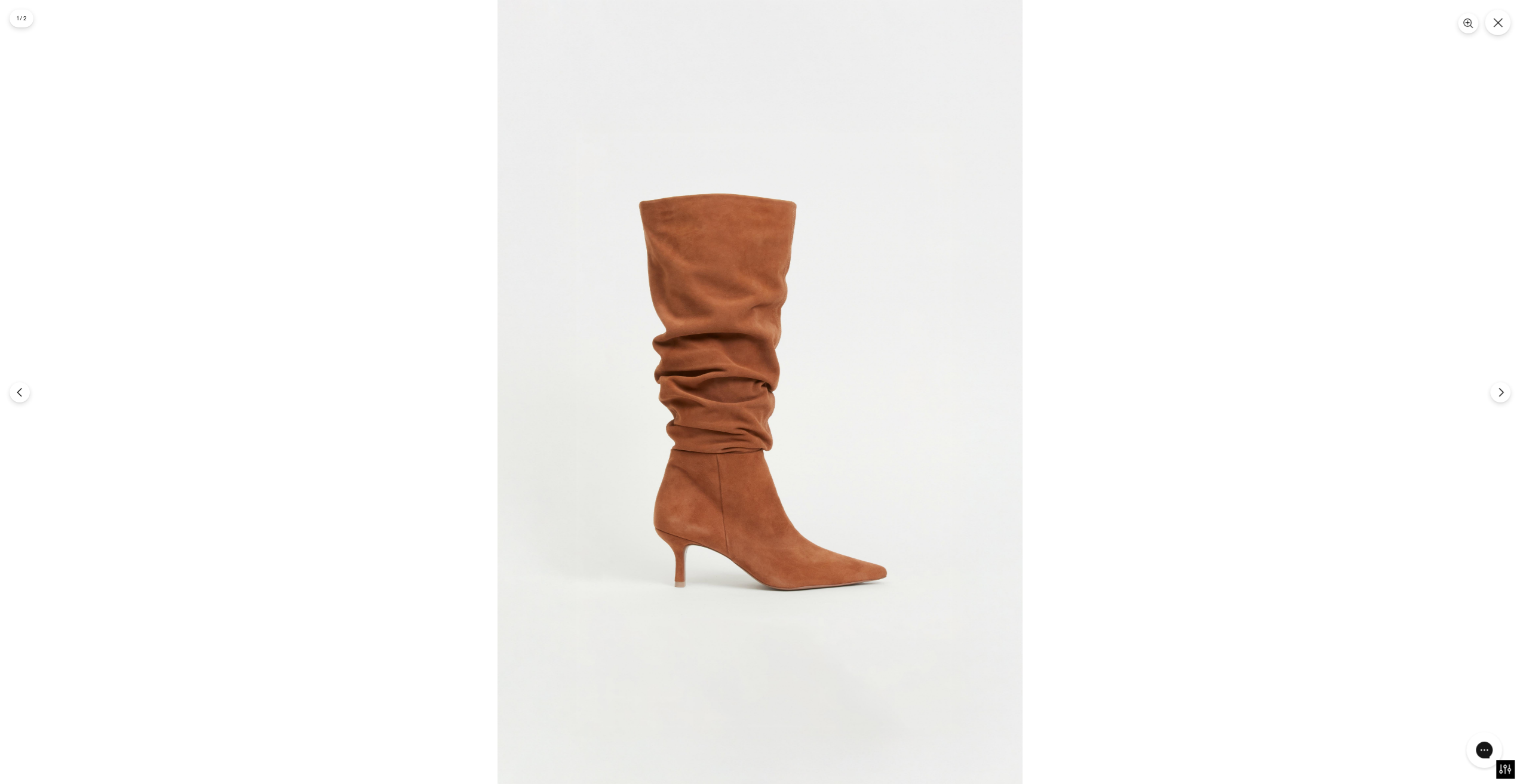
click at [1499, 381] on div at bounding box center [760, 392] width 1520 height 784
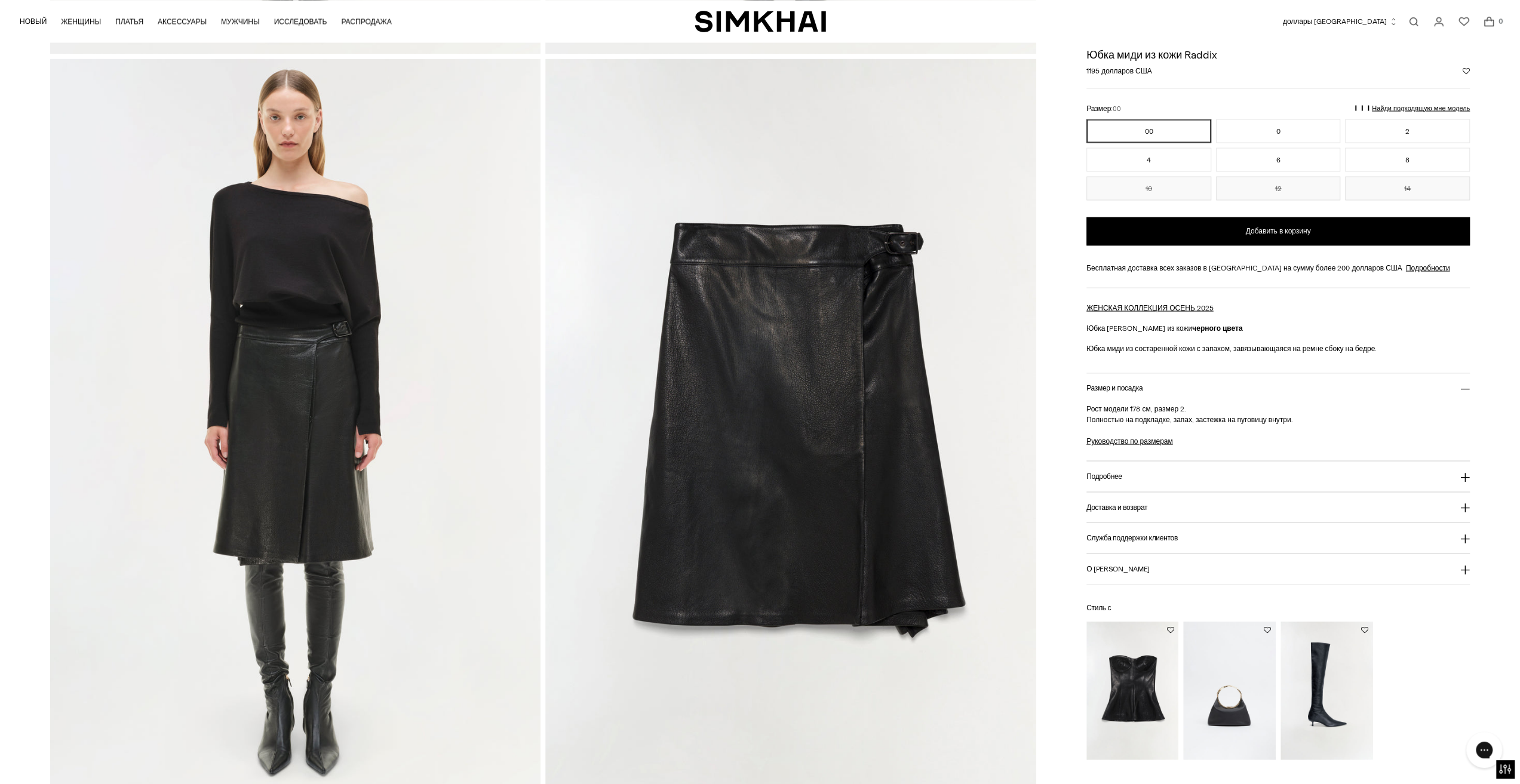
scroll to position [2270, 0]
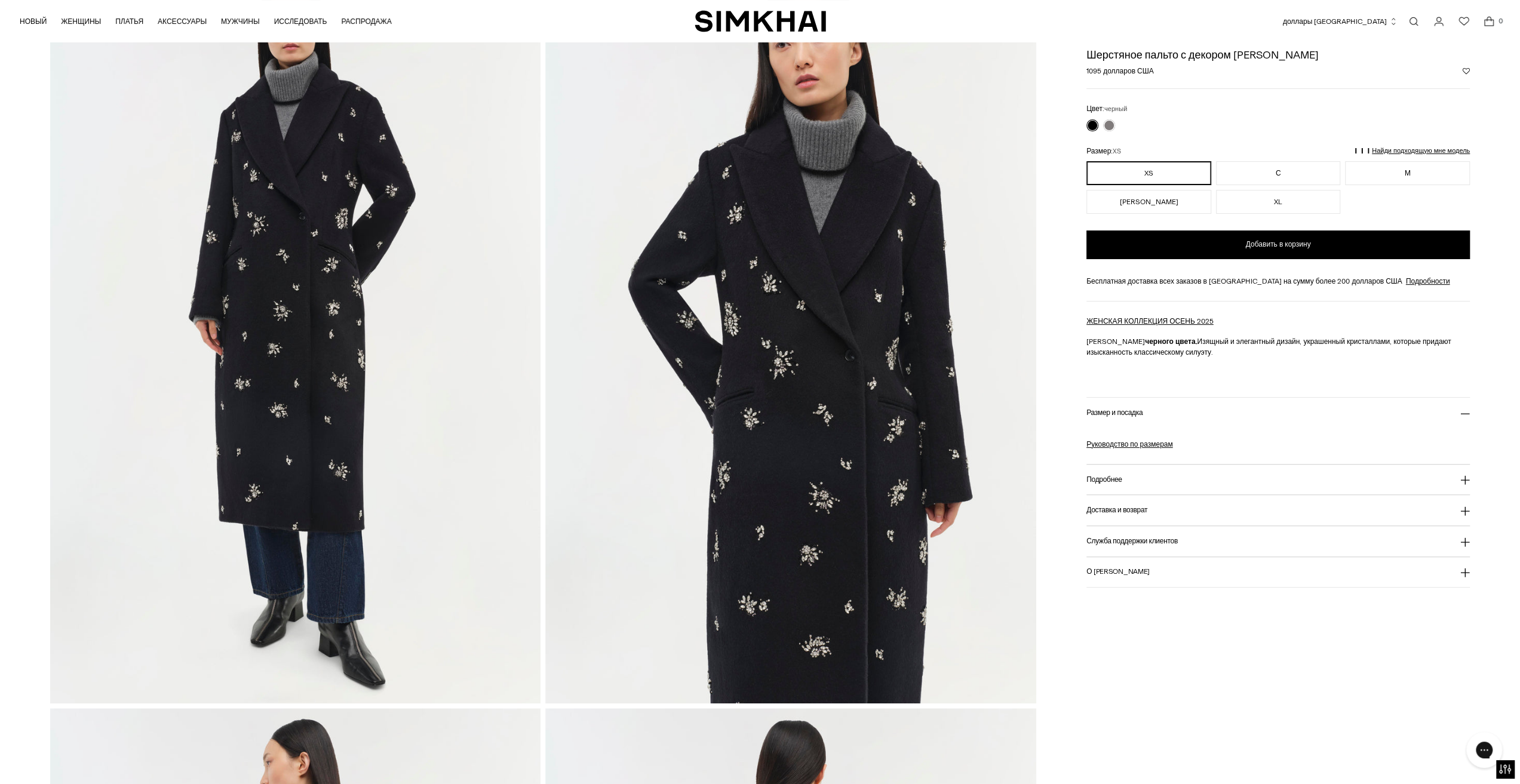
scroll to position [120, 0]
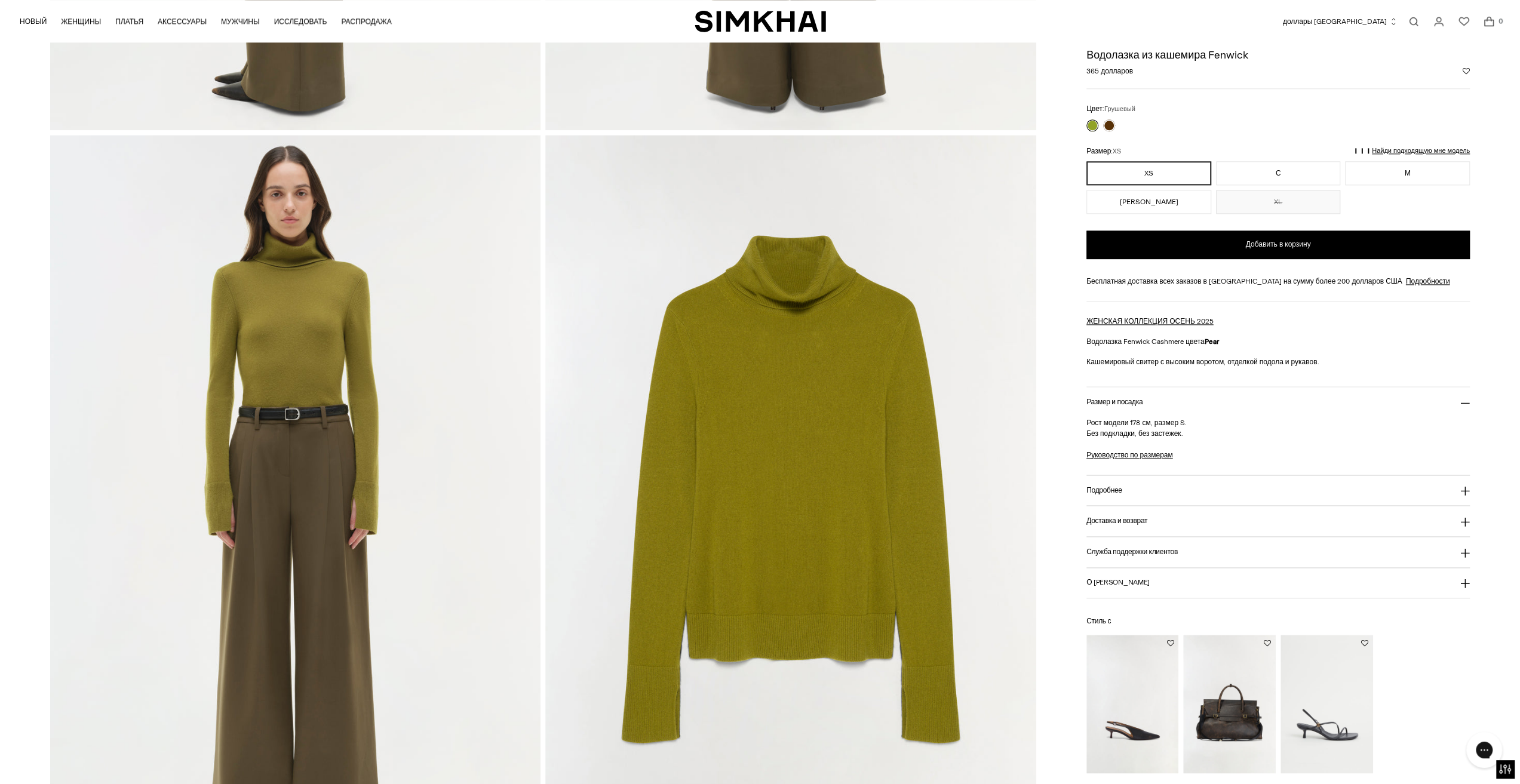
scroll to position [1433, 0]
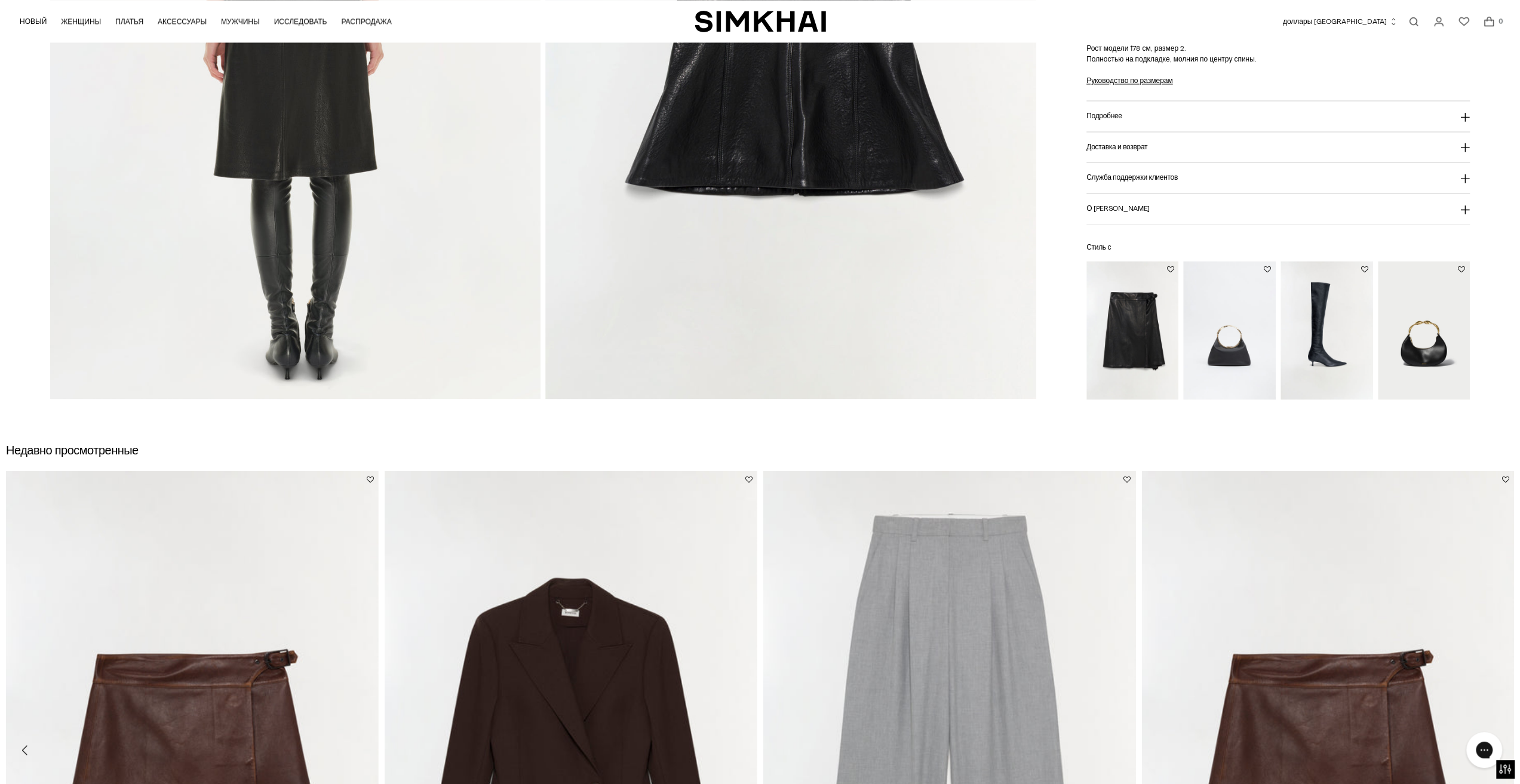
scroll to position [1493, 0]
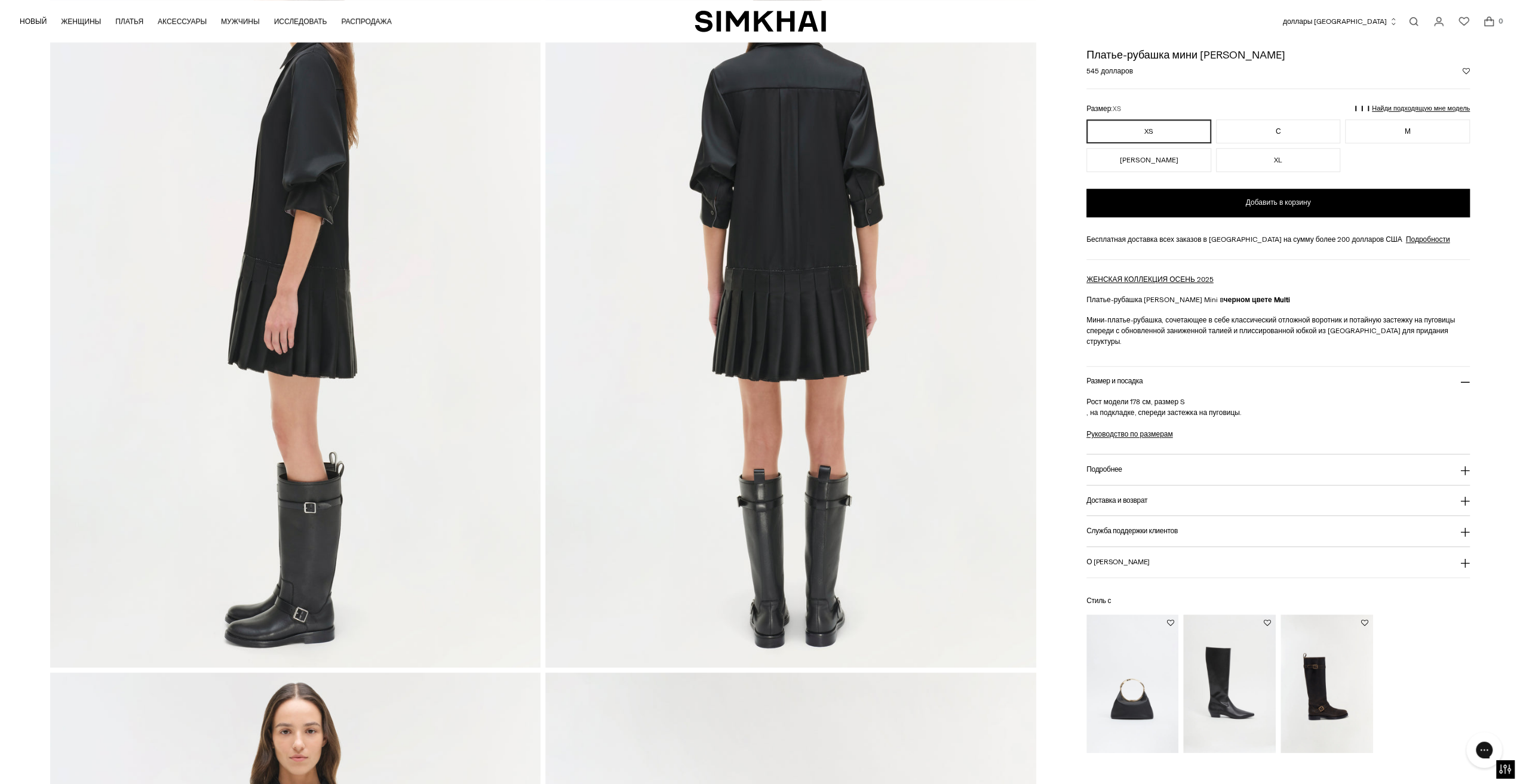
scroll to position [657, 0]
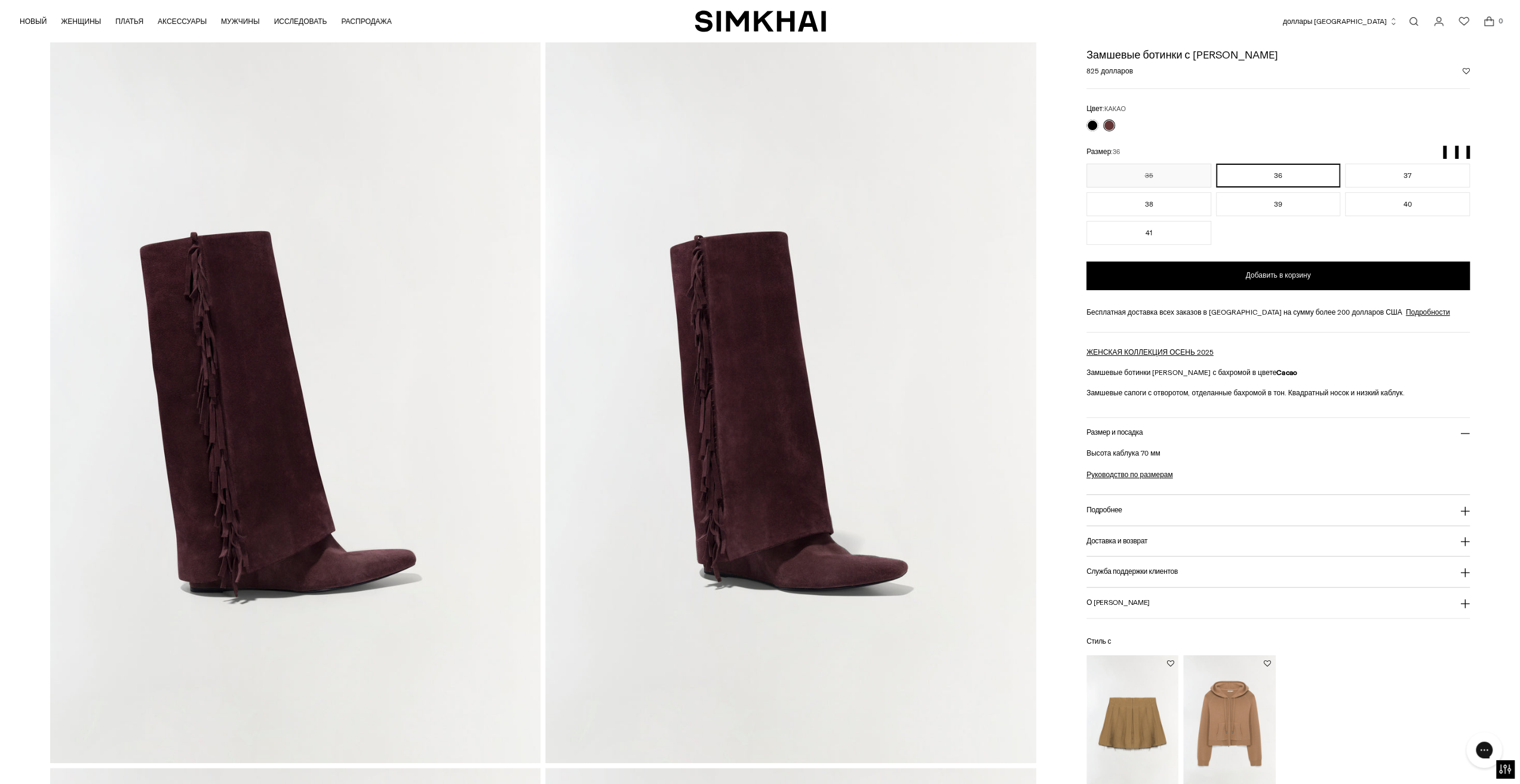
click at [293, 440] on img at bounding box center [295, 394] width 490 height 736
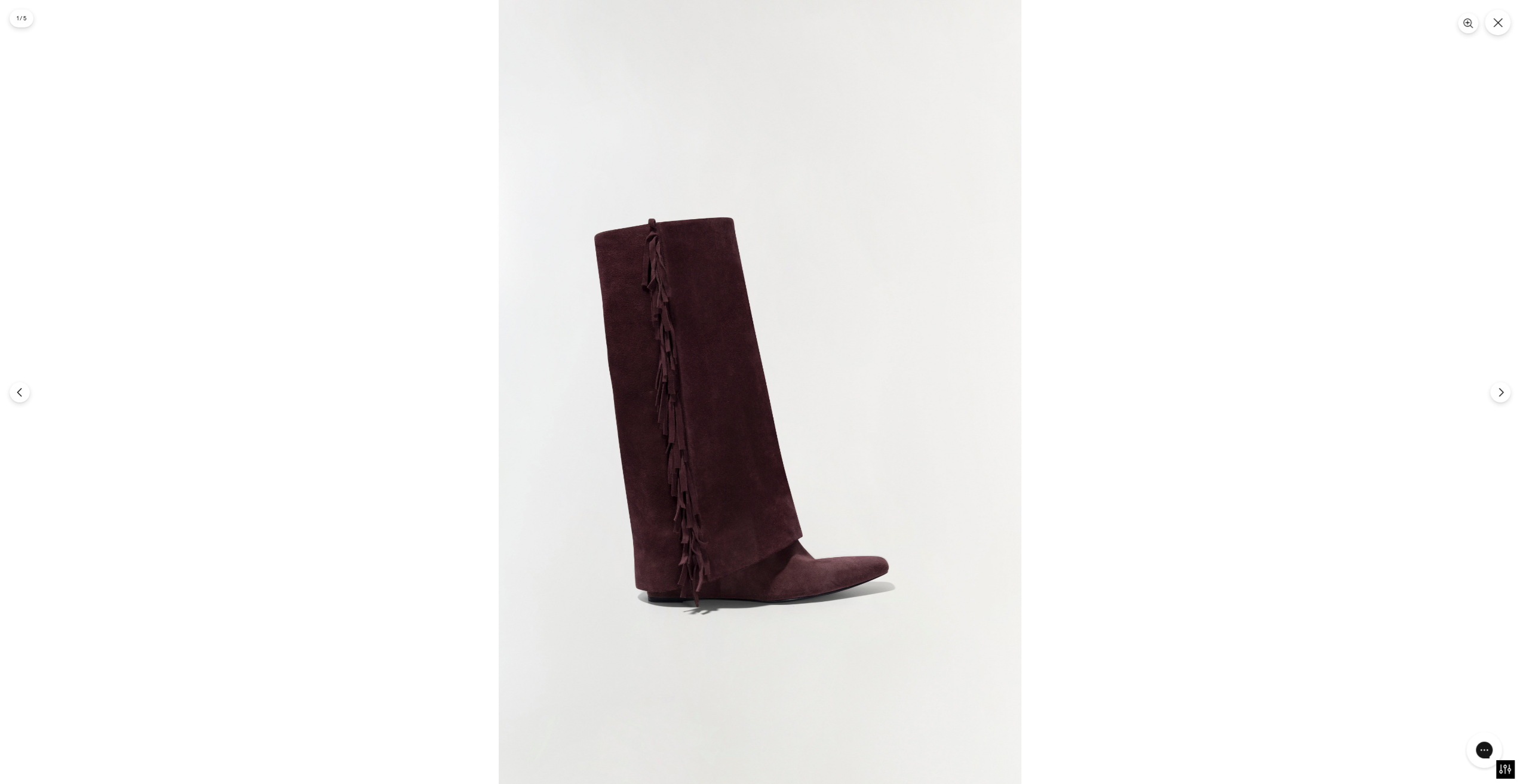
click at [725, 485] on img at bounding box center [760, 392] width 522 height 784
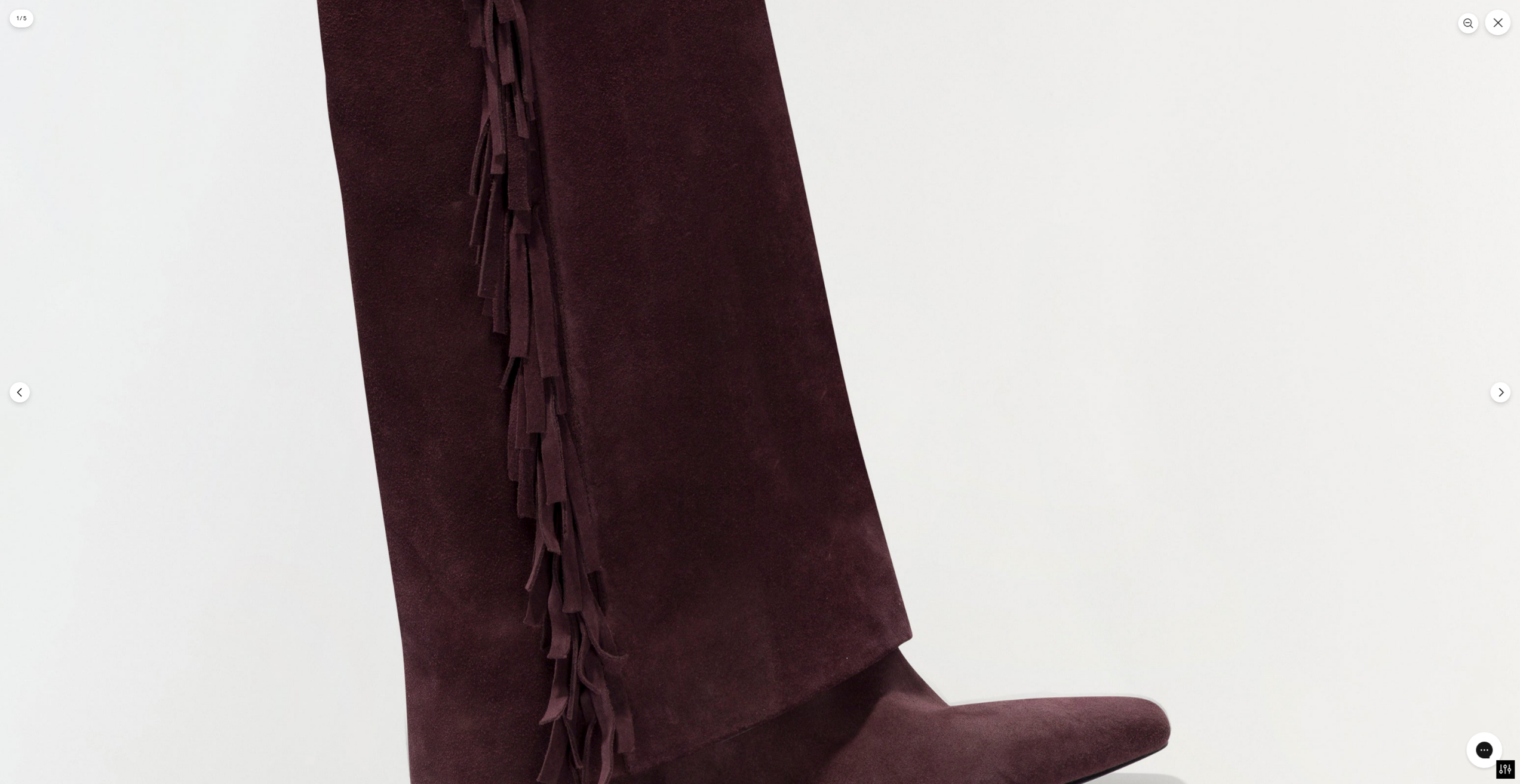
click at [725, 485] on img at bounding box center [784, 204] width 1568 height 2352
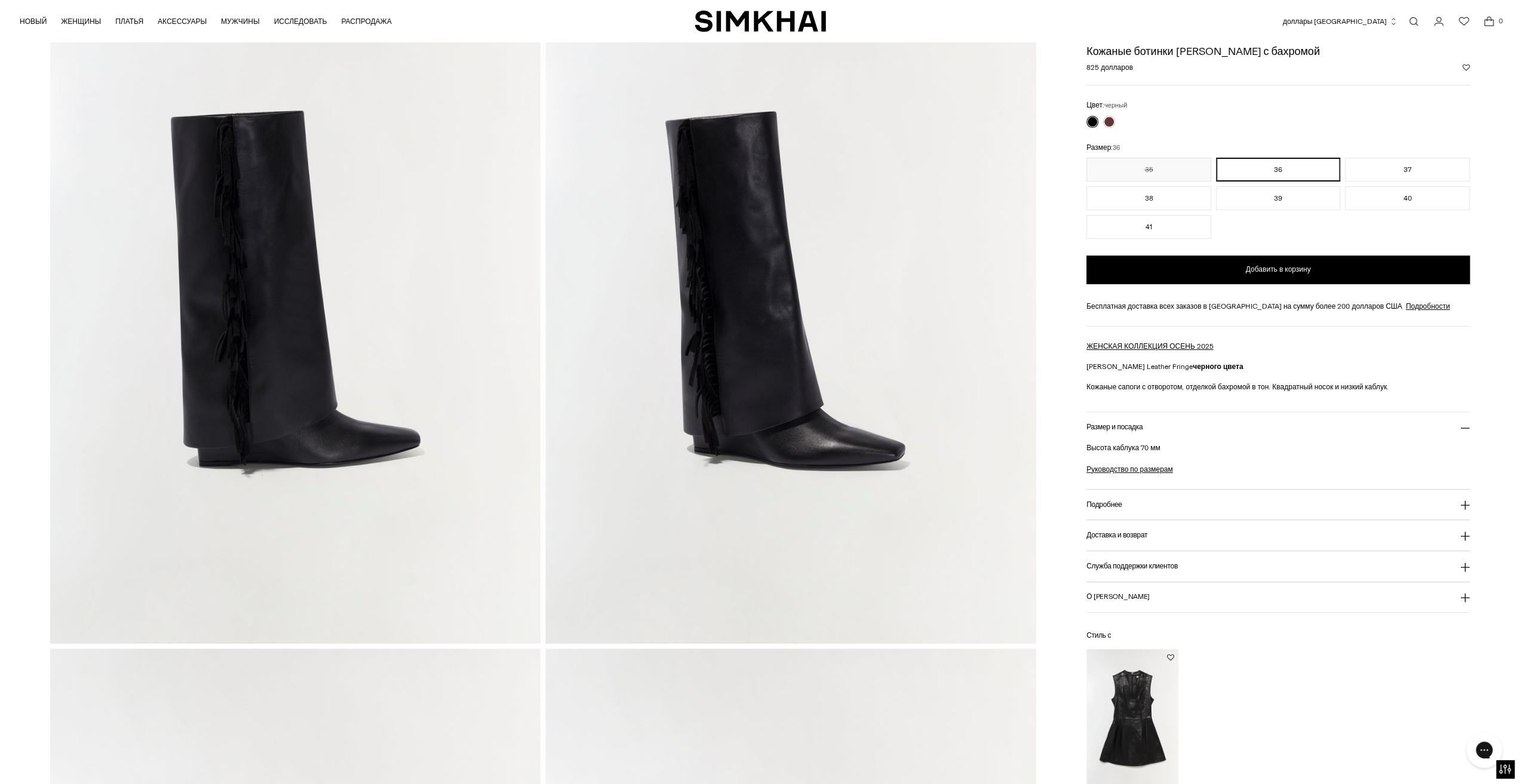
scroll to position [60, 0]
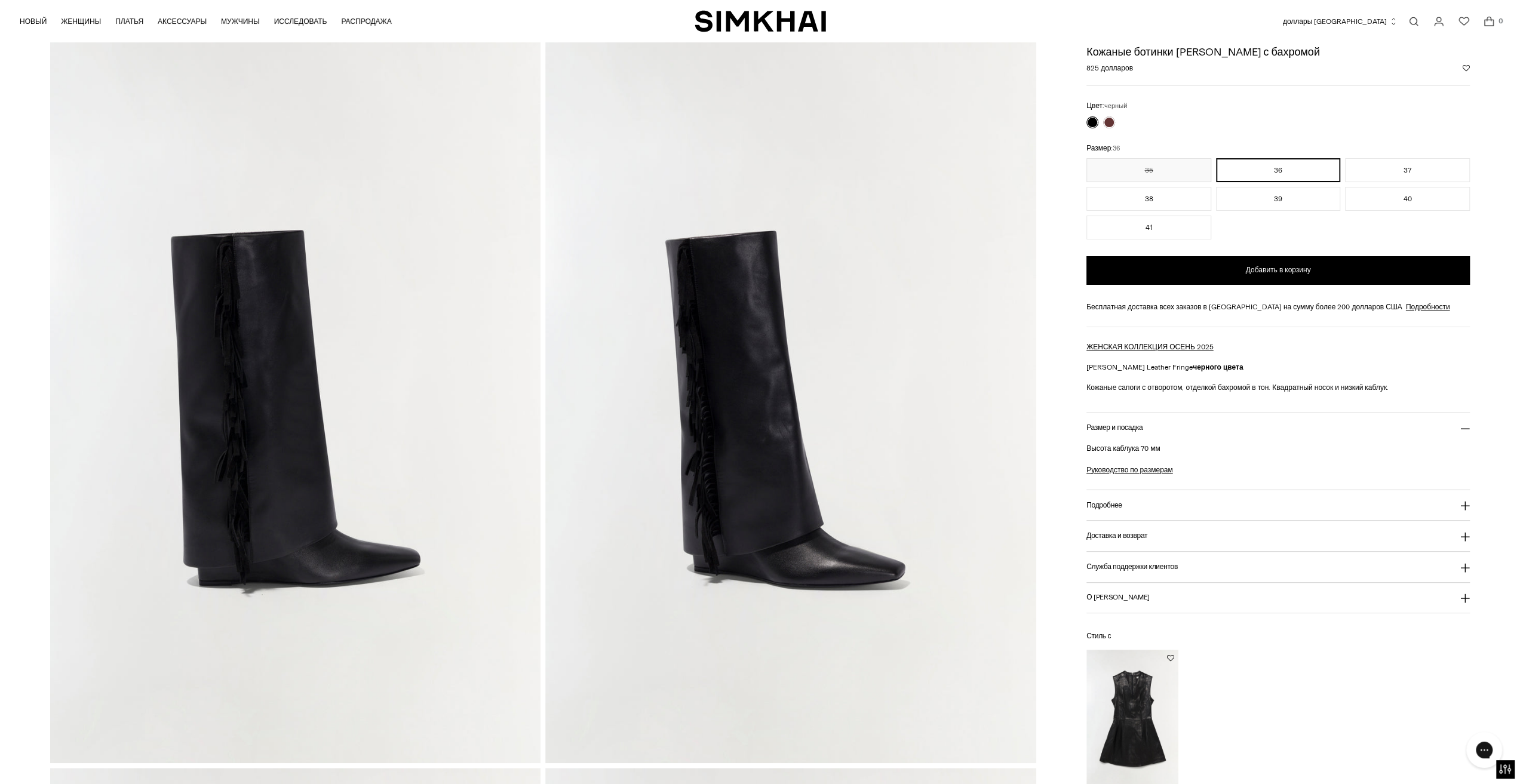
click at [344, 422] on img at bounding box center [295, 394] width 490 height 736
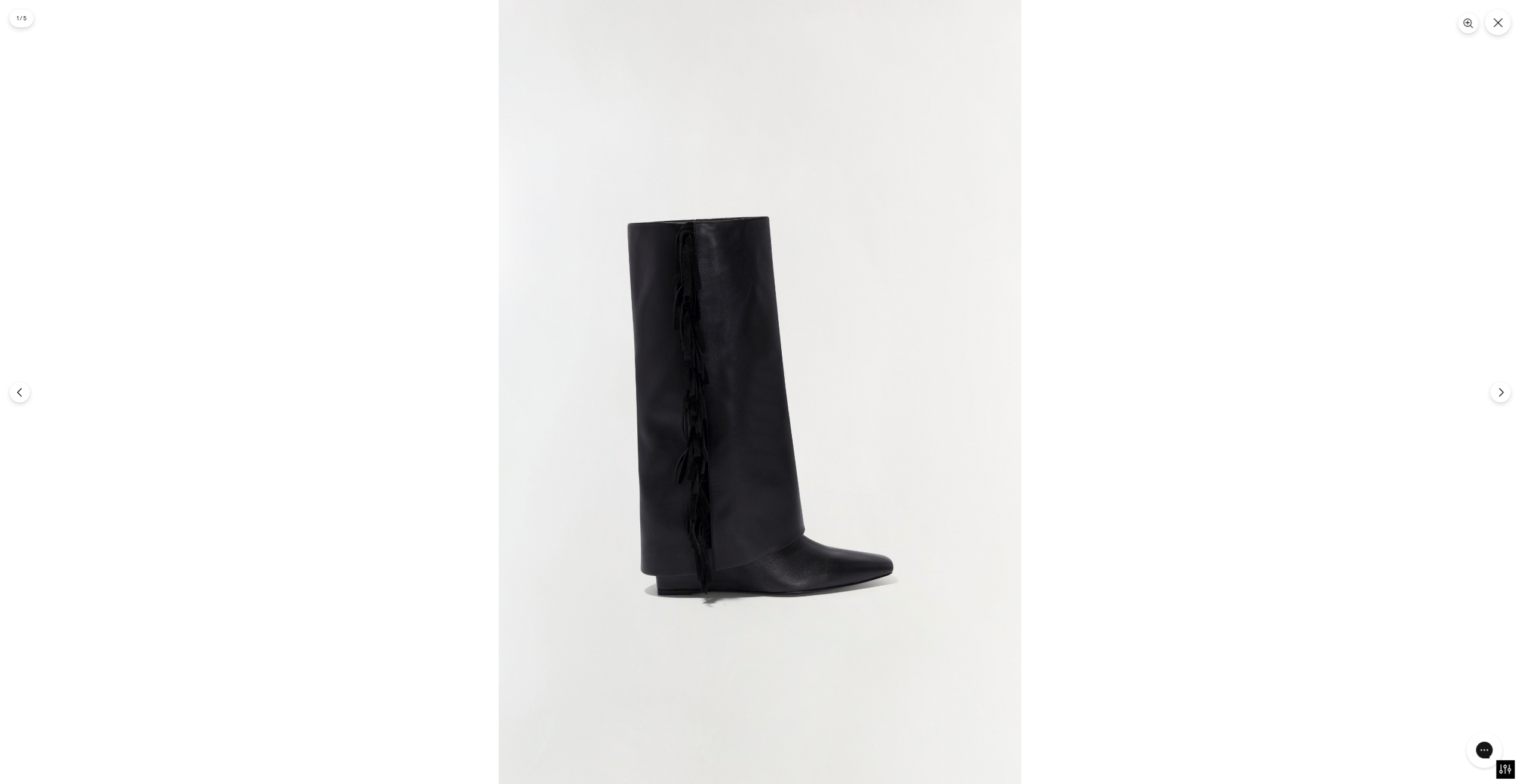
click at [702, 494] on img at bounding box center [760, 392] width 522 height 784
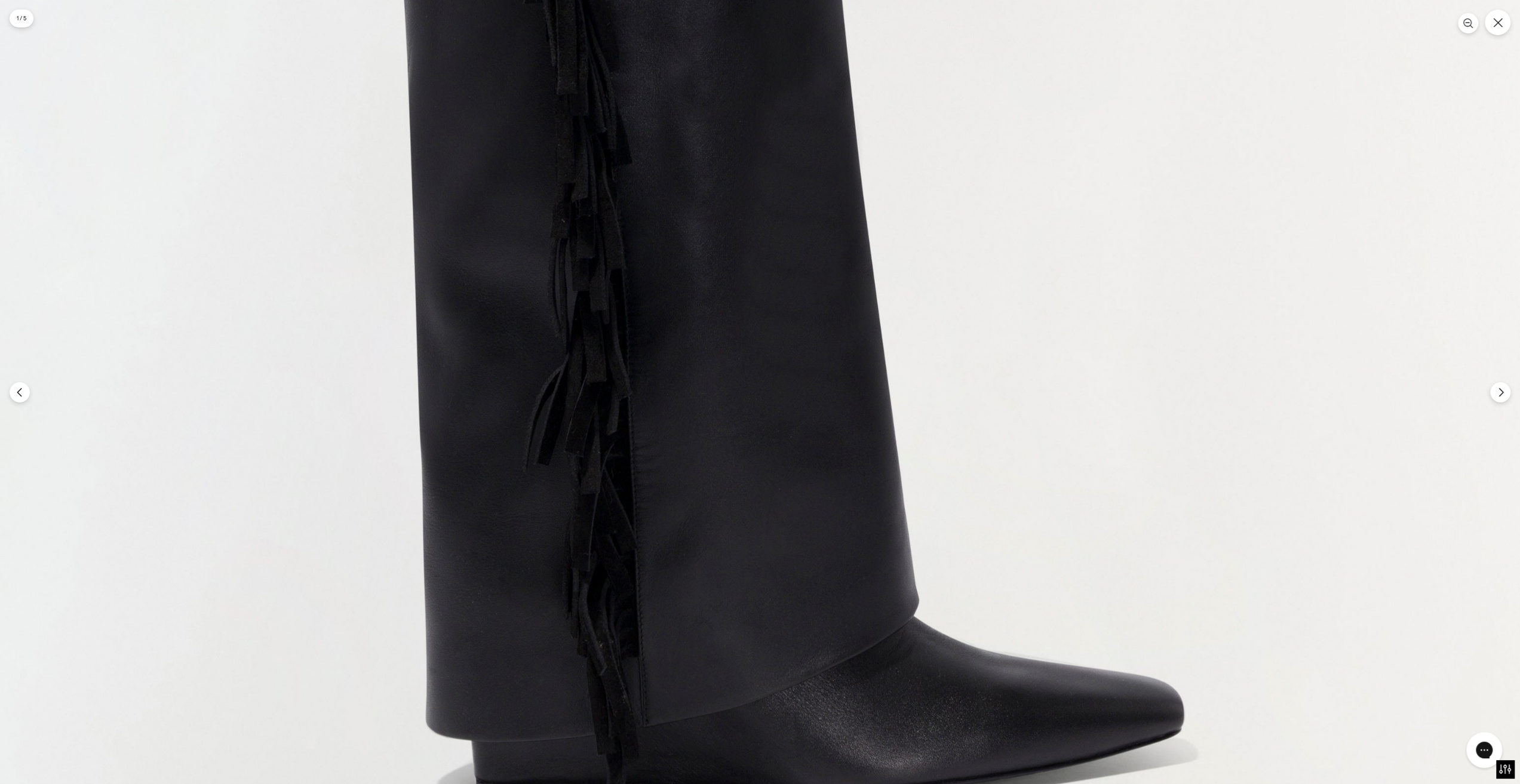
click at [742, 485] on img at bounding box center [784, 188] width 1568 height 2352
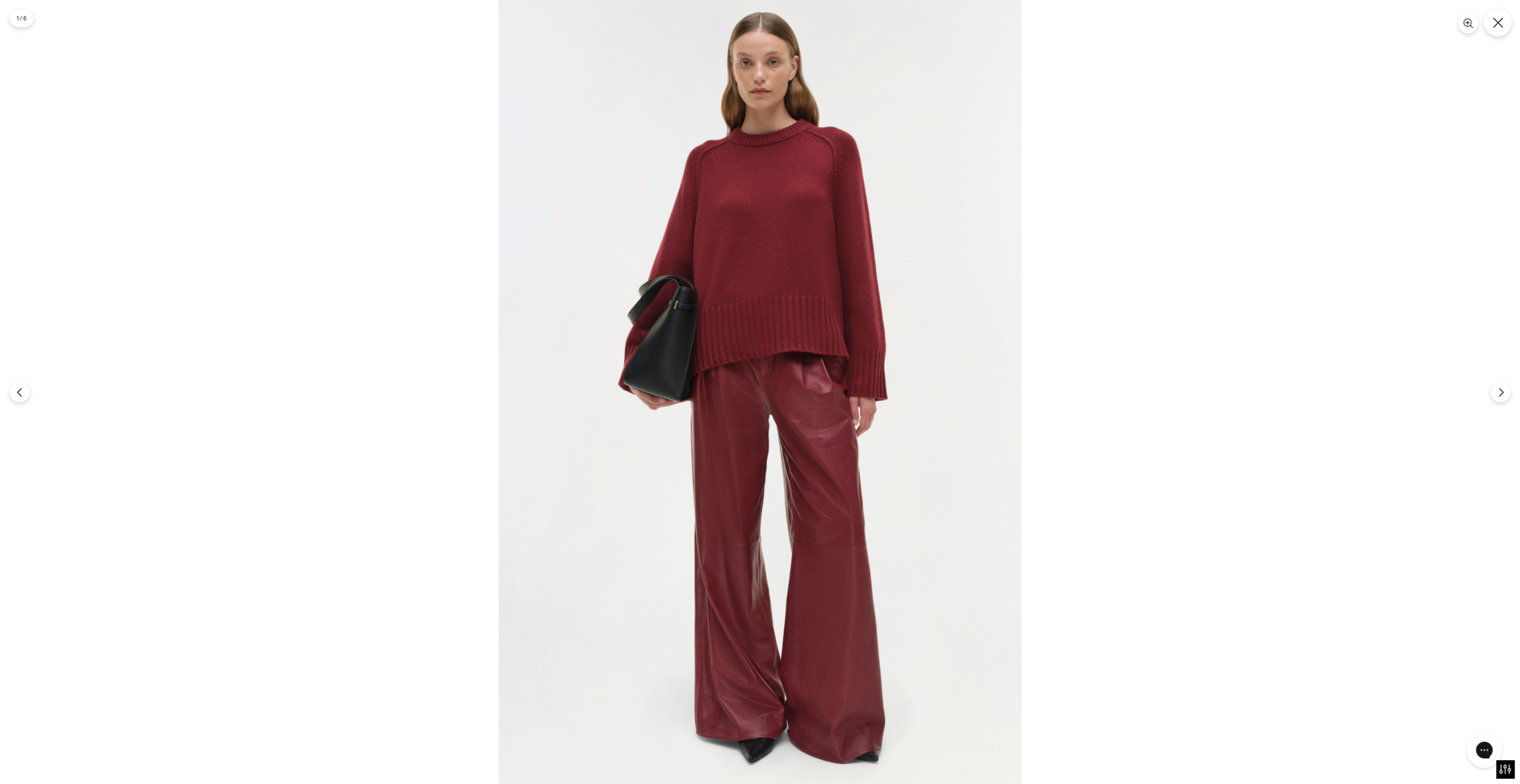
click at [1497, 31] on button "Закрывать" at bounding box center [1497, 22] width 28 height 28
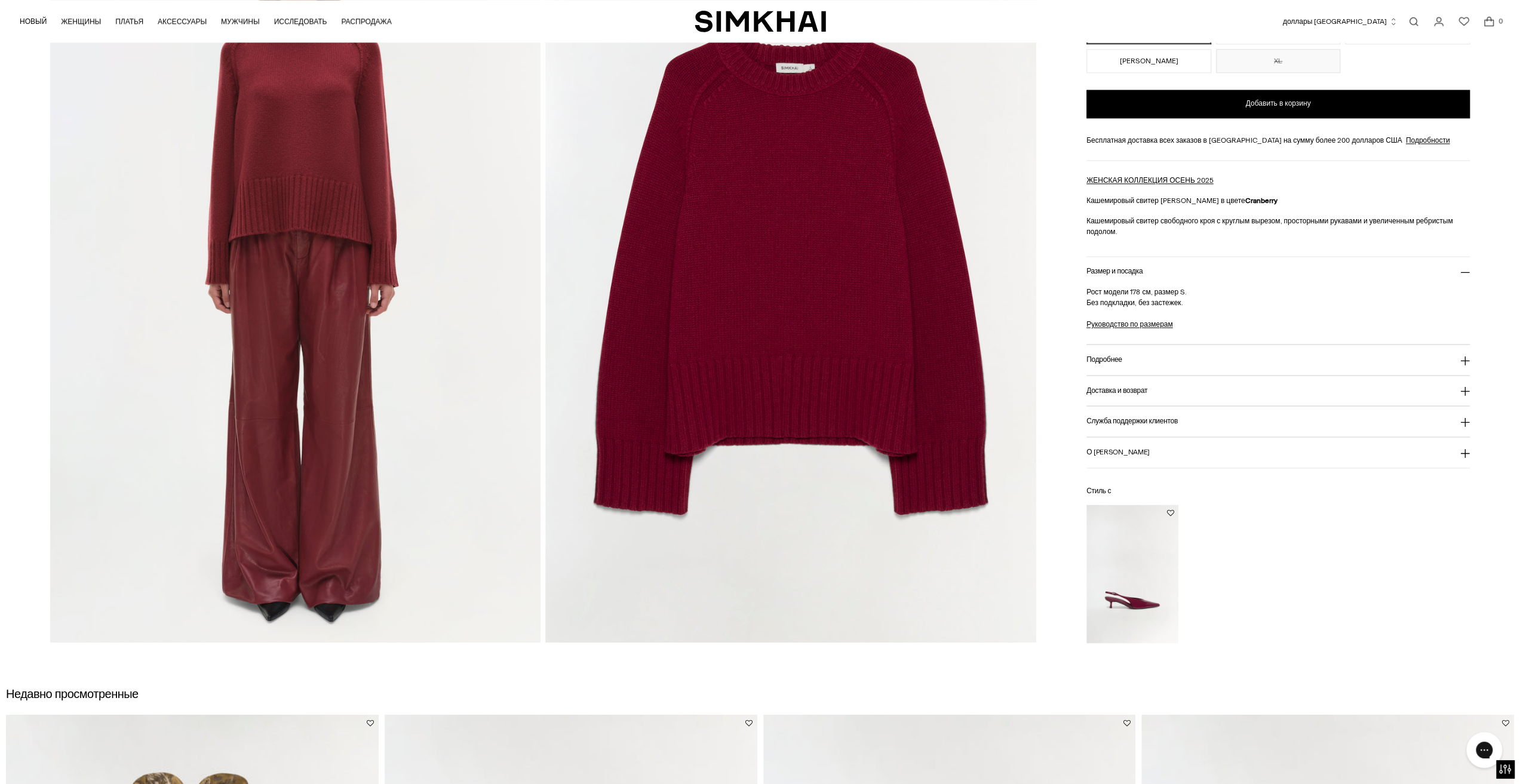
scroll to position [1563, 0]
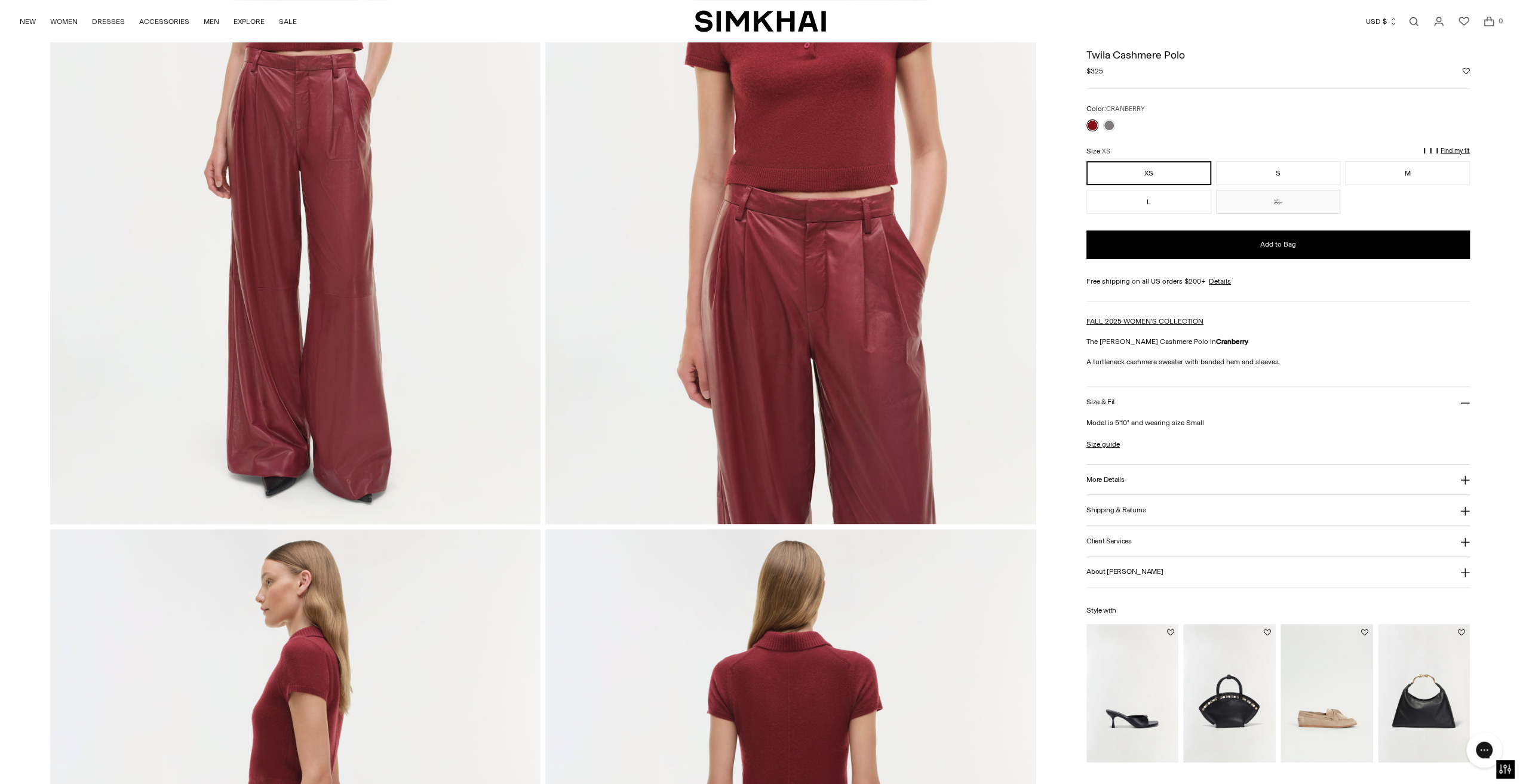
scroll to position [60, 0]
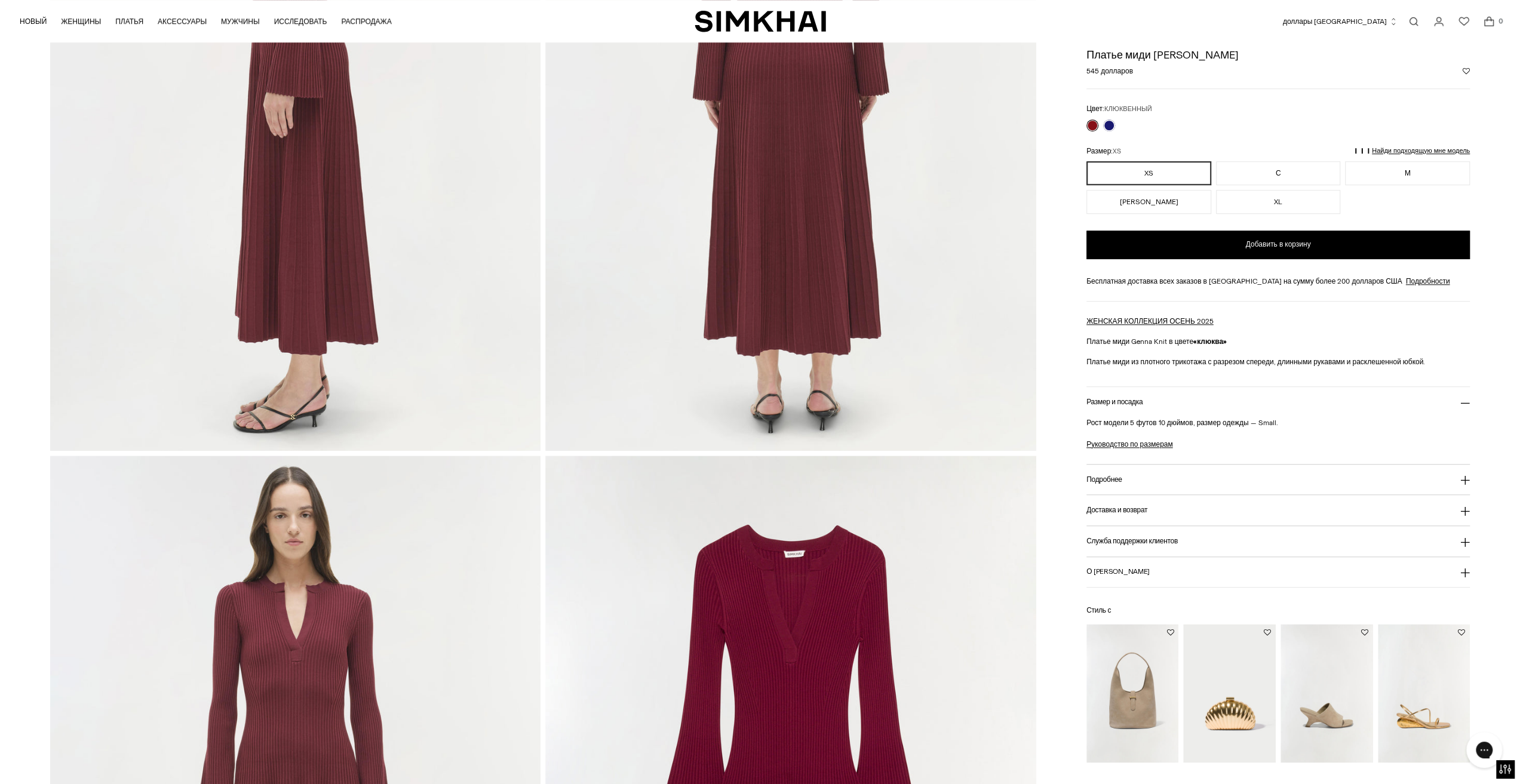
scroll to position [896, 0]
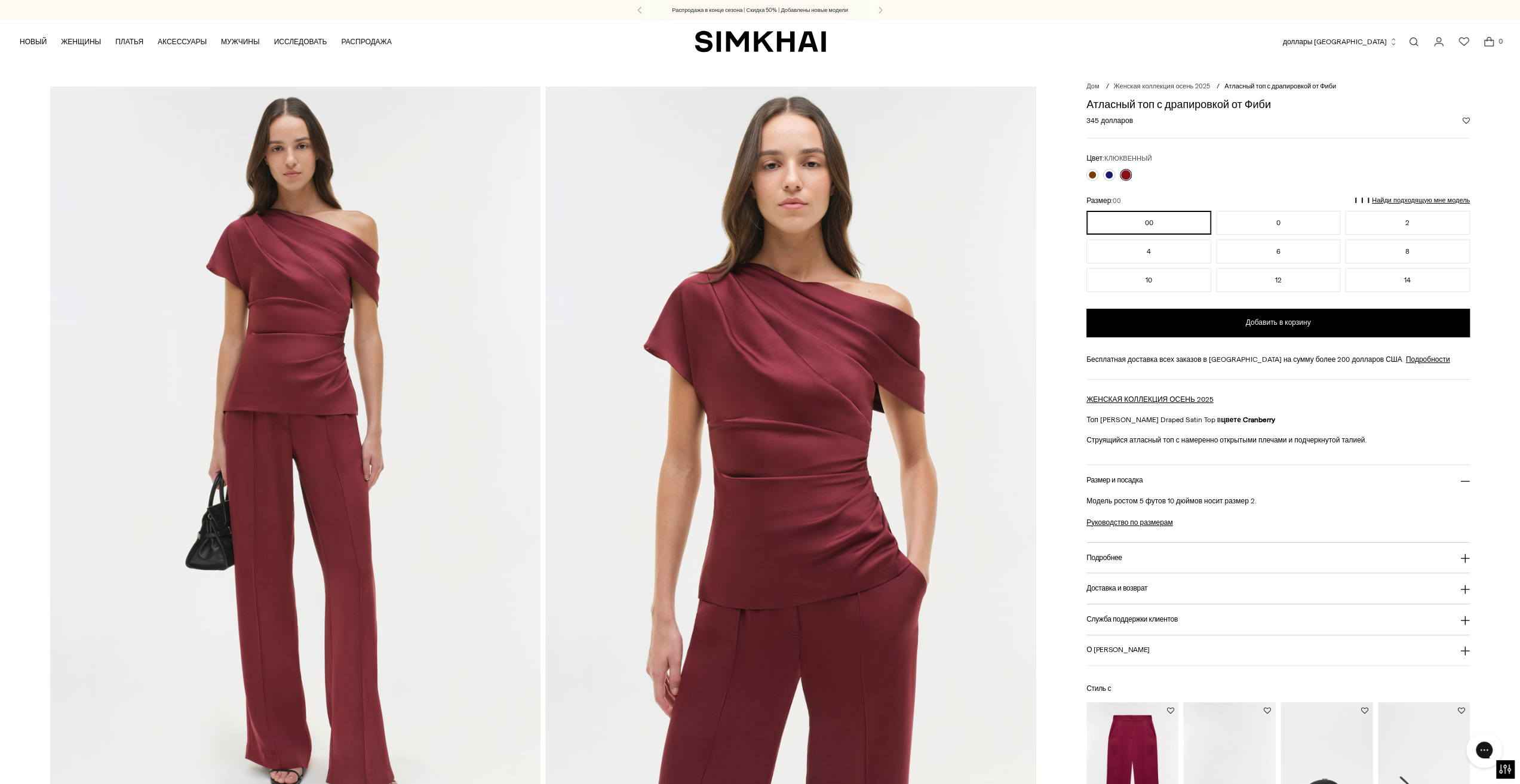
scroll to position [60, 0]
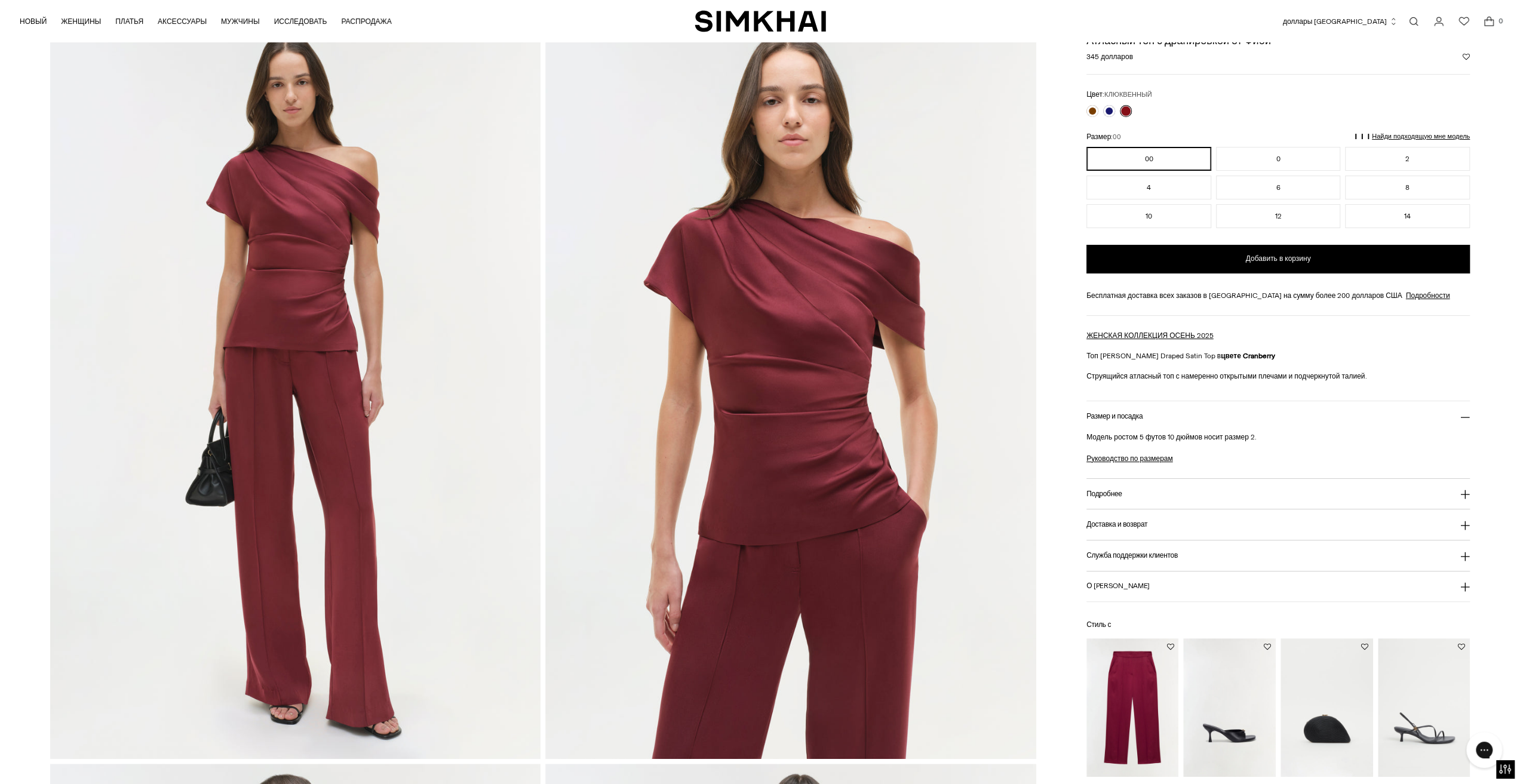
drag, startPoint x: 768, startPoint y: 577, endPoint x: 759, endPoint y: 600, distance: 24.7
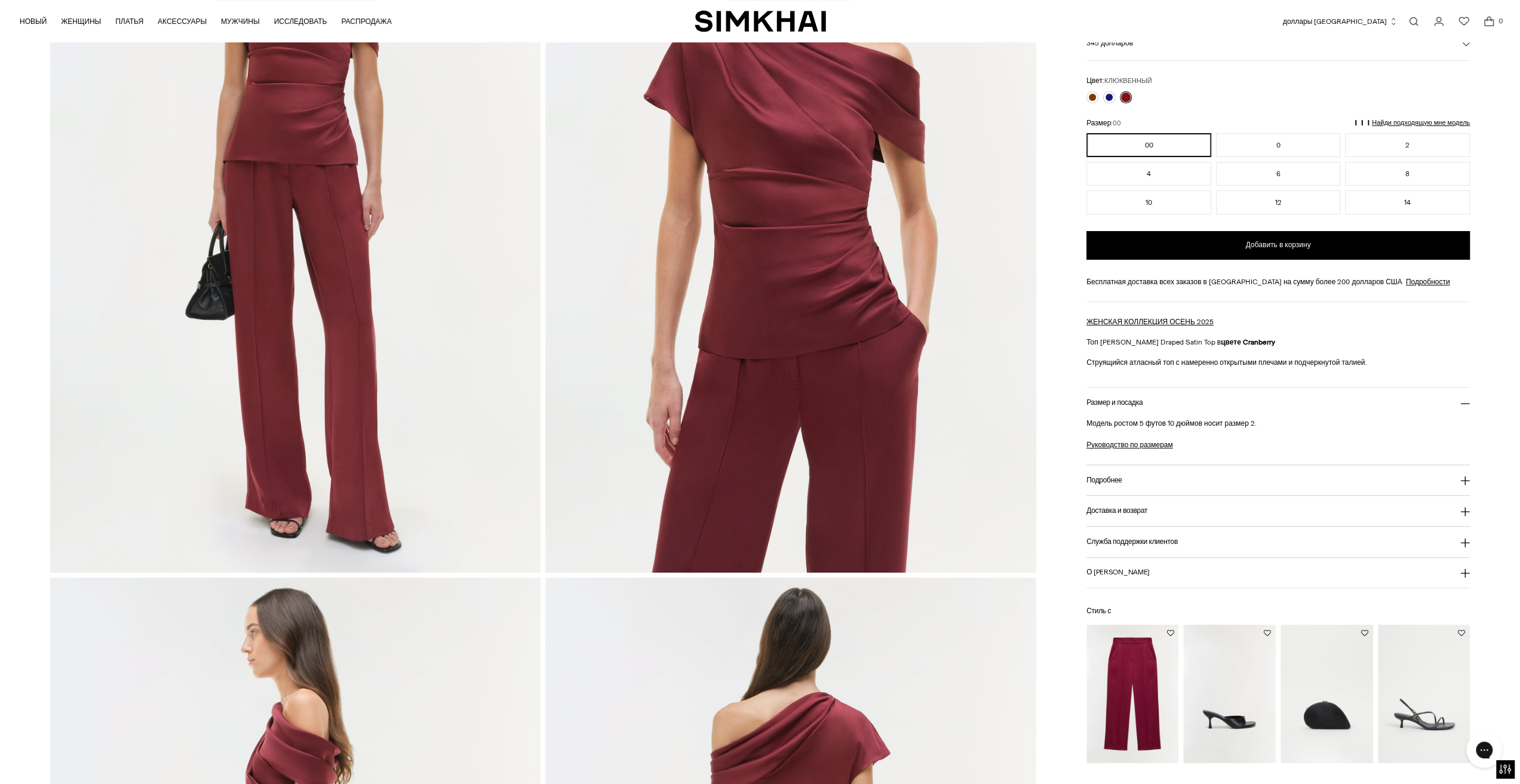
scroll to position [359, 0]
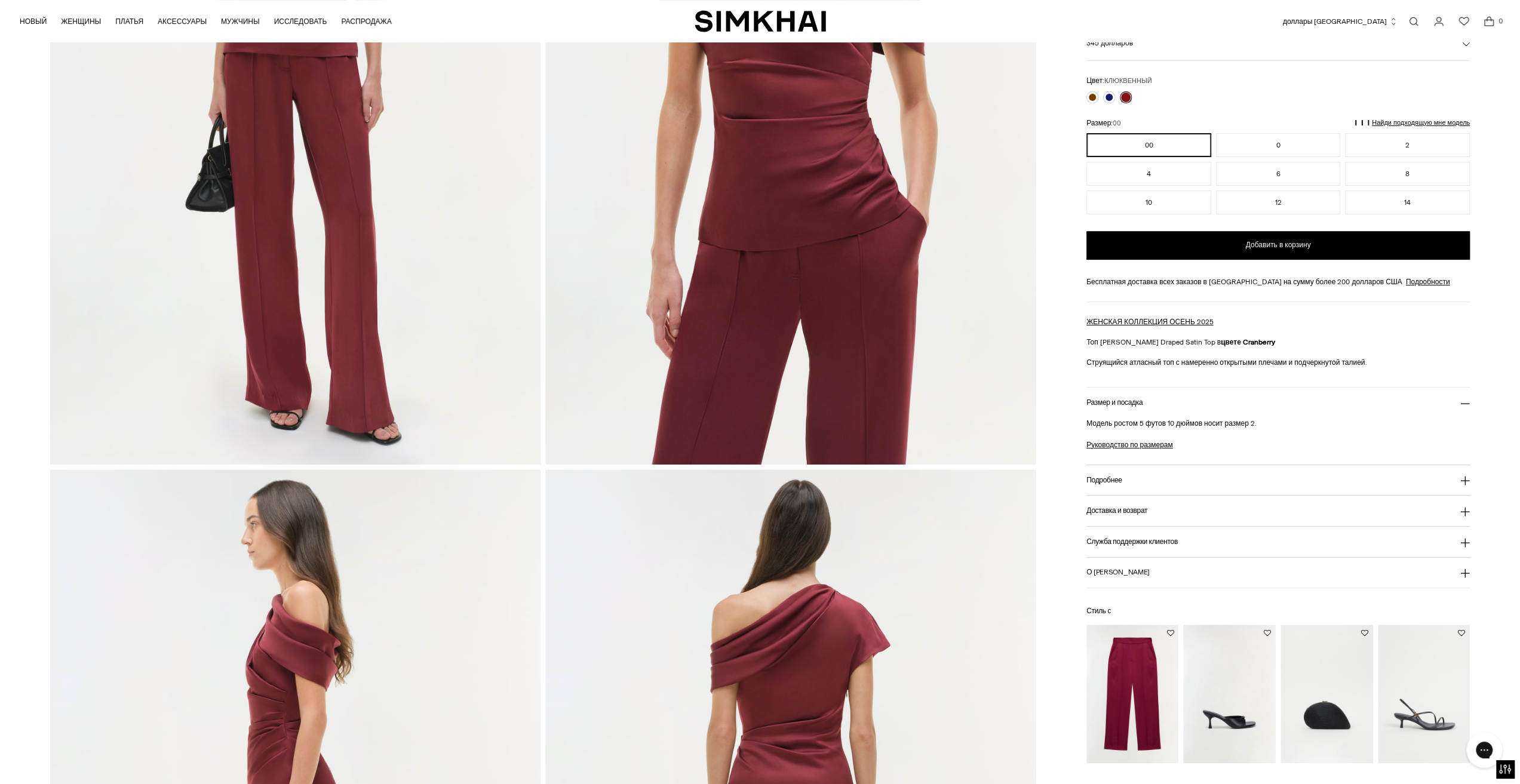
drag, startPoint x: 759, startPoint y: 600, endPoint x: 1033, endPoint y: 567, distance: 276.0
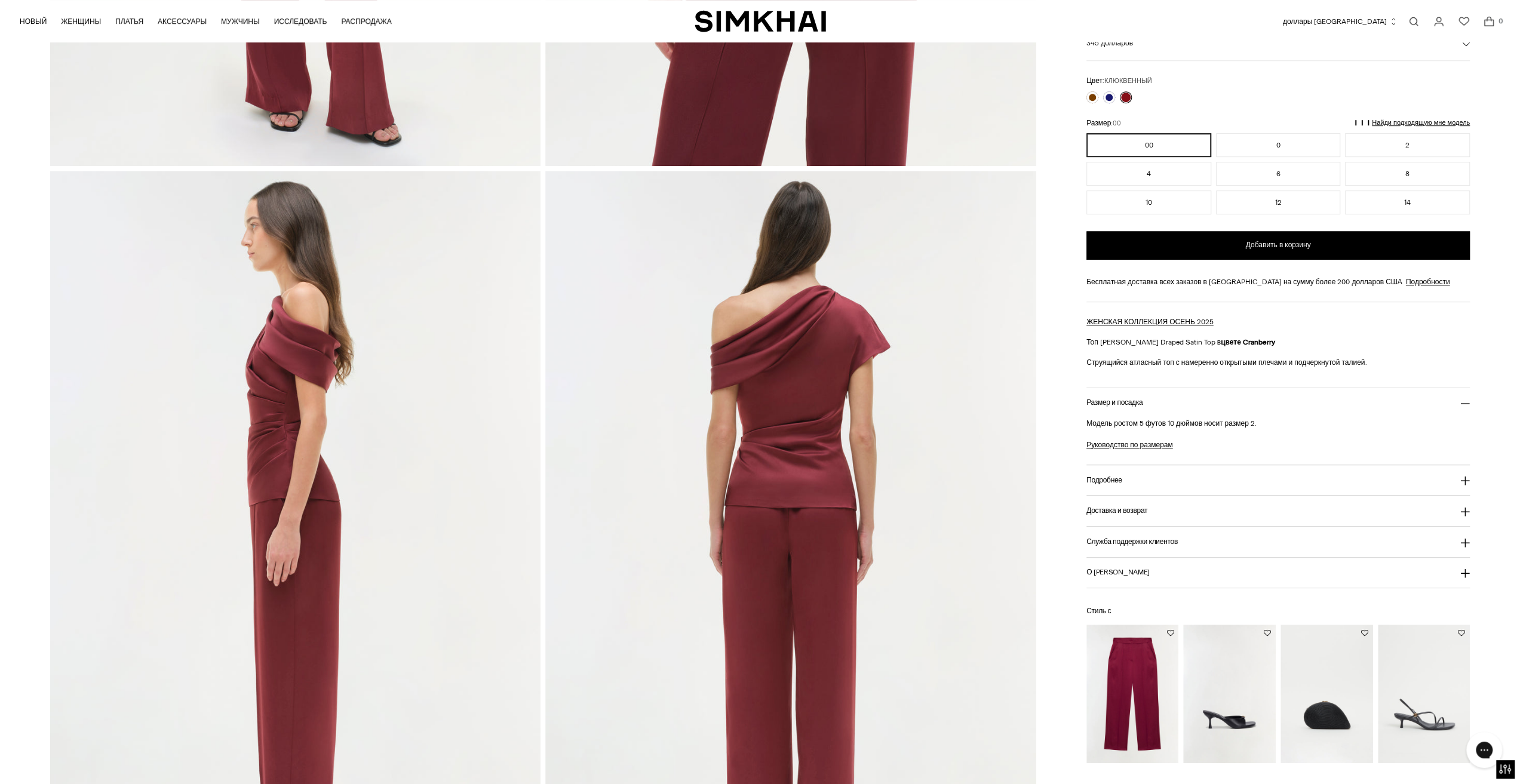
scroll to position [956, 0]
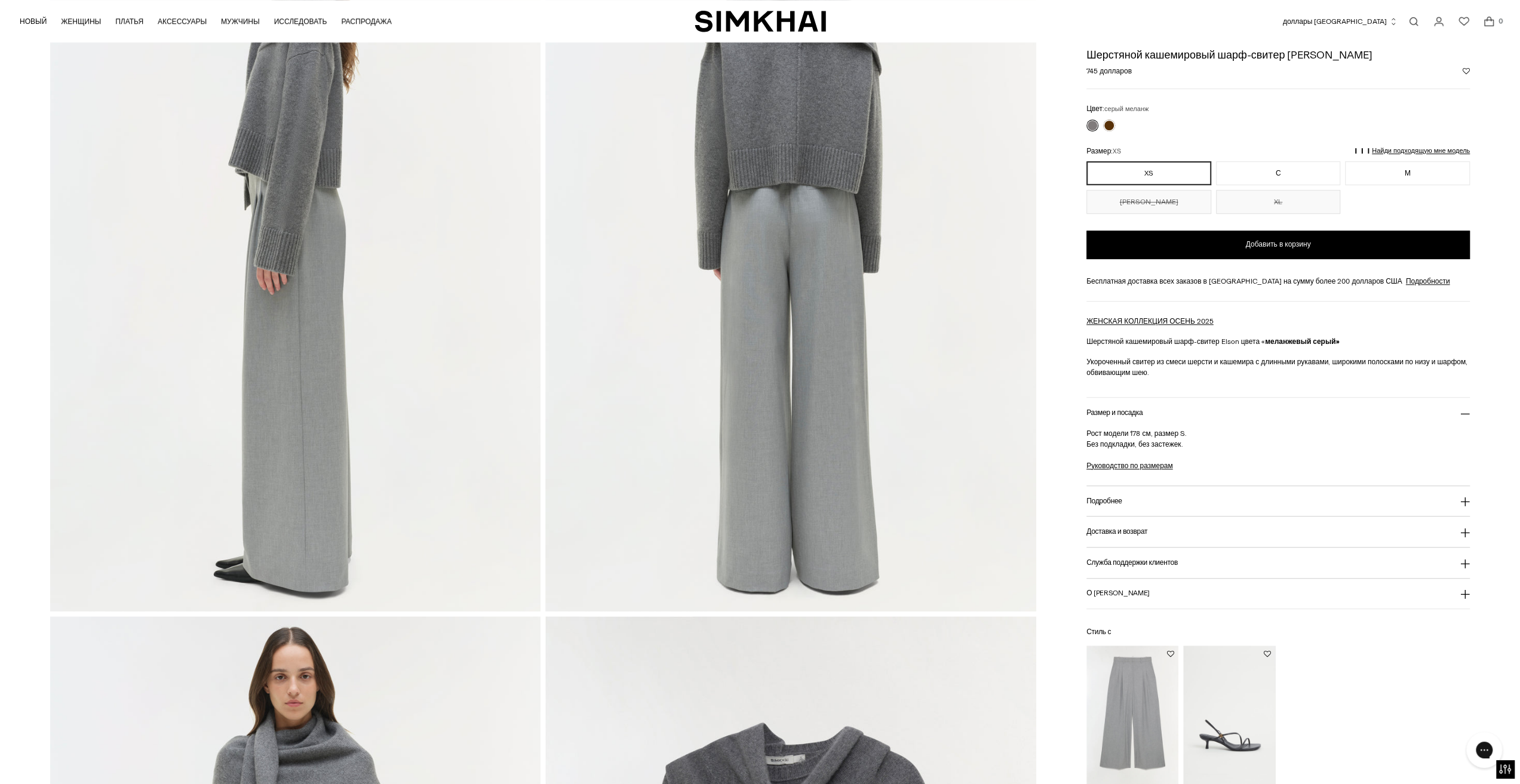
scroll to position [477, 0]
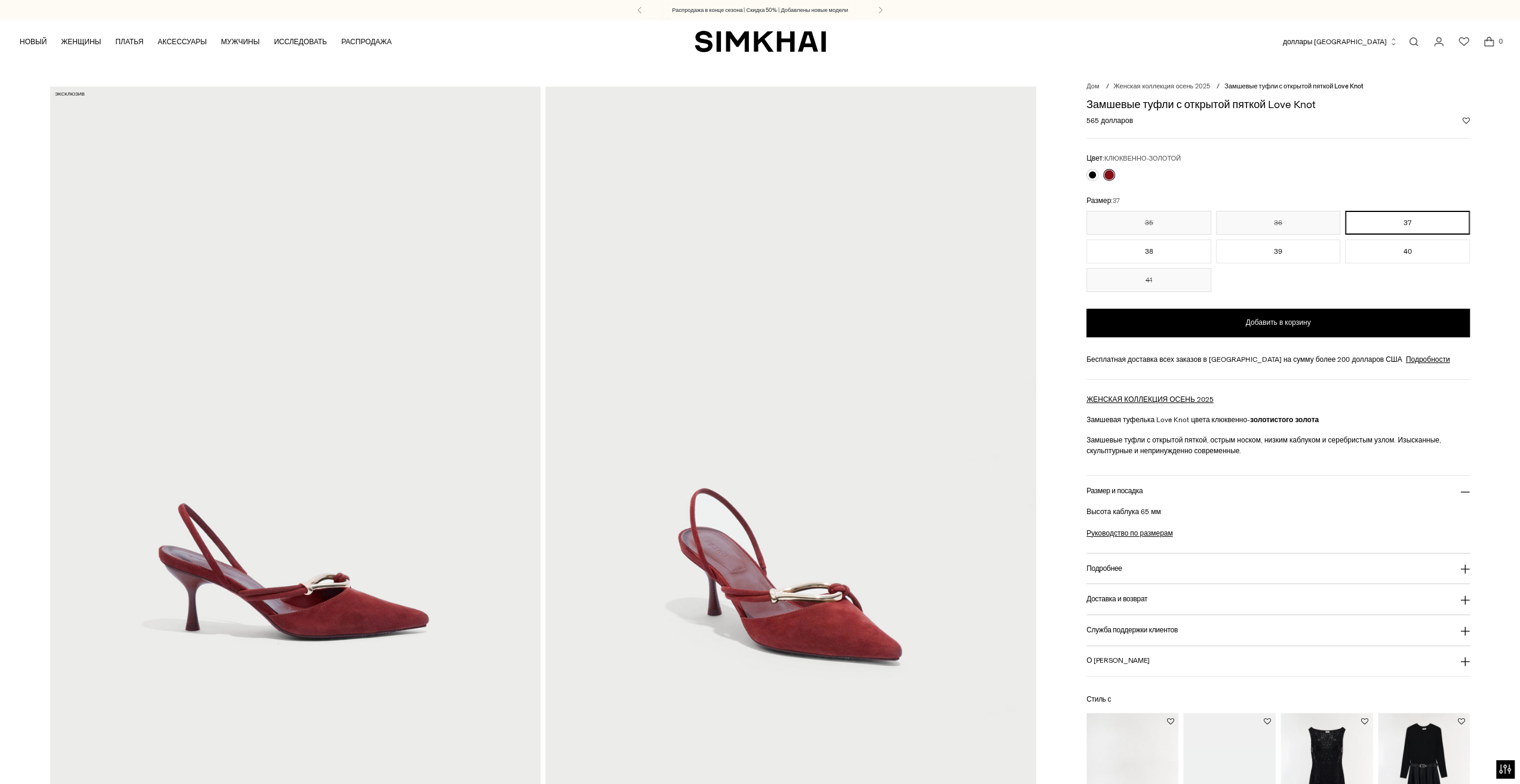
click at [362, 586] on img at bounding box center [295, 454] width 490 height 736
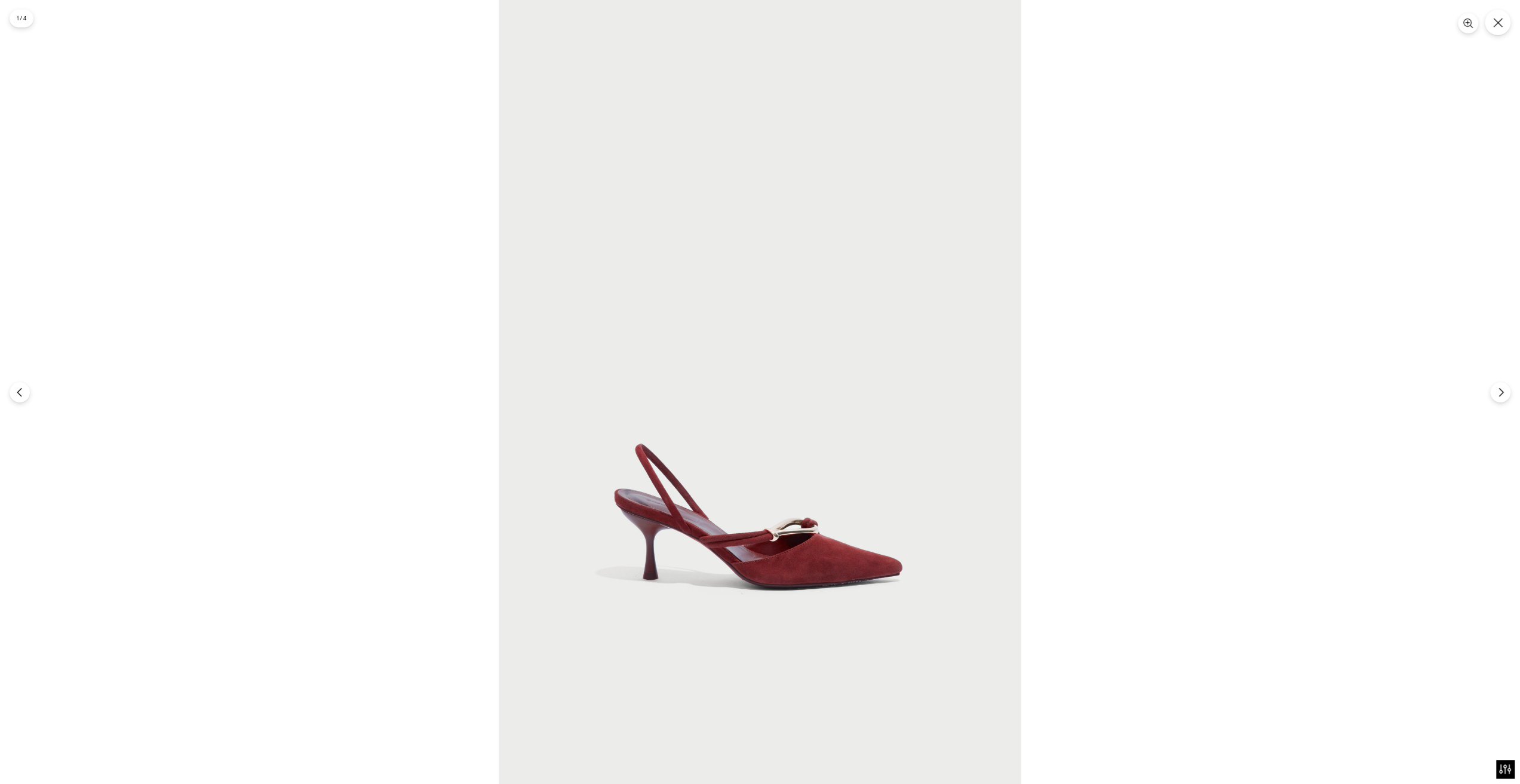
click at [798, 549] on img at bounding box center [760, 392] width 522 height 784
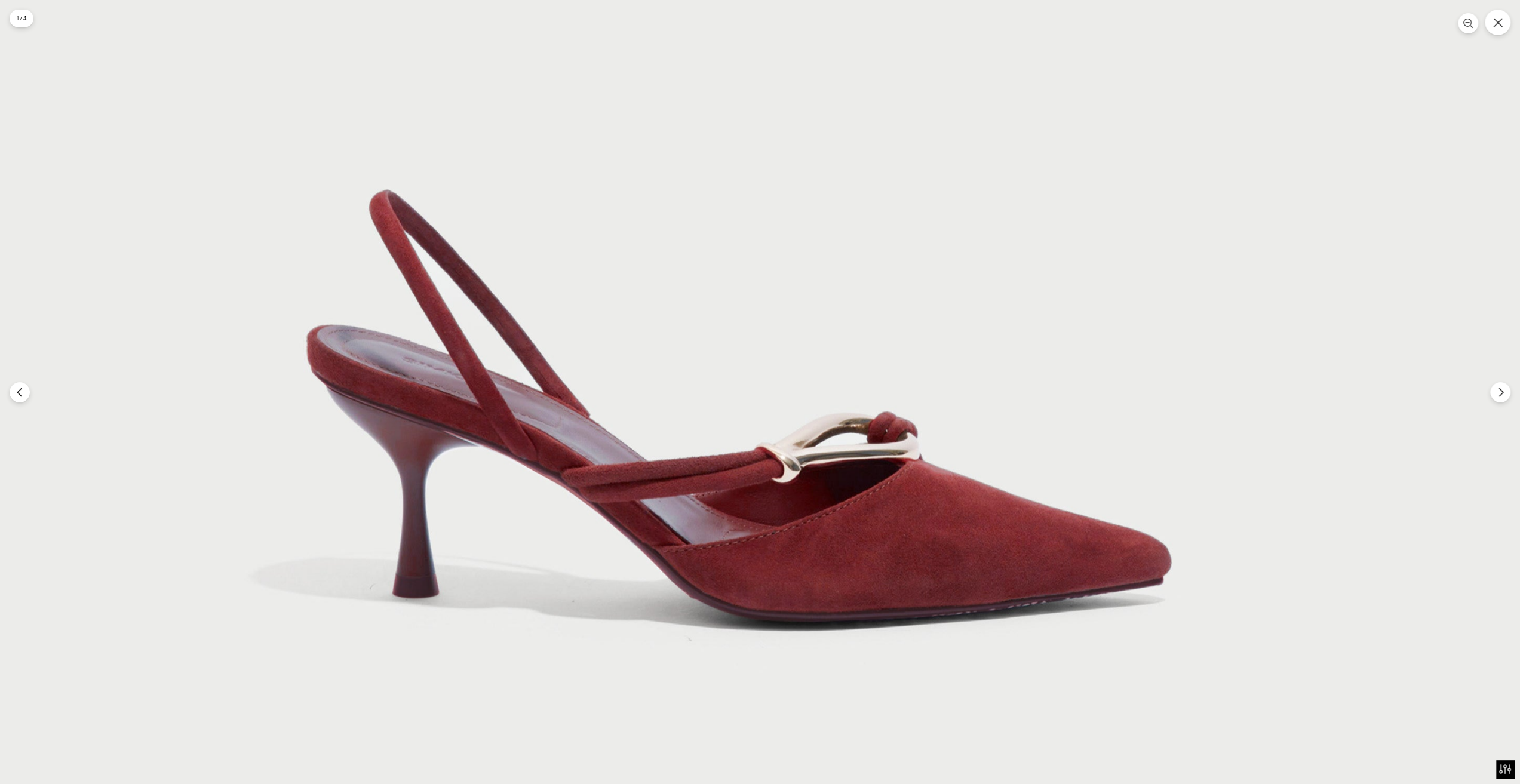
click at [925, 538] on img at bounding box center [744, 35] width 1568 height 2352
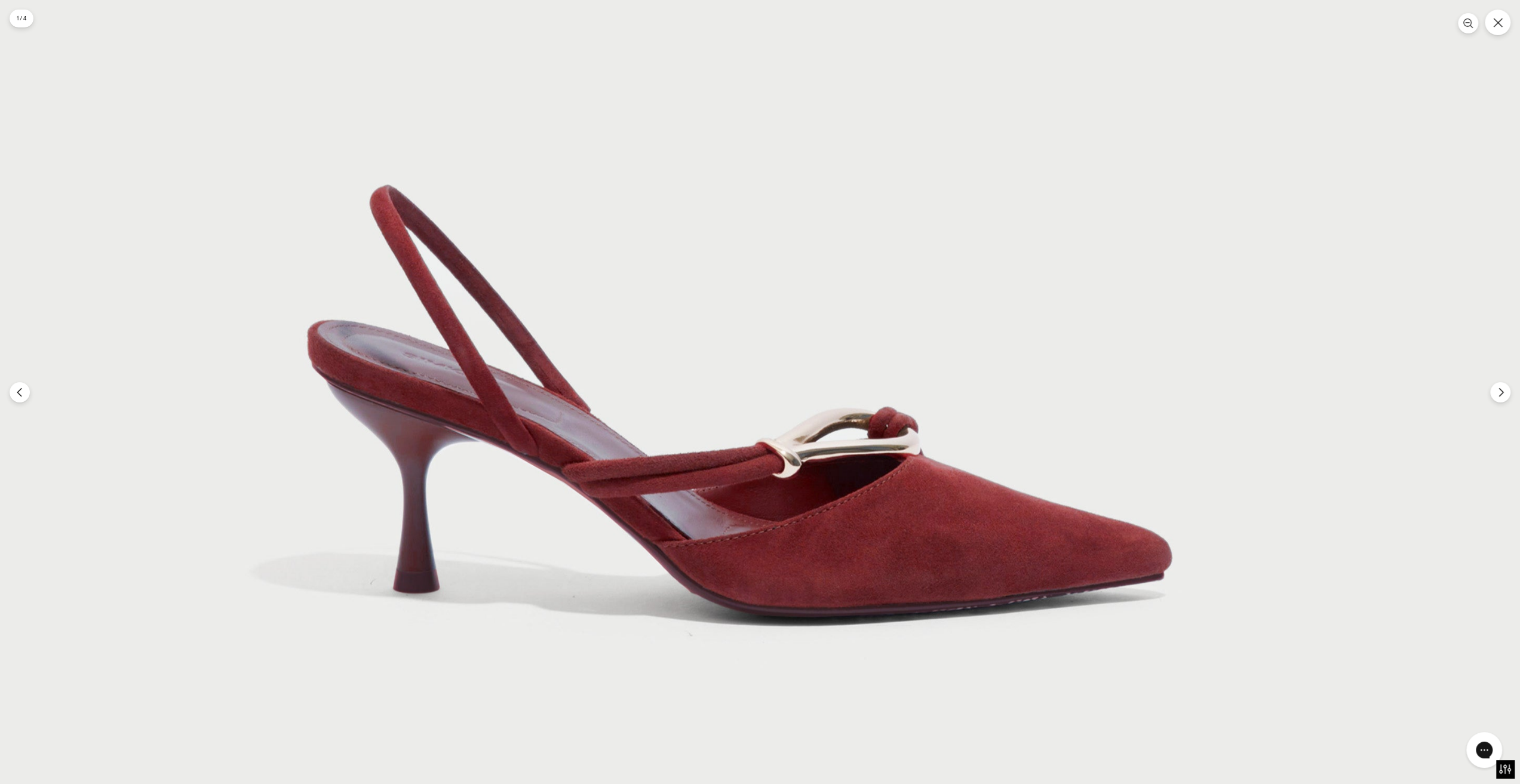
click at [1013, 509] on img at bounding box center [745, 30] width 1568 height 2352
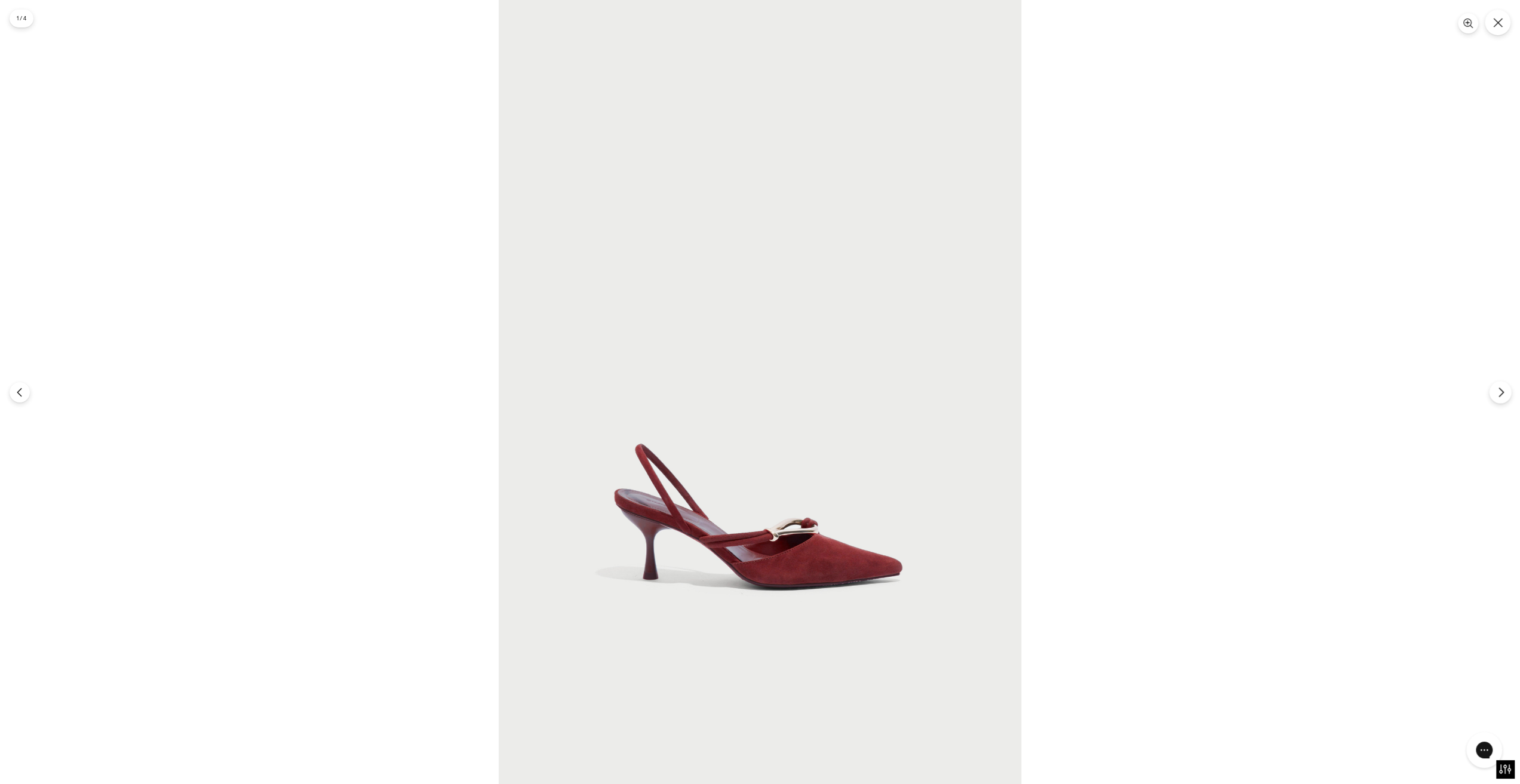
click at [1494, 387] on button "Следующий" at bounding box center [1500, 392] width 22 height 22
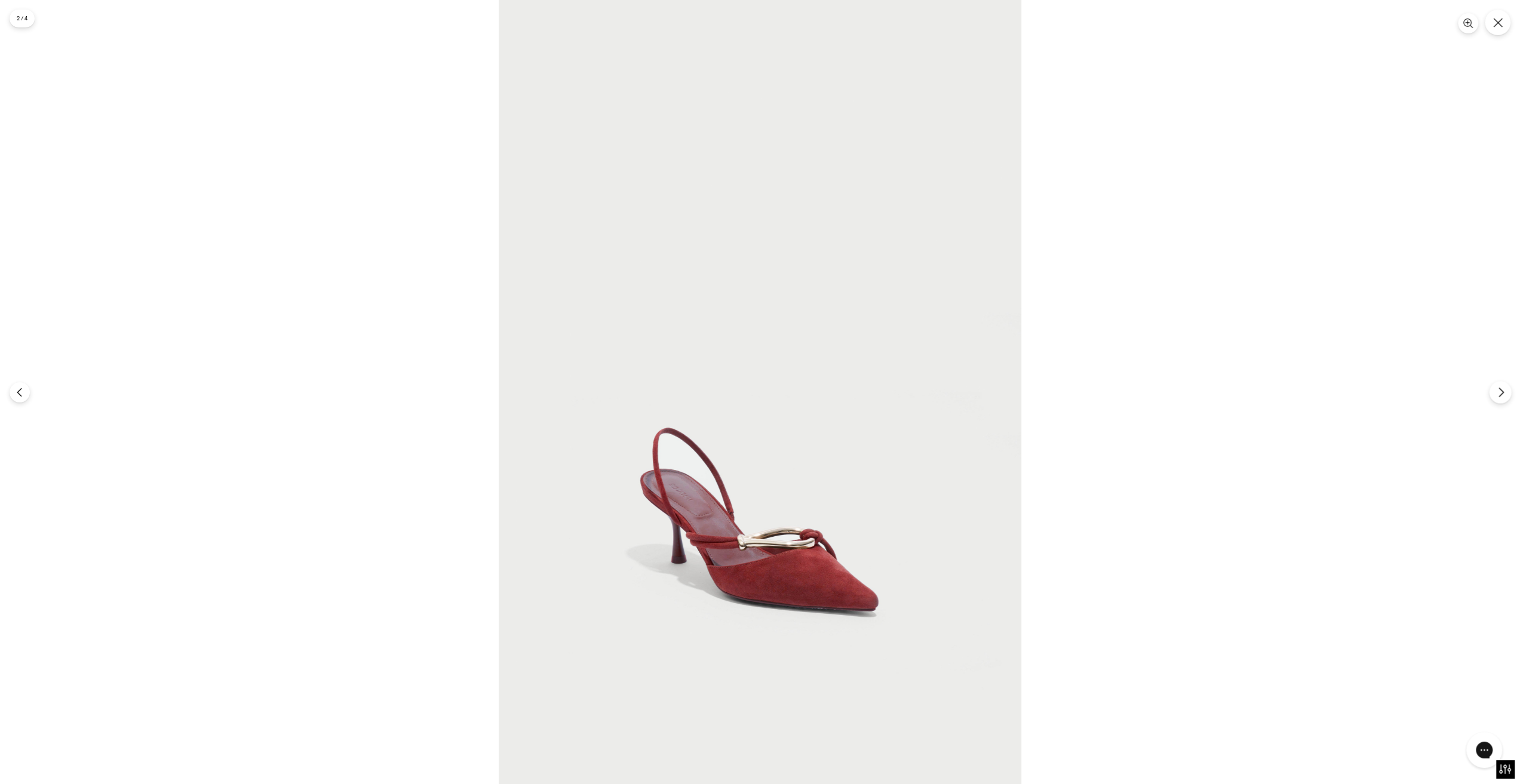
click at [1492, 389] on button "Следующий" at bounding box center [1500, 392] width 22 height 22
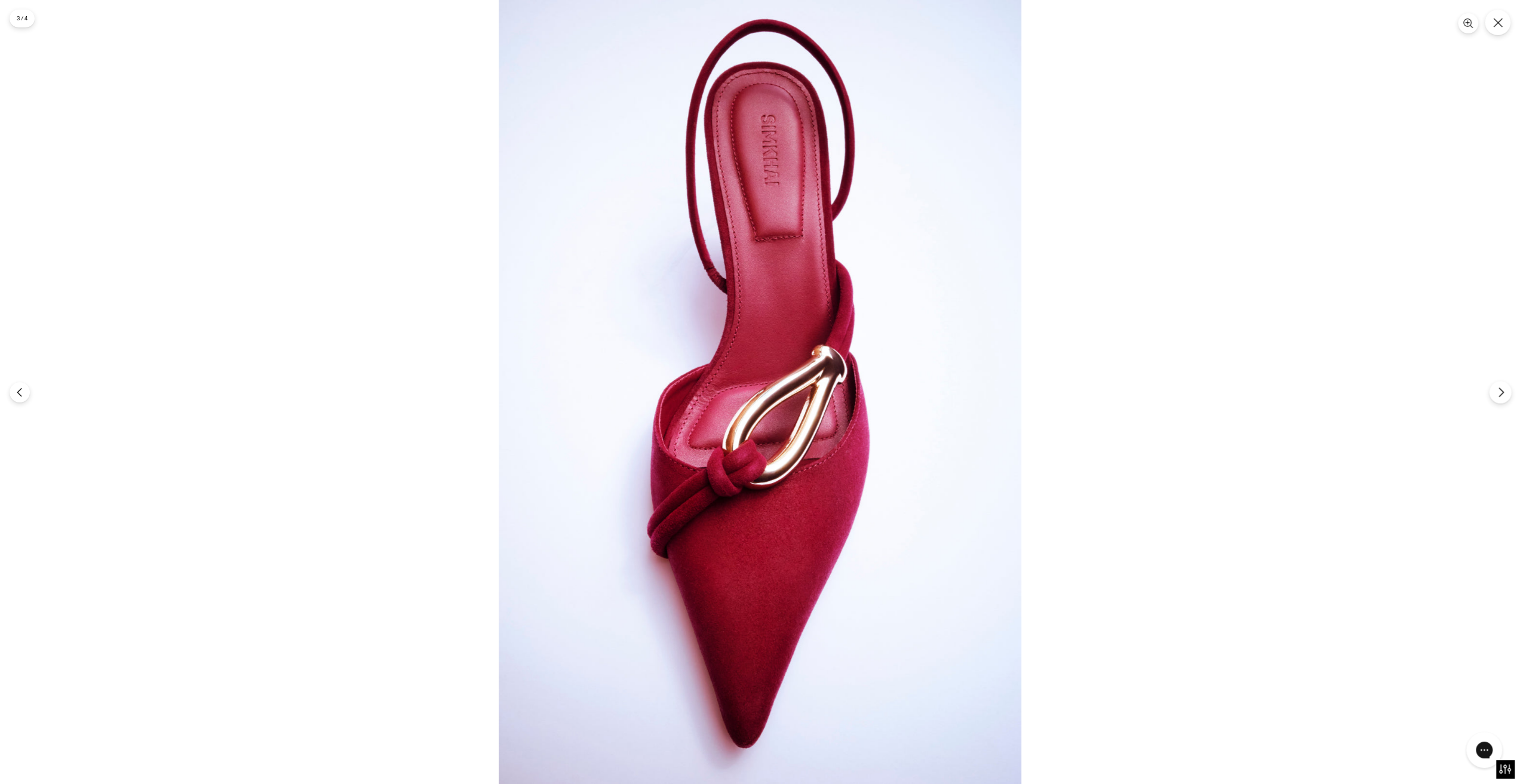
click at [1492, 389] on button "Следующий" at bounding box center [1500, 392] width 22 height 22
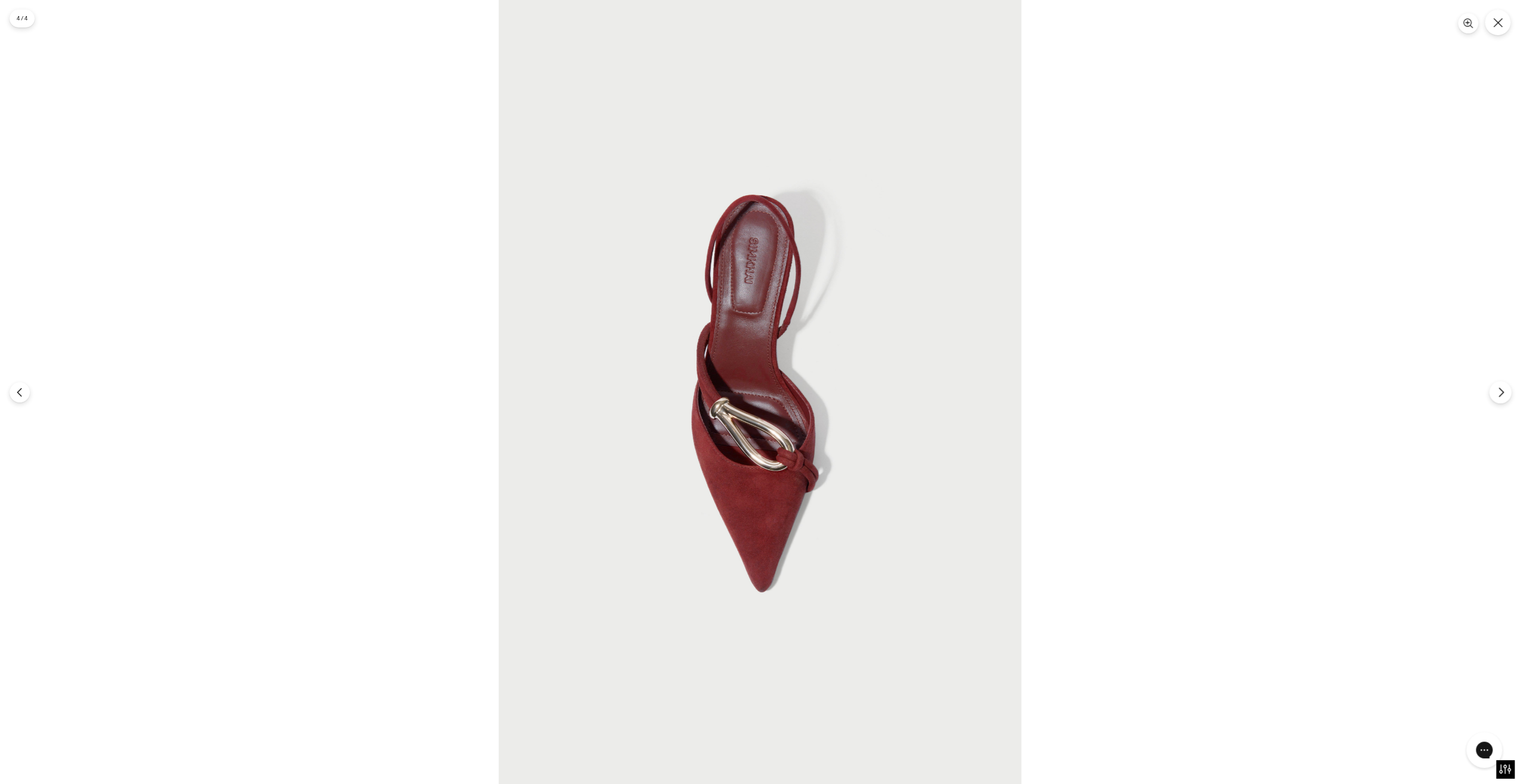
click at [1492, 389] on button "Следующий" at bounding box center [1500, 392] width 22 height 22
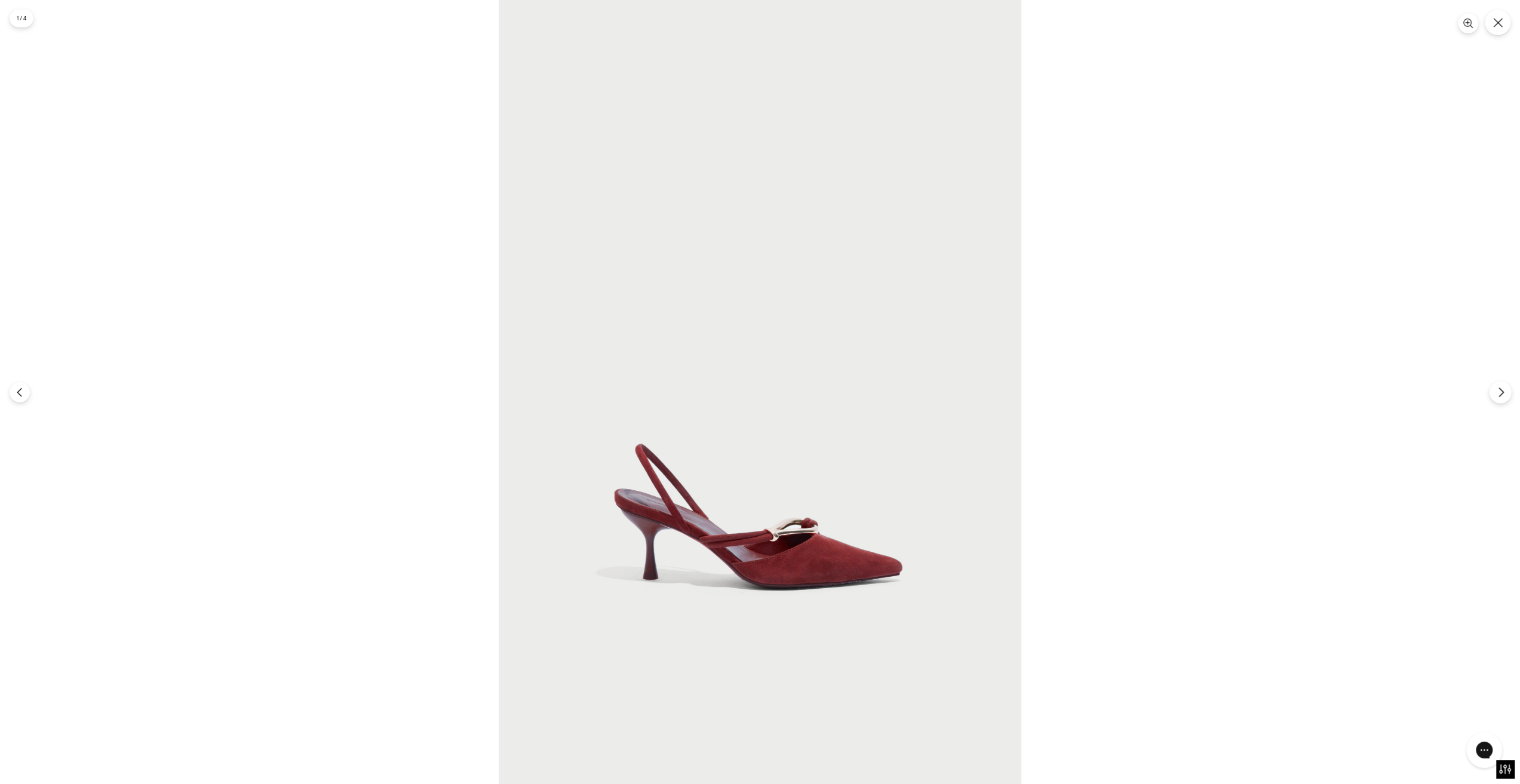
click at [1492, 389] on button "Следующий" at bounding box center [1500, 392] width 22 height 22
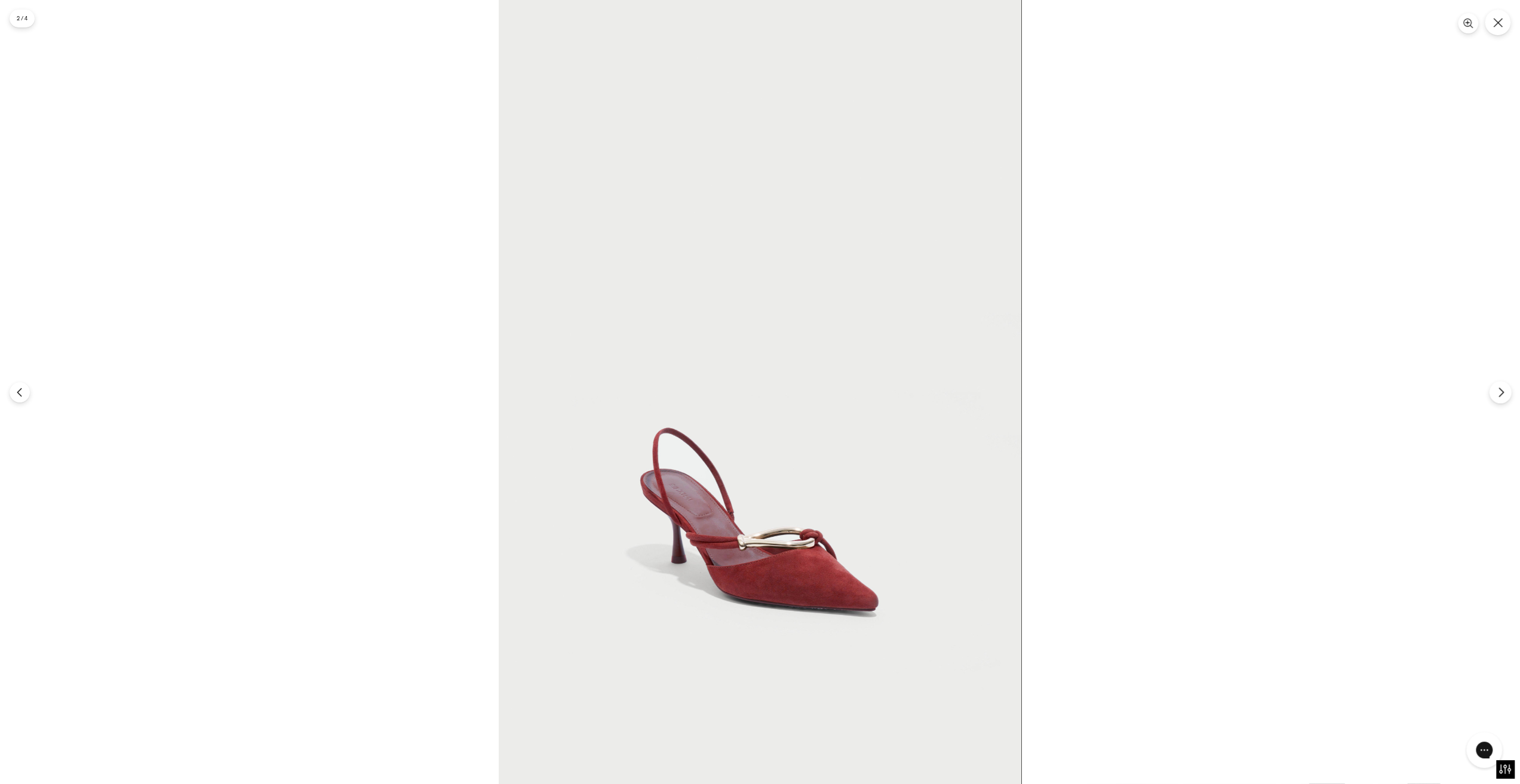
click at [1492, 389] on button "Следующий" at bounding box center [1500, 392] width 22 height 22
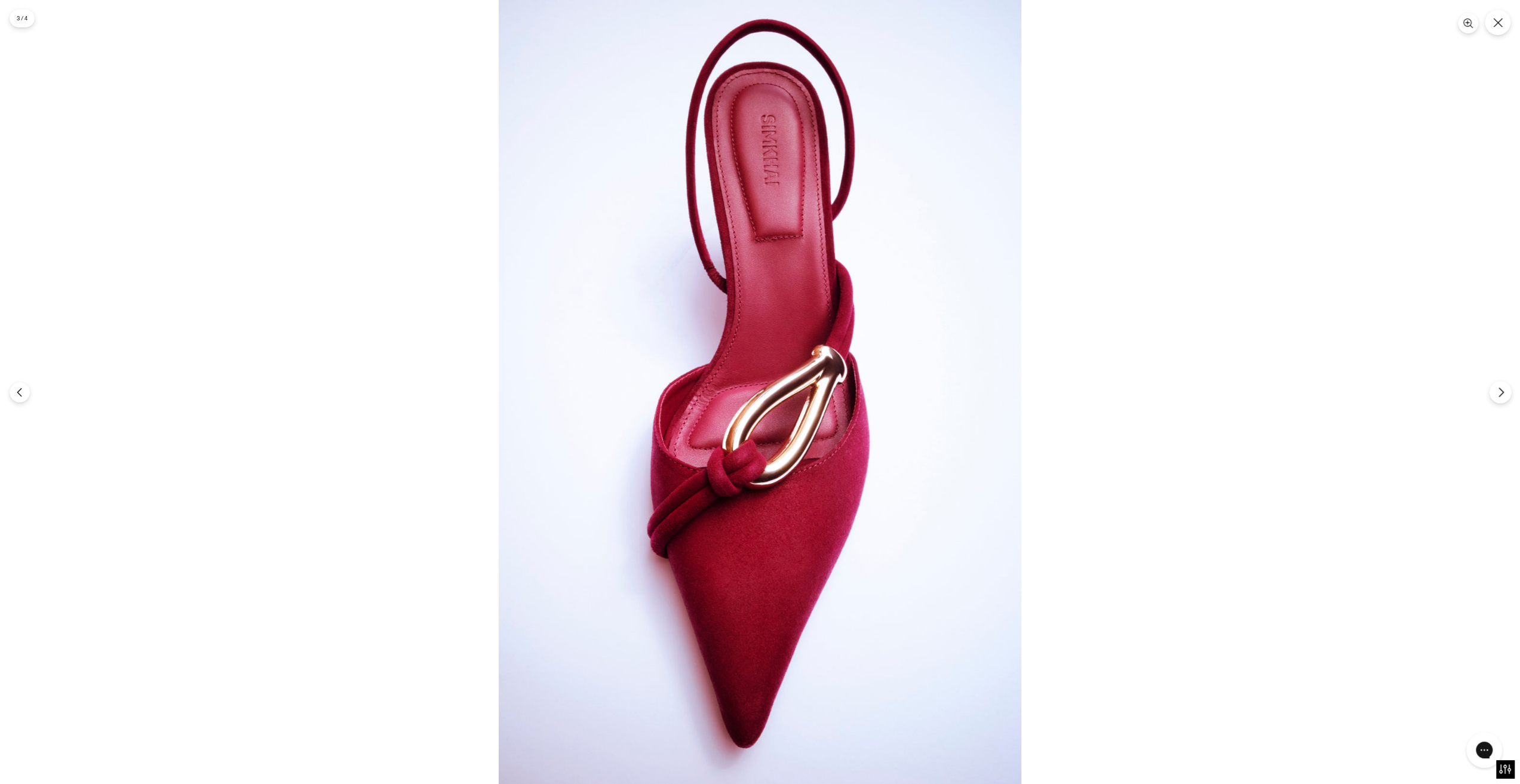
click at [1492, 389] on button "Следующий" at bounding box center [1500, 392] width 22 height 22
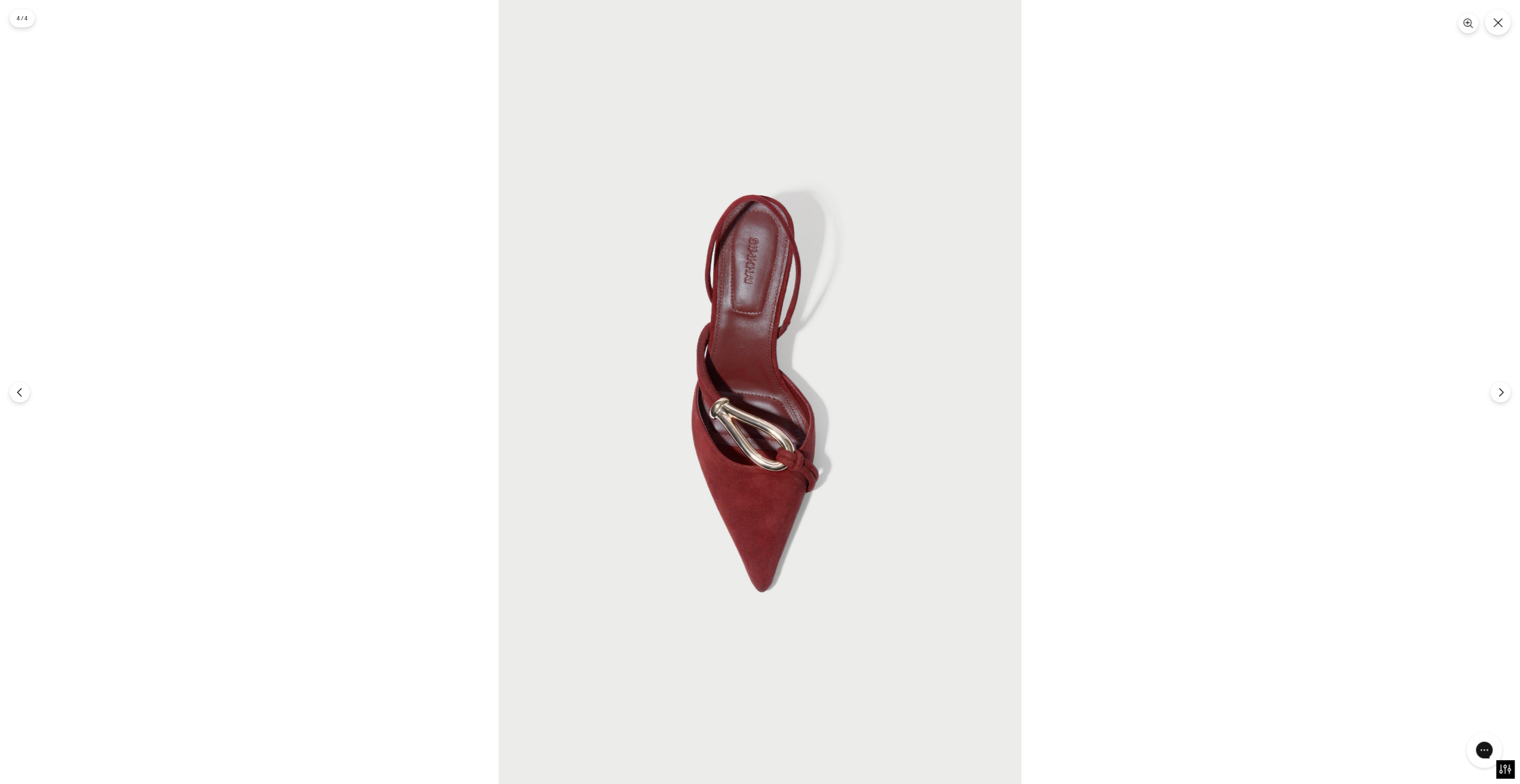
click at [720, 293] on img at bounding box center [760, 392] width 522 height 784
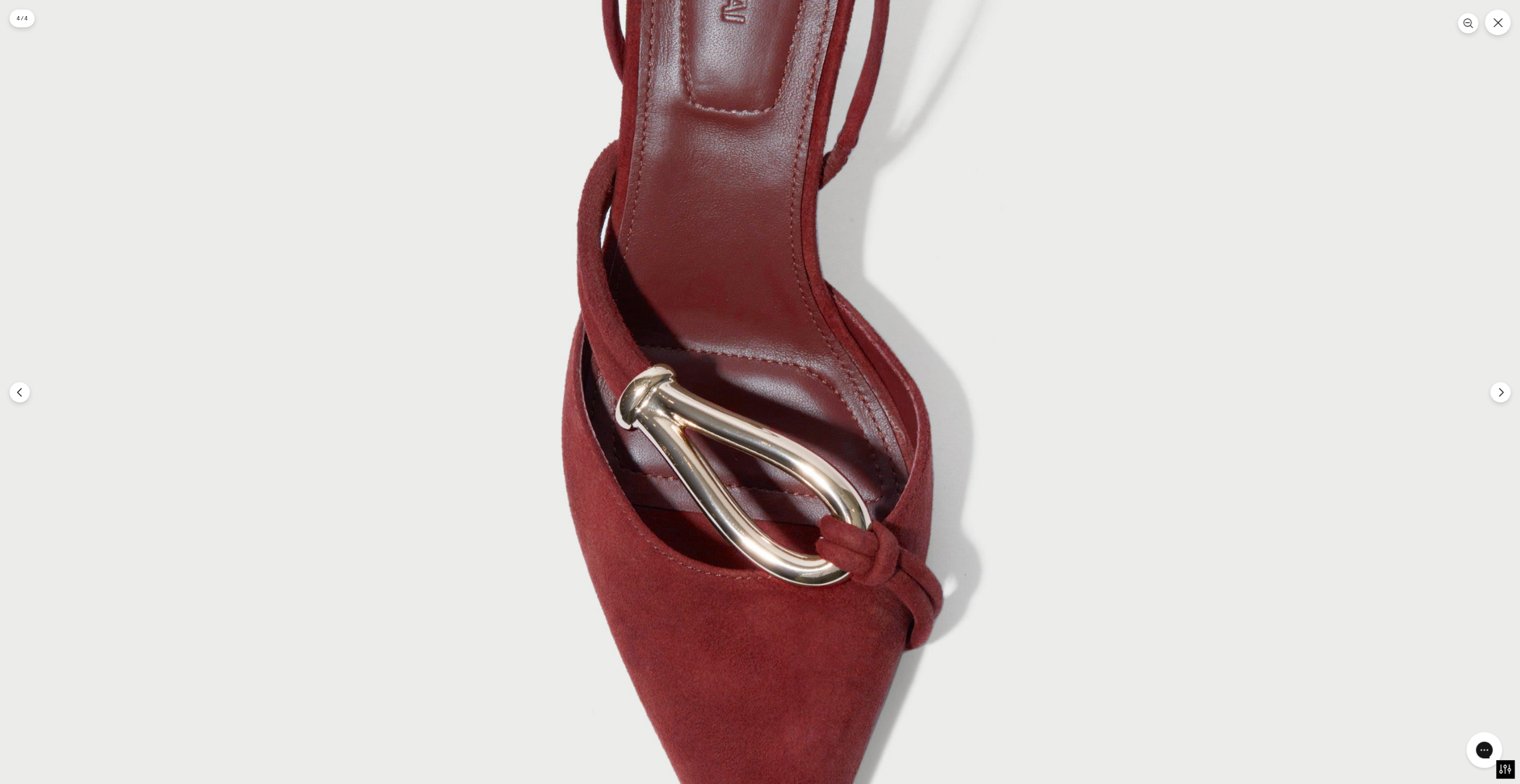
click at [697, 32] on img at bounding box center [767, 349] width 1568 height 2352
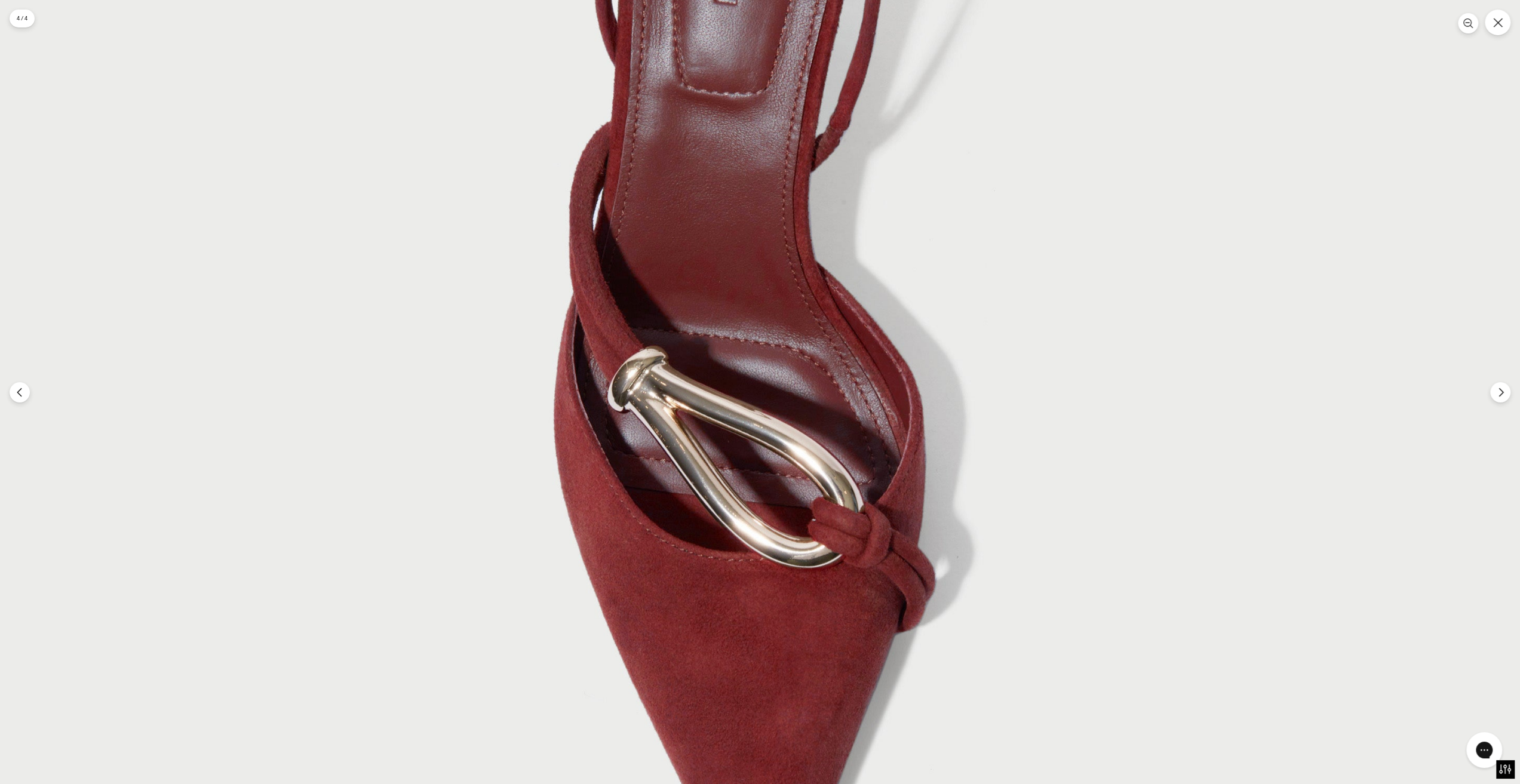
click at [777, 394] on img at bounding box center [760, 331] width 1568 height 2352
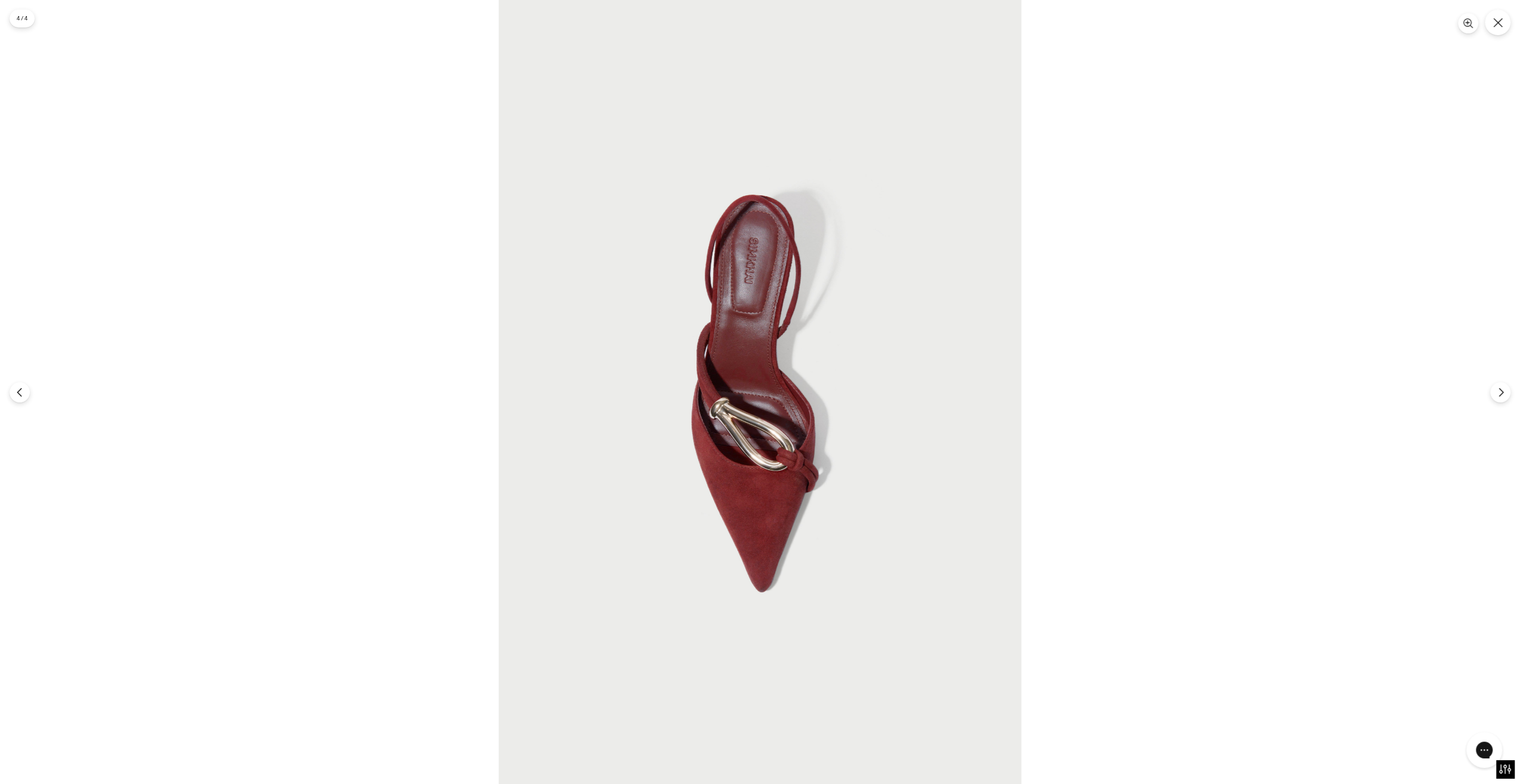
click at [798, 382] on img at bounding box center [760, 392] width 522 height 784
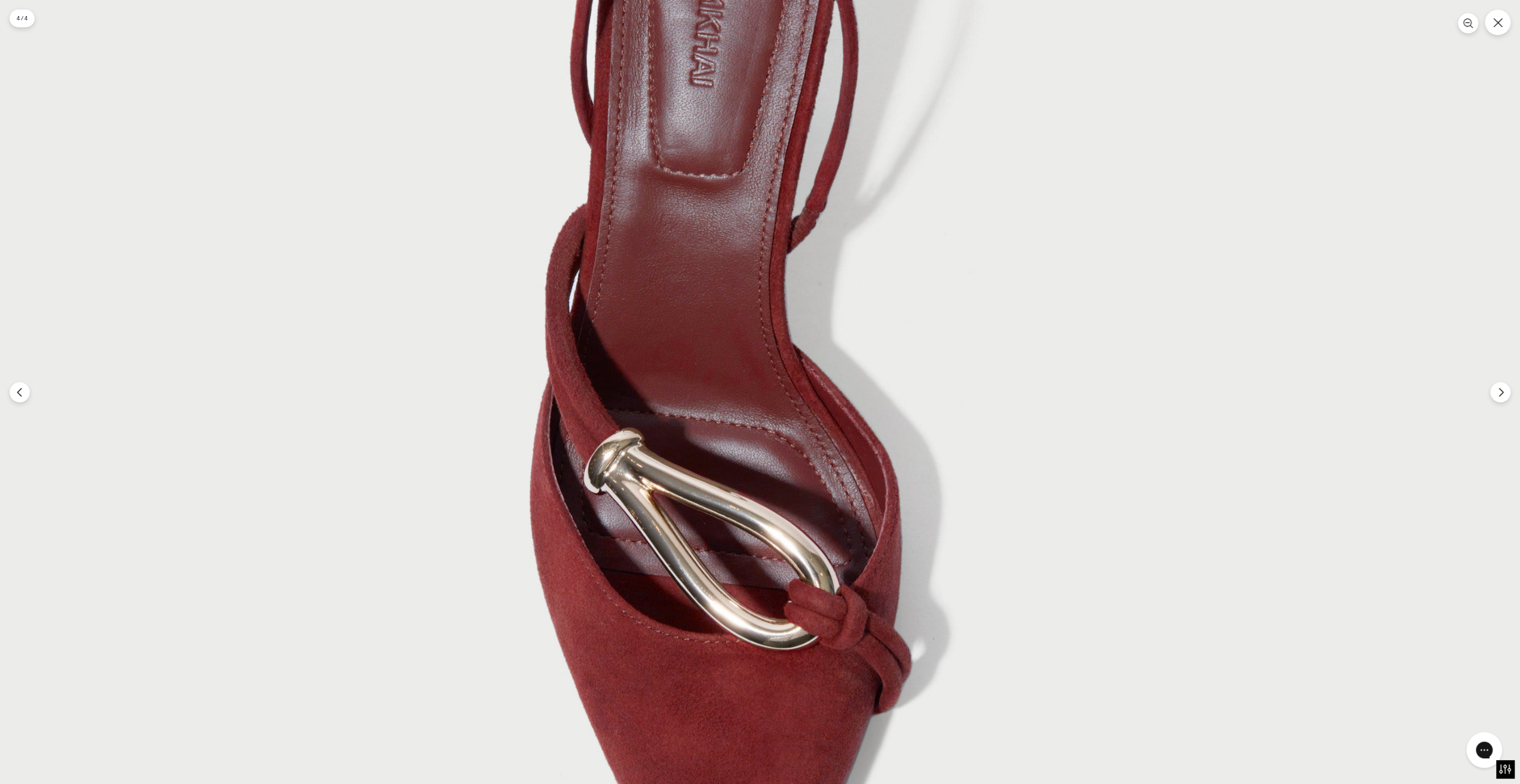
click at [798, 381] on img at bounding box center [736, 413] width 1568 height 2352
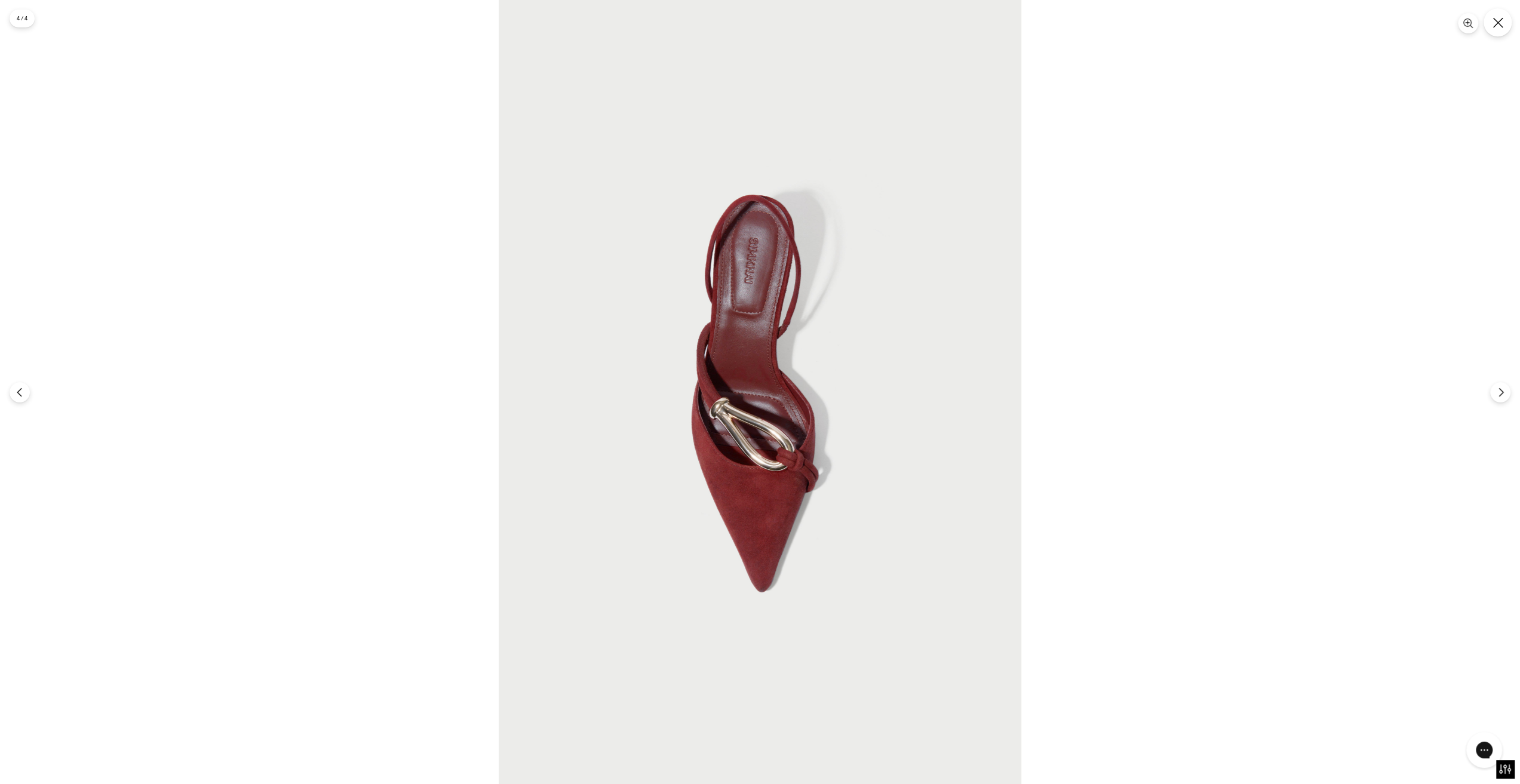
click at [1504, 27] on button "Закрывать" at bounding box center [1497, 22] width 28 height 28
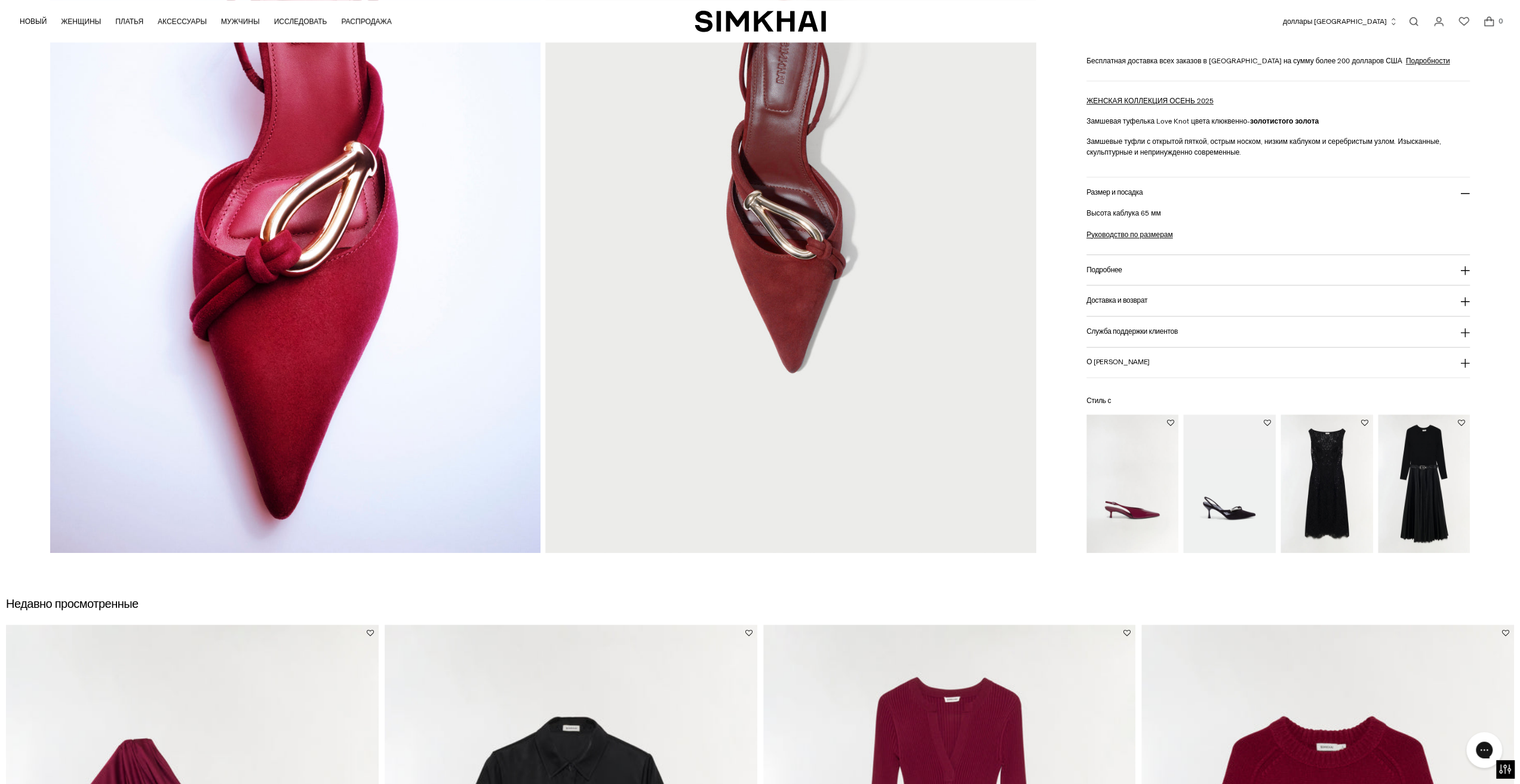
scroll to position [537, 0]
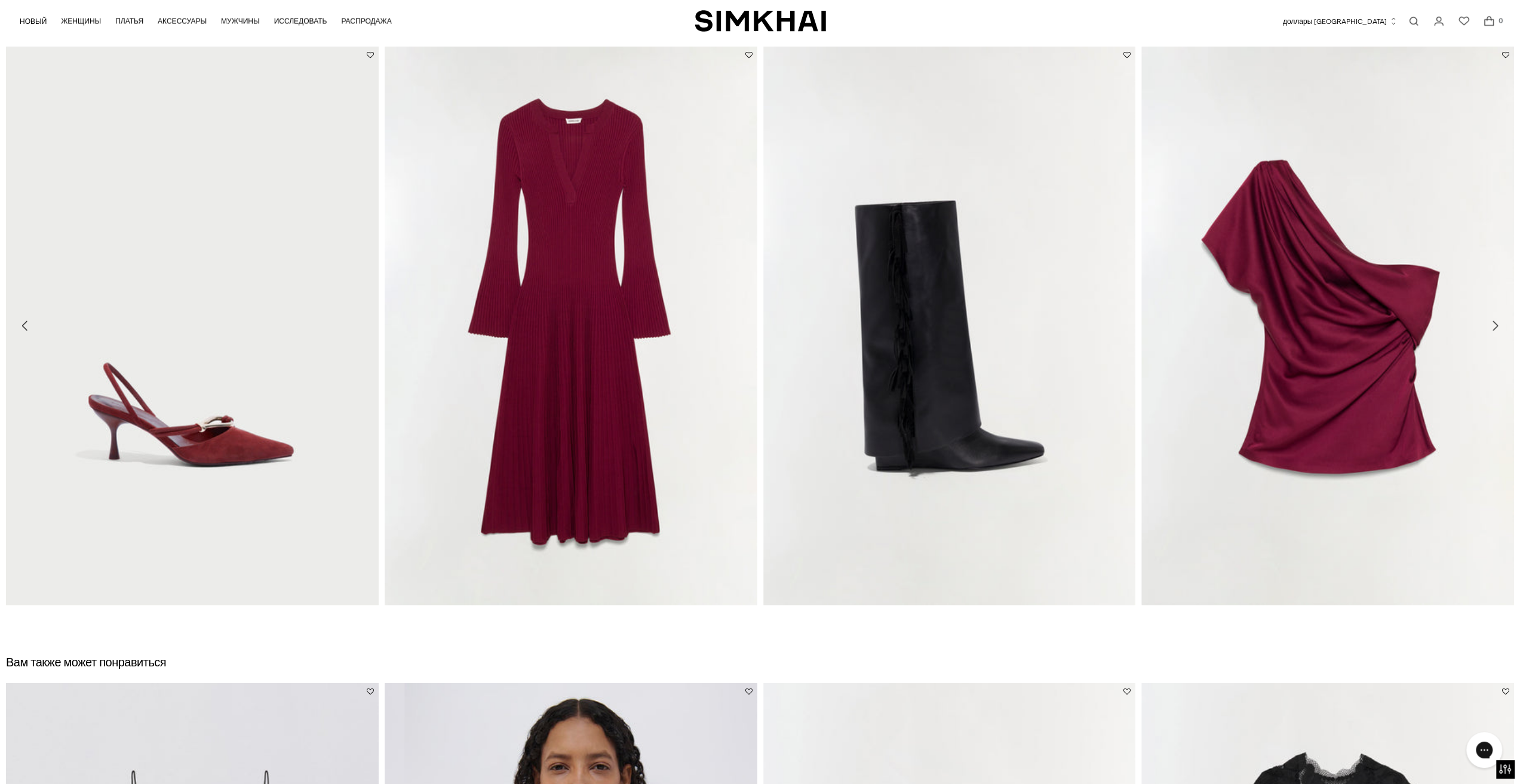
scroll to position [1851, 0]
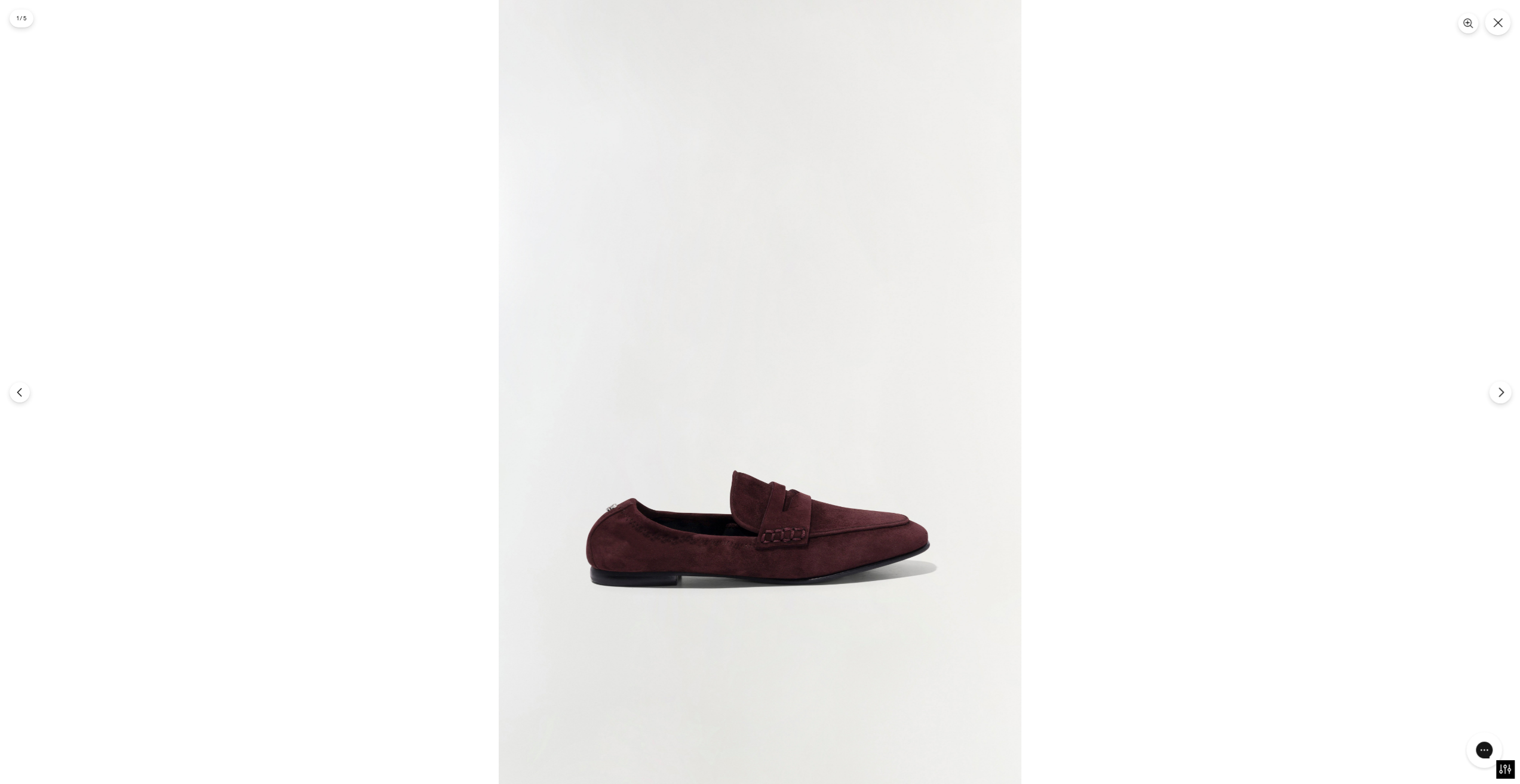
click at [1503, 391] on icon "Следующий" at bounding box center [1501, 393] width 11 height 11
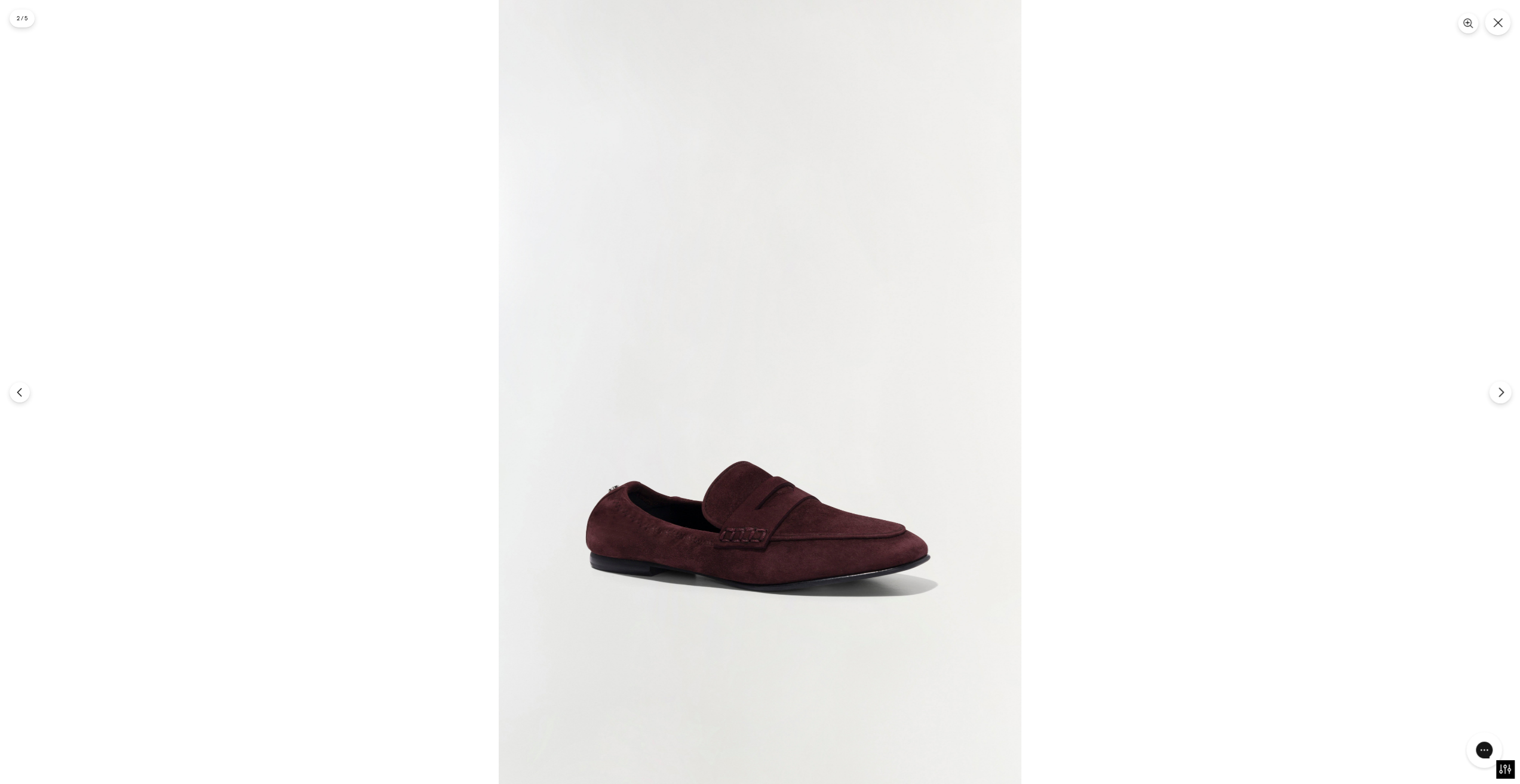
click at [1503, 391] on icon "Следующий" at bounding box center [1501, 393] width 11 height 11
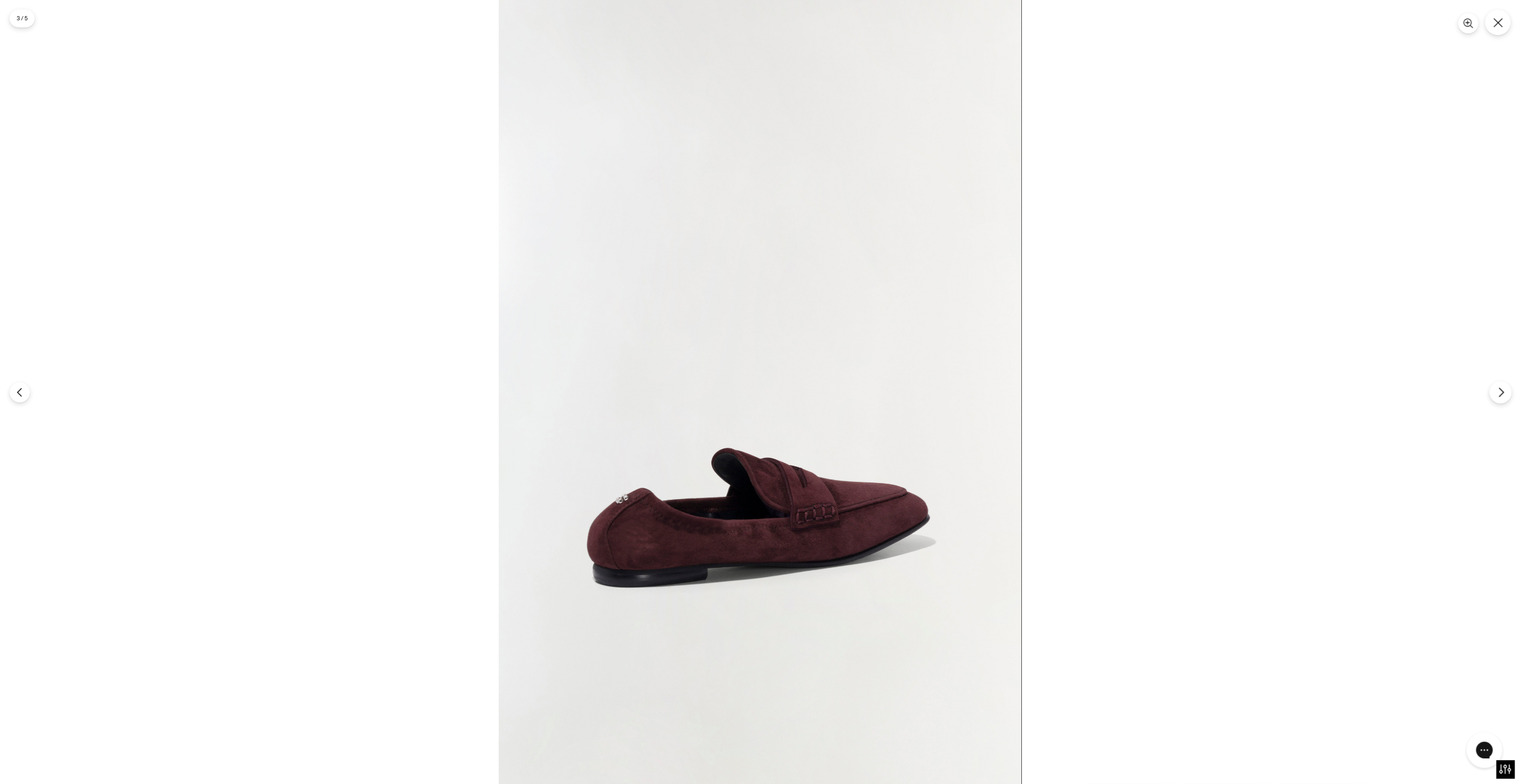
click at [1503, 391] on icon "Следующий" at bounding box center [1501, 393] width 11 height 11
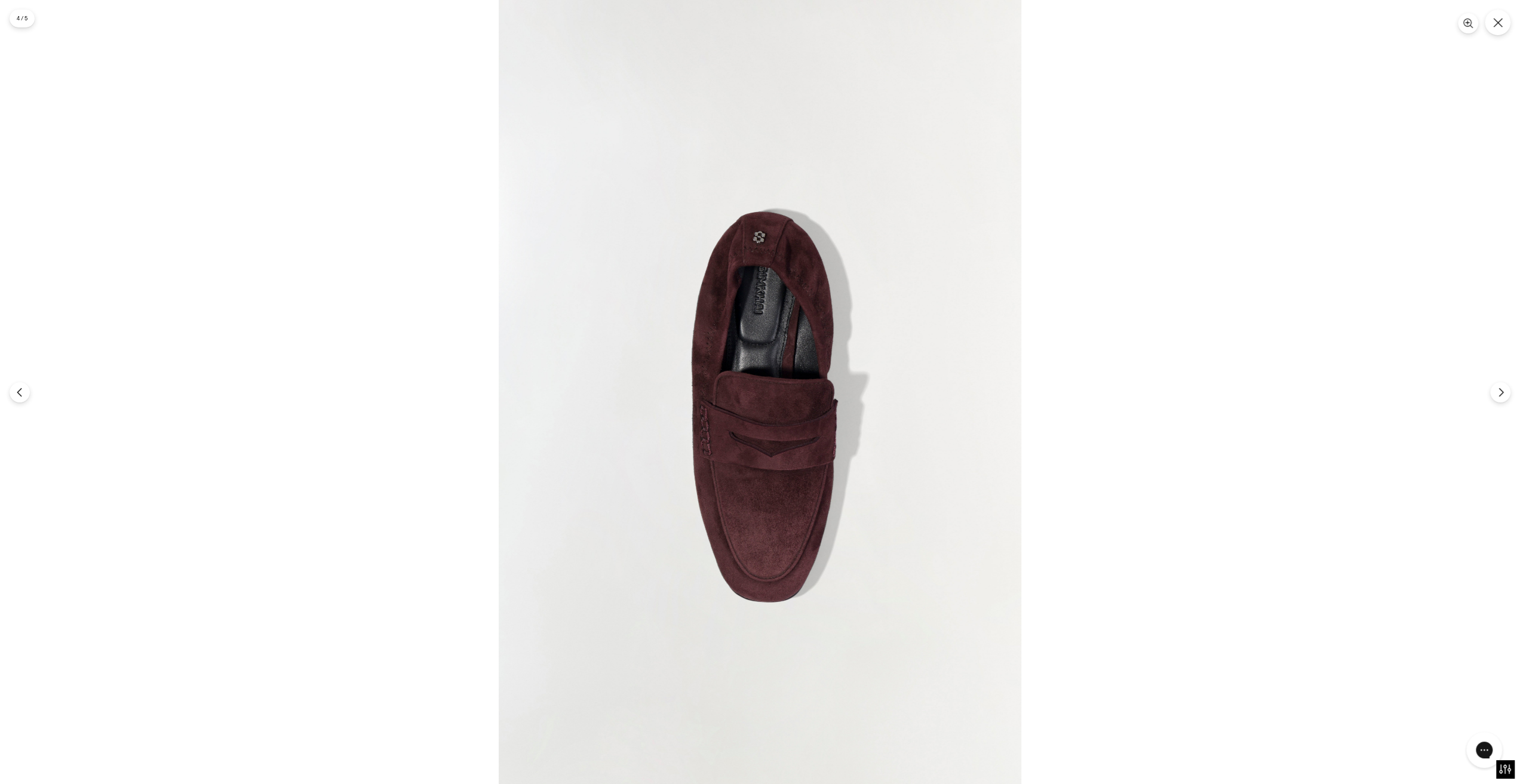
click at [767, 364] on img at bounding box center [760, 392] width 522 height 784
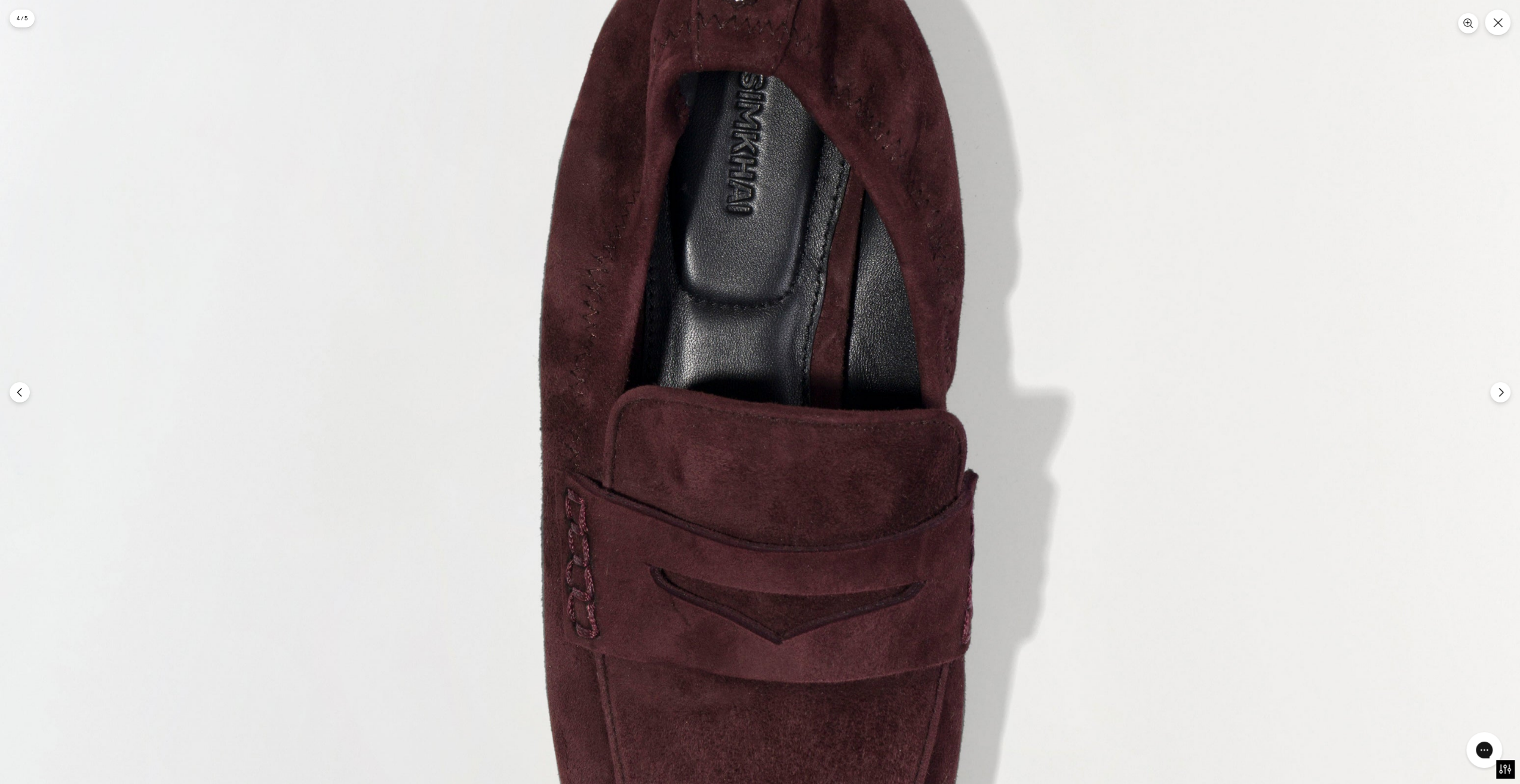
click at [767, 364] on img at bounding box center [744, 449] width 1568 height 2352
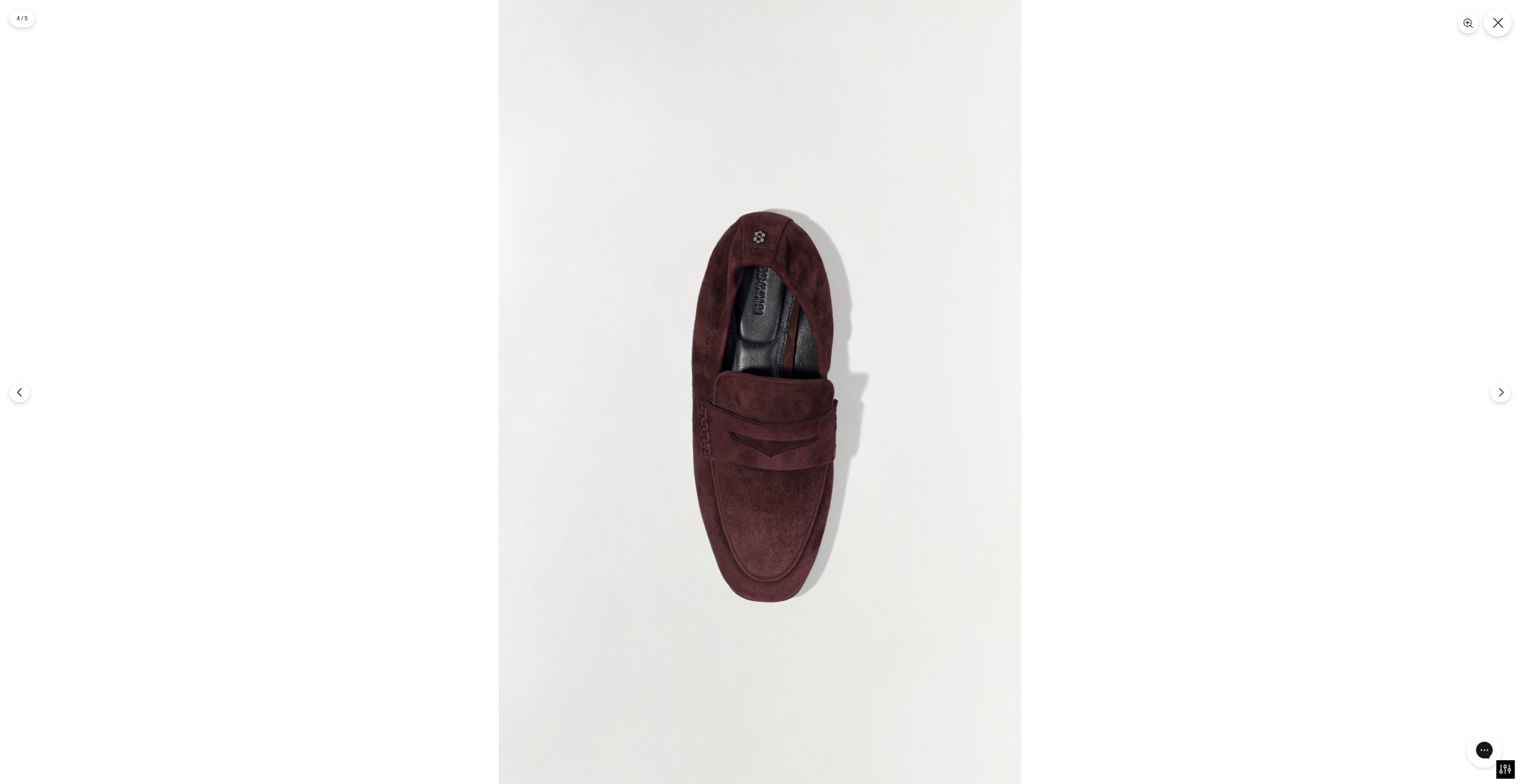
click at [1492, 27] on button "Закрывать" at bounding box center [1497, 22] width 28 height 28
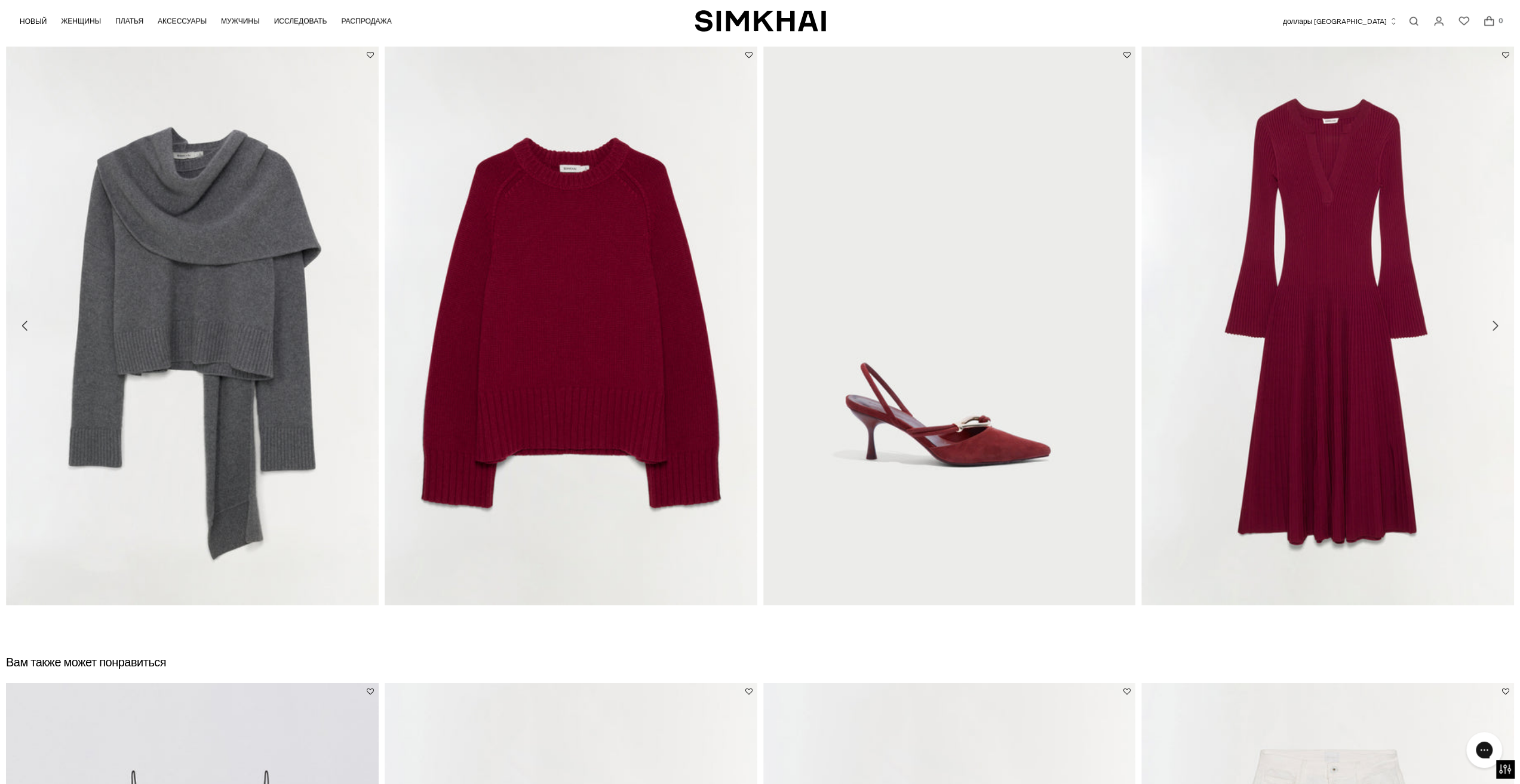
scroll to position [1851, 0]
